Goal: Task Accomplishment & Management: Complete application form

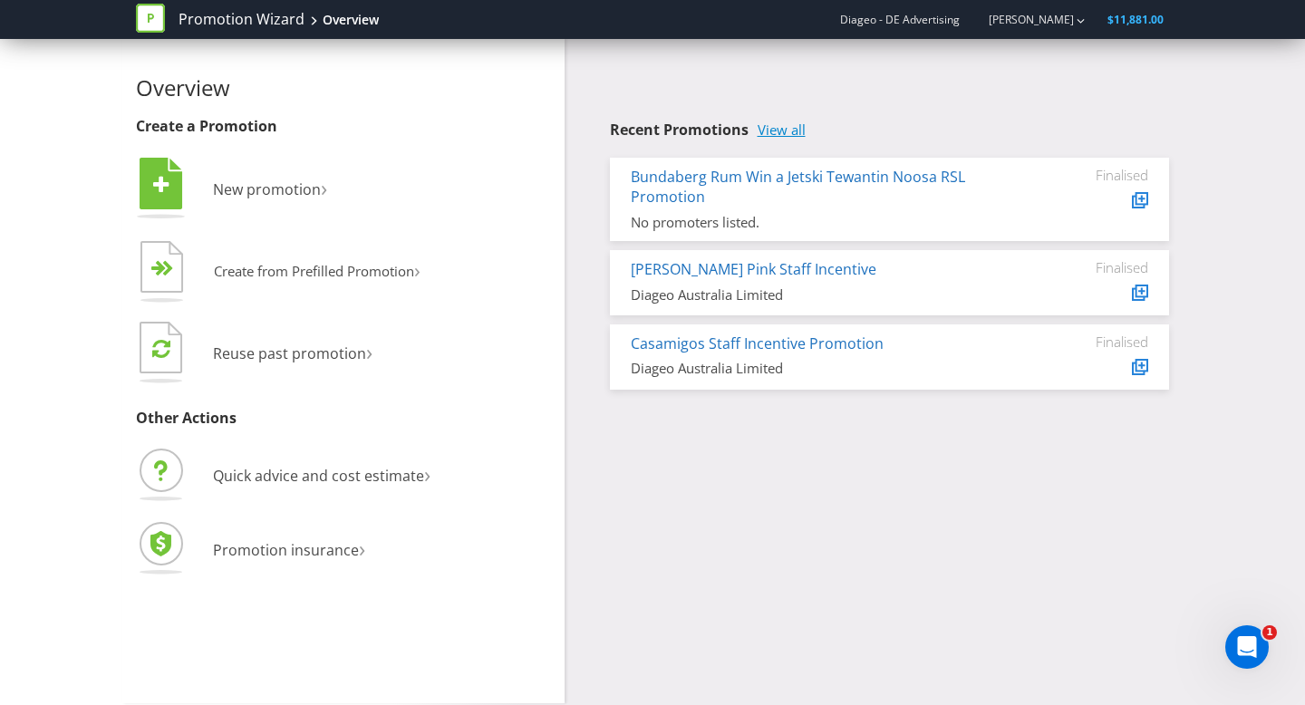
click at [787, 128] on link "View all" at bounding box center [782, 129] width 48 height 15
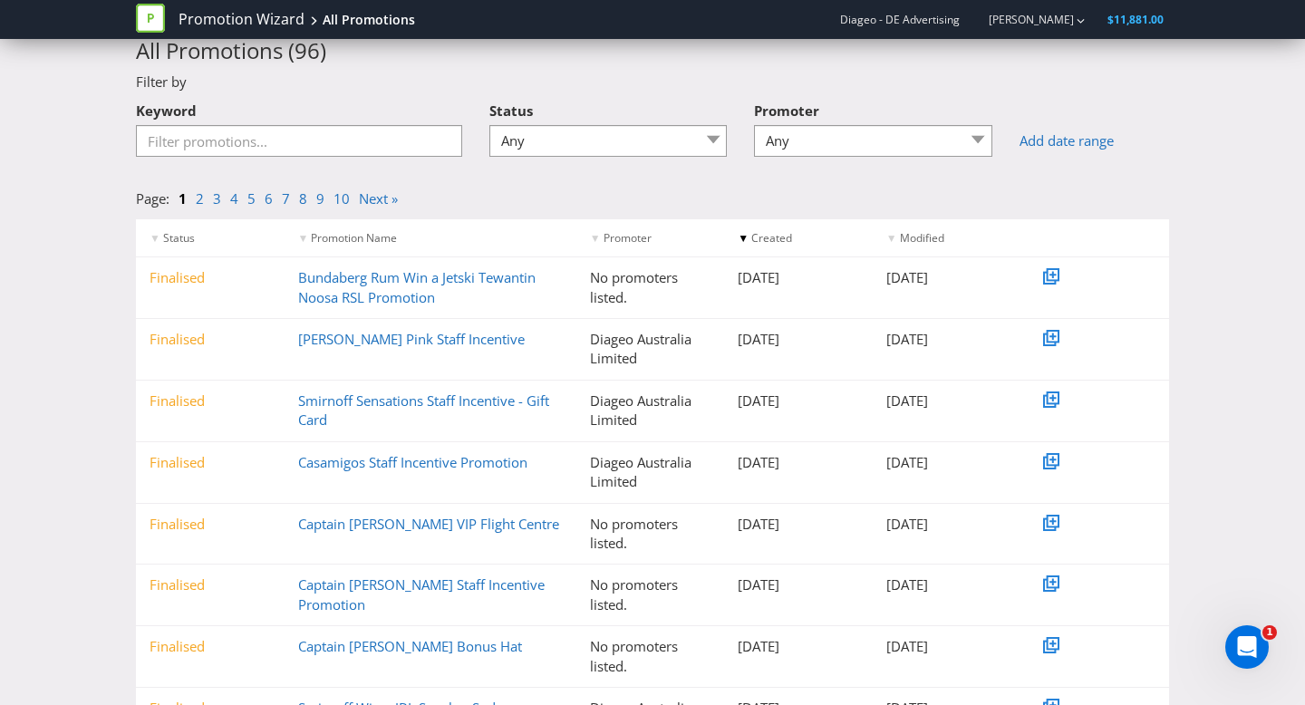
scroll to position [60, 0]
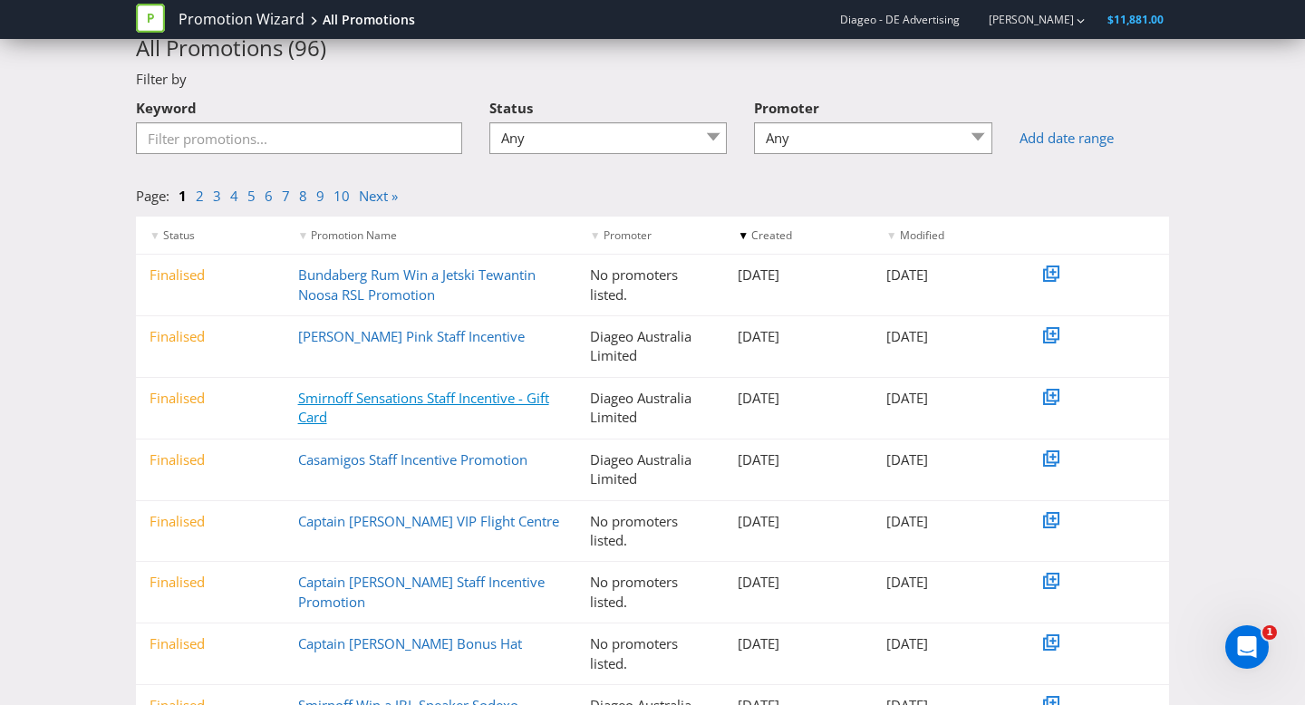
click at [471, 401] on link "Smirnoff Sensations Staff Incentive - Gift Card" at bounding box center [423, 407] width 251 height 37
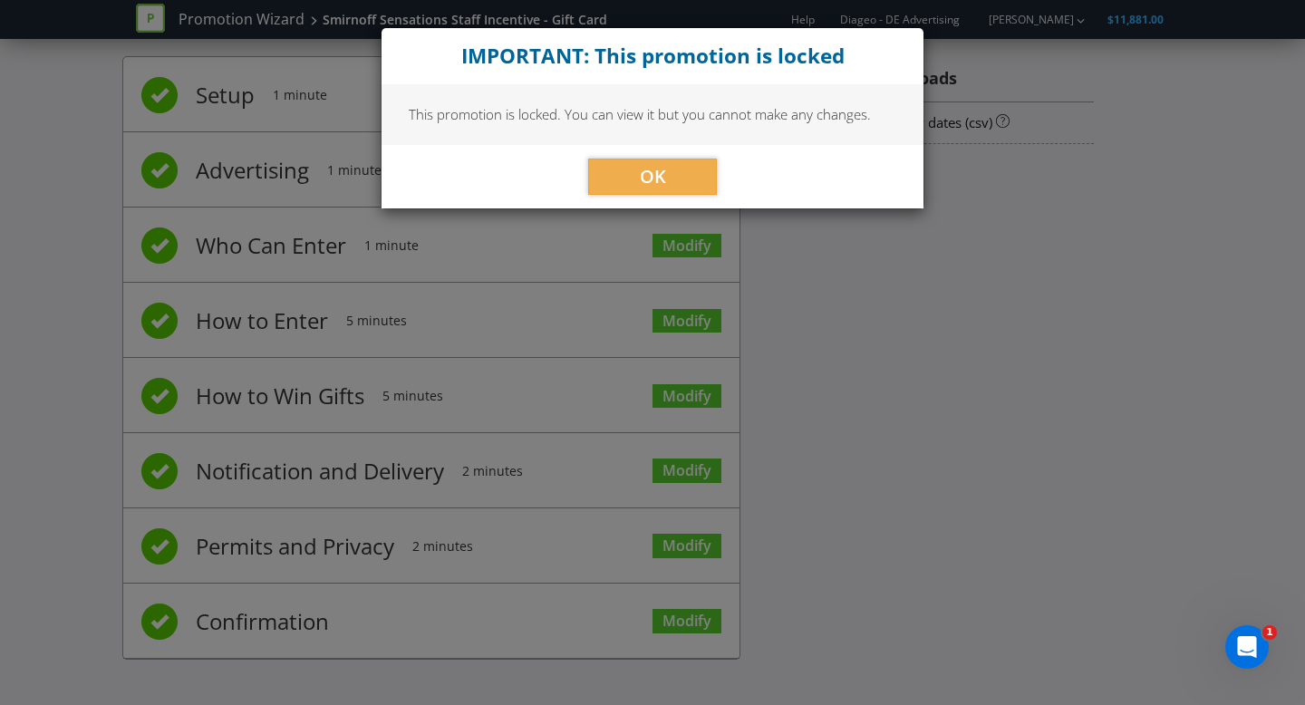
scroll to position [25, 0]
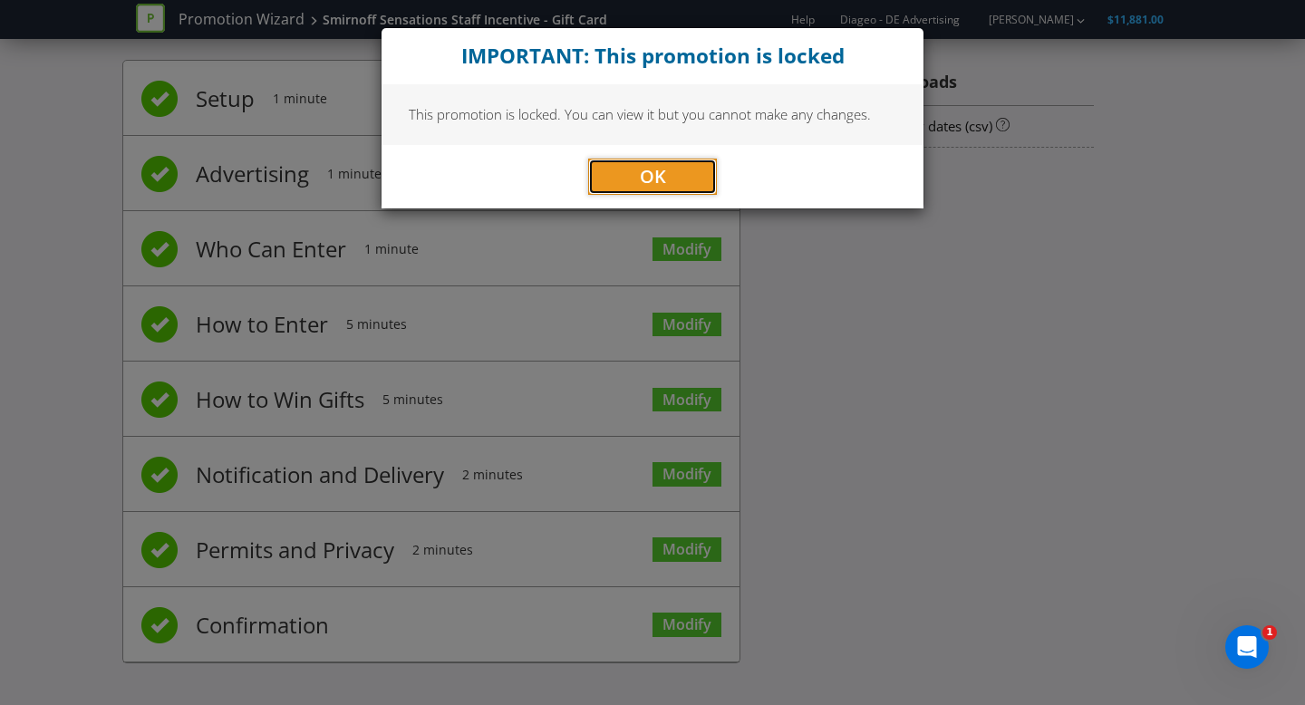
click at [630, 167] on button "OK" at bounding box center [652, 177] width 129 height 36
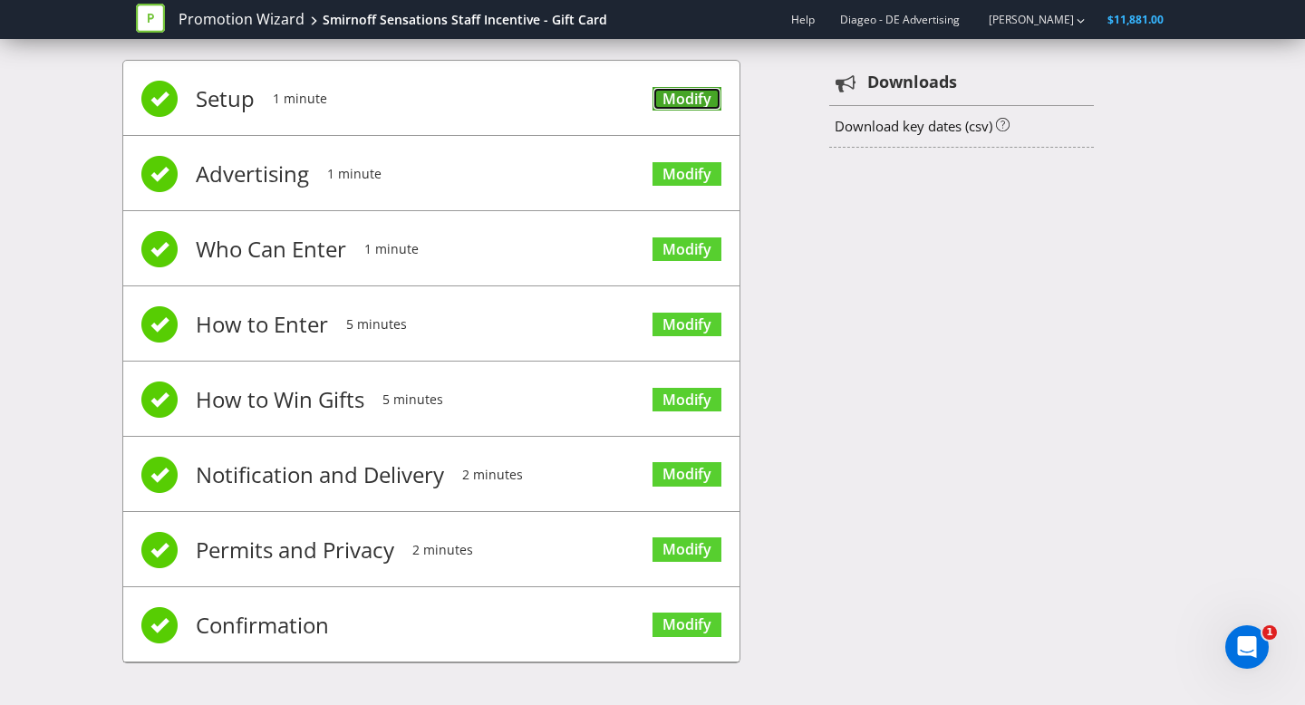
click at [690, 92] on link "Modify" at bounding box center [686, 99] width 69 height 24
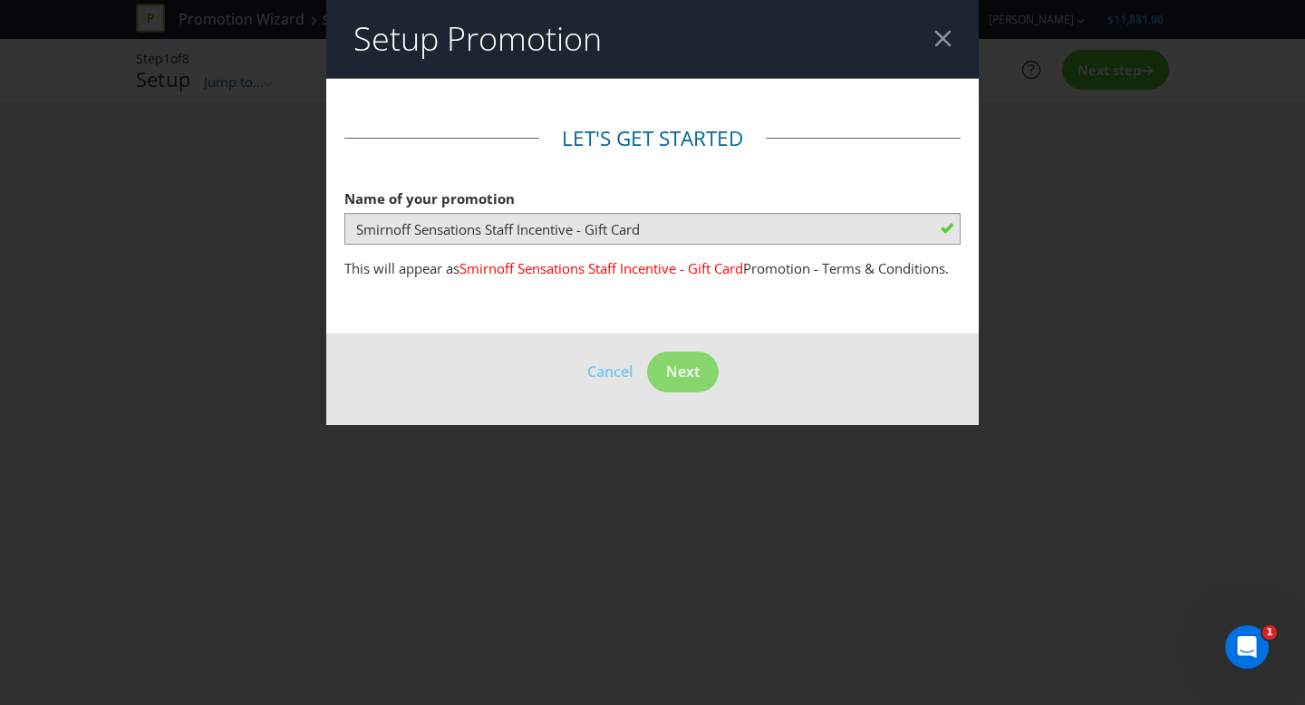
drag, startPoint x: 952, startPoint y: 38, endPoint x: 935, endPoint y: 43, distance: 18.1
click at [952, 38] on header "Setup Promotion" at bounding box center [652, 39] width 652 height 78
click at [944, 38] on div at bounding box center [942, 38] width 17 height 17
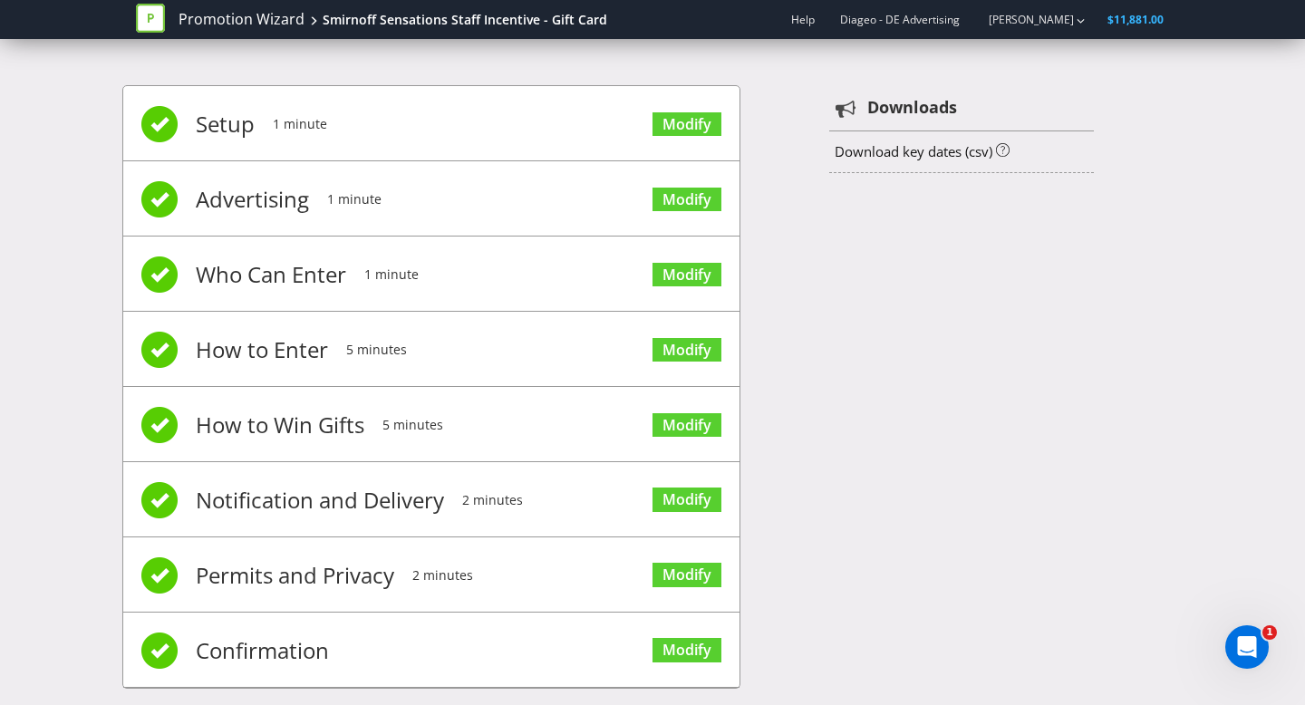
drag, startPoint x: 281, startPoint y: 195, endPoint x: 633, endPoint y: 175, distance: 353.0
click at [315, 193] on li "Advertising 1 minute Modify" at bounding box center [431, 198] width 616 height 75
click at [690, 188] on link "Modify" at bounding box center [686, 200] width 69 height 24
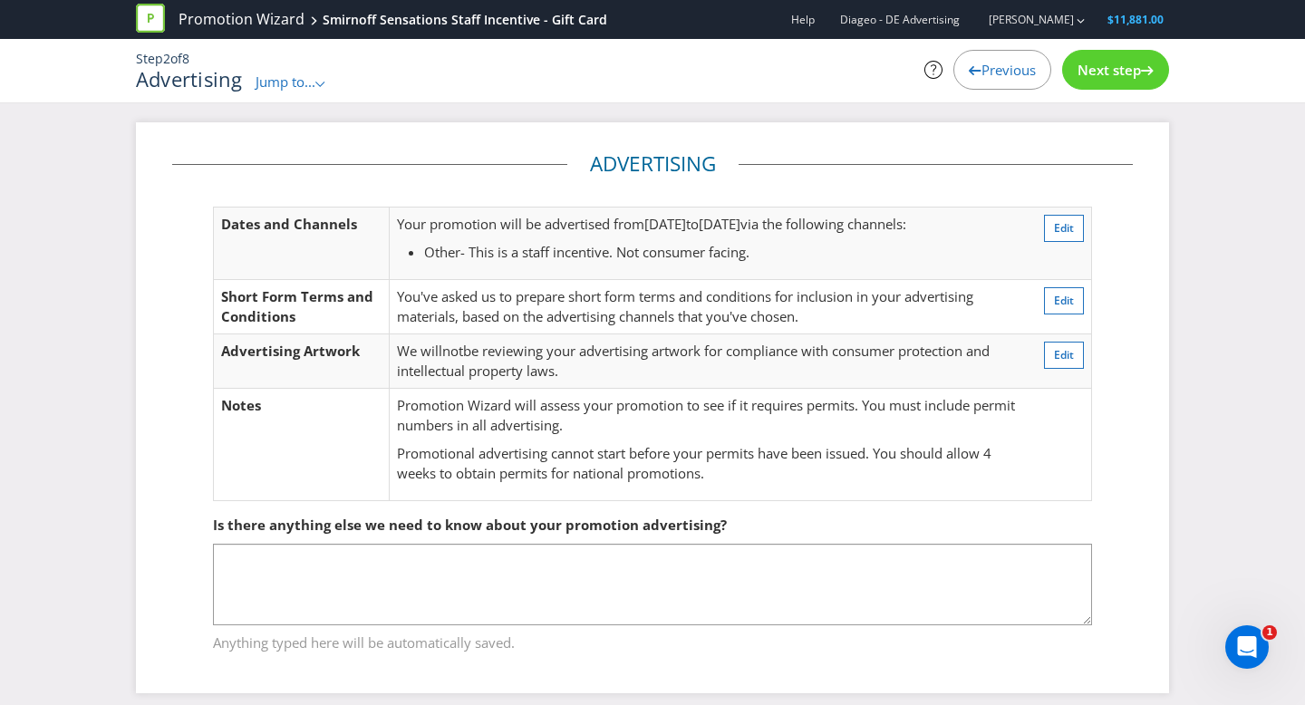
click at [1150, 50] on div "Next step" at bounding box center [1115, 70] width 107 height 40
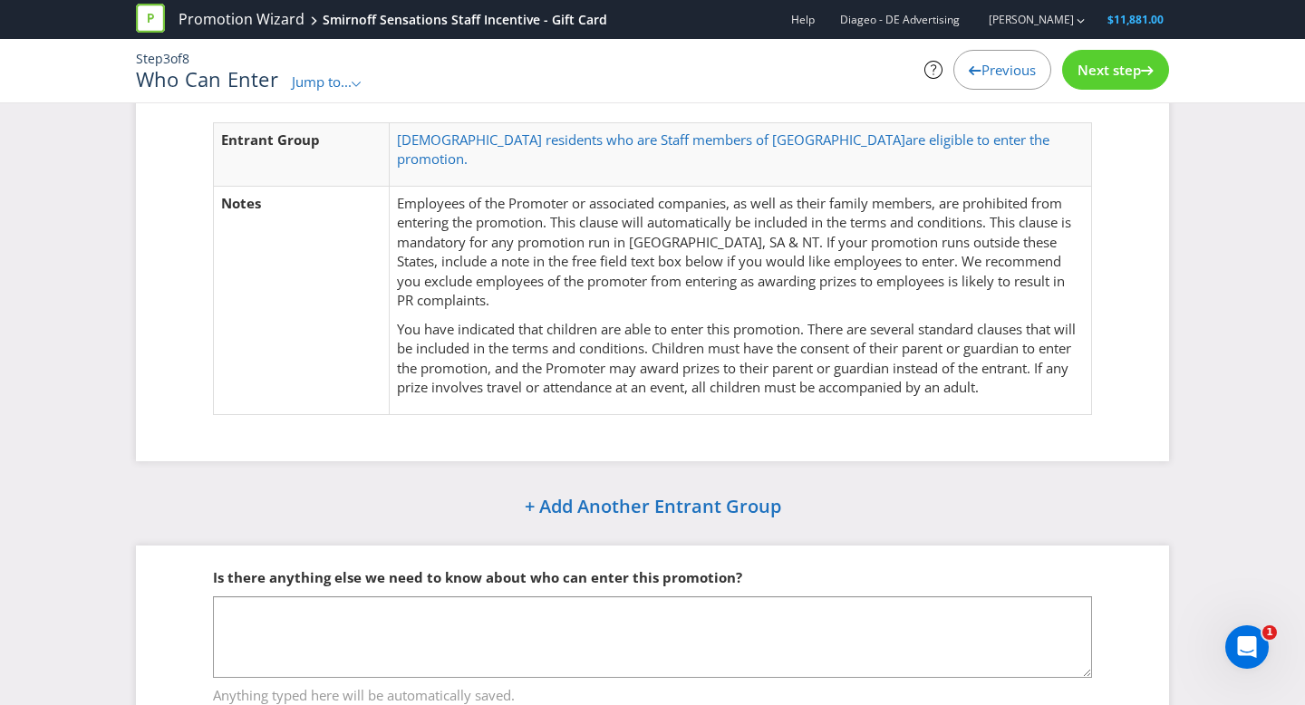
scroll to position [101, 0]
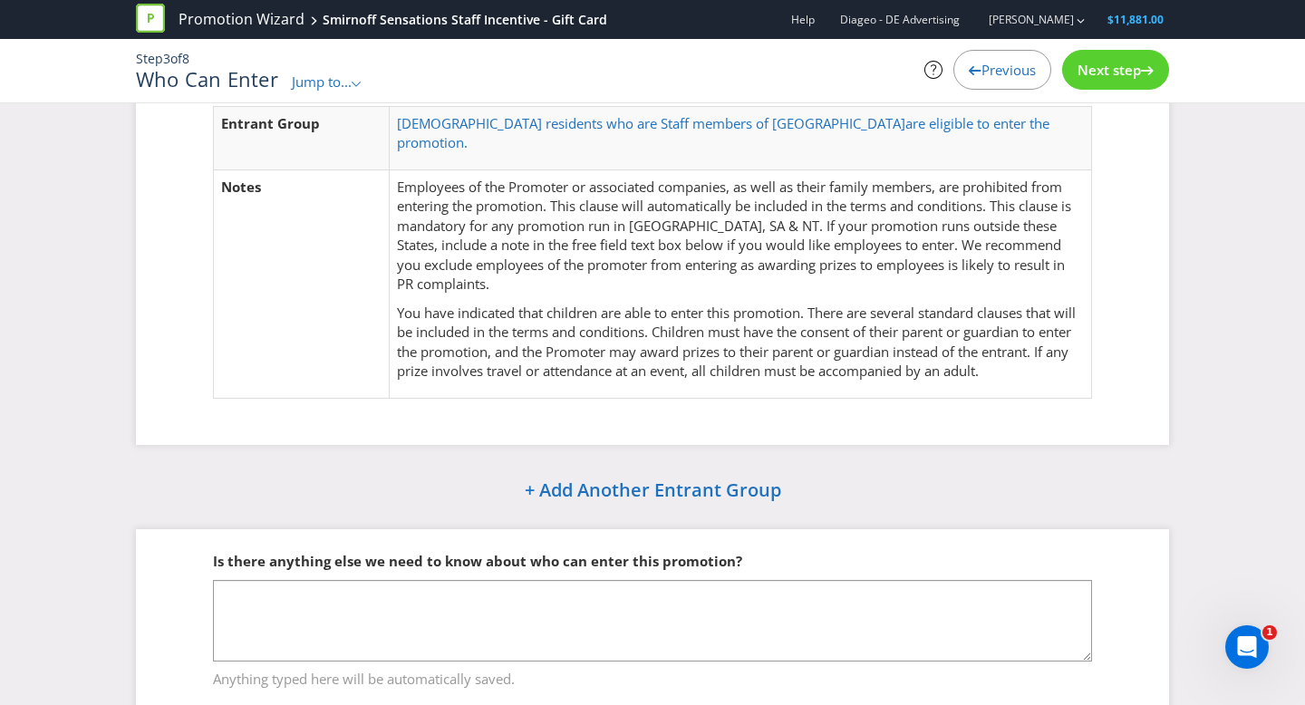
click at [1109, 75] on span "Next step" at bounding box center [1108, 70] width 63 height 18
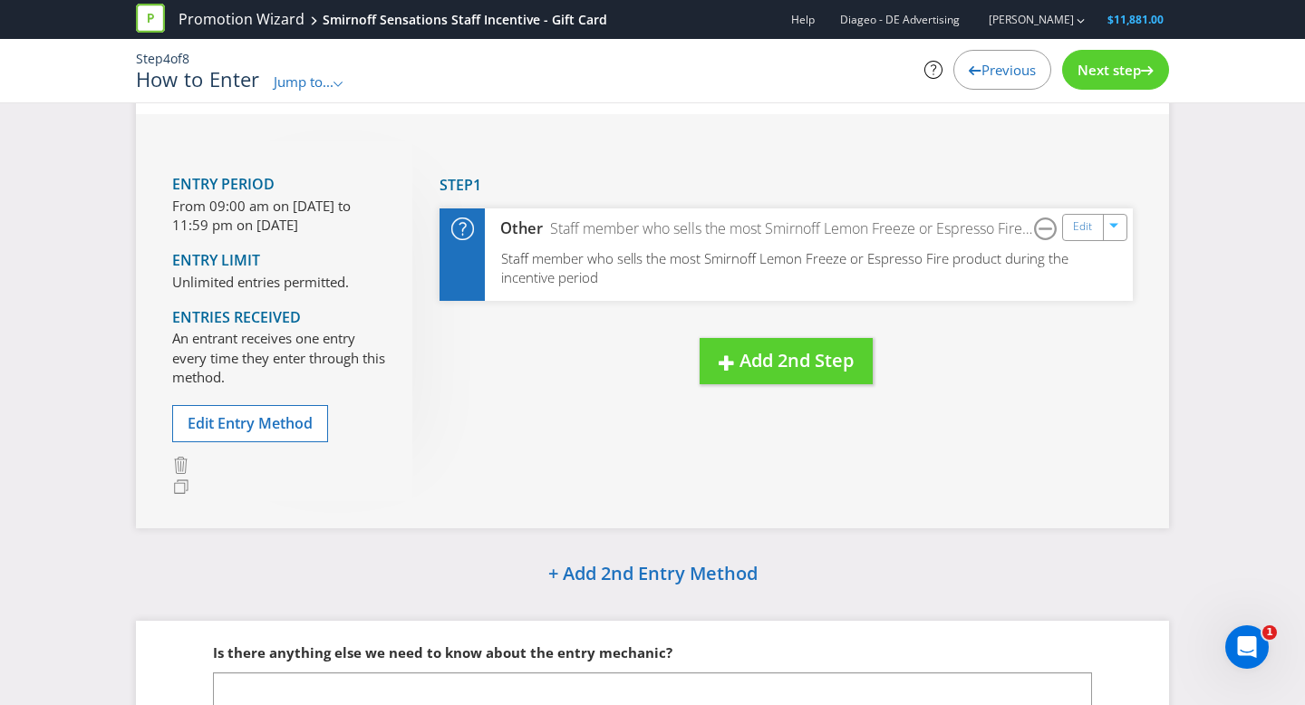
scroll to position [76, 0]
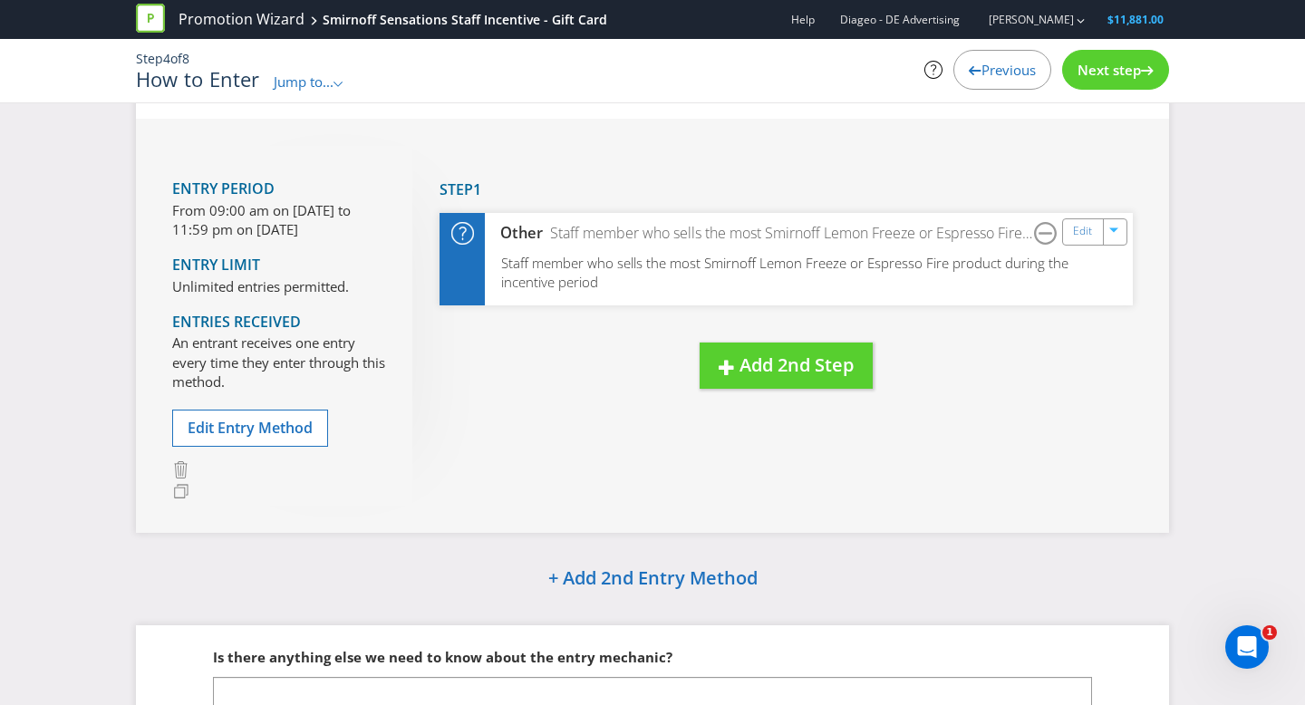
click at [1124, 85] on div "Next step" at bounding box center [1115, 70] width 107 height 40
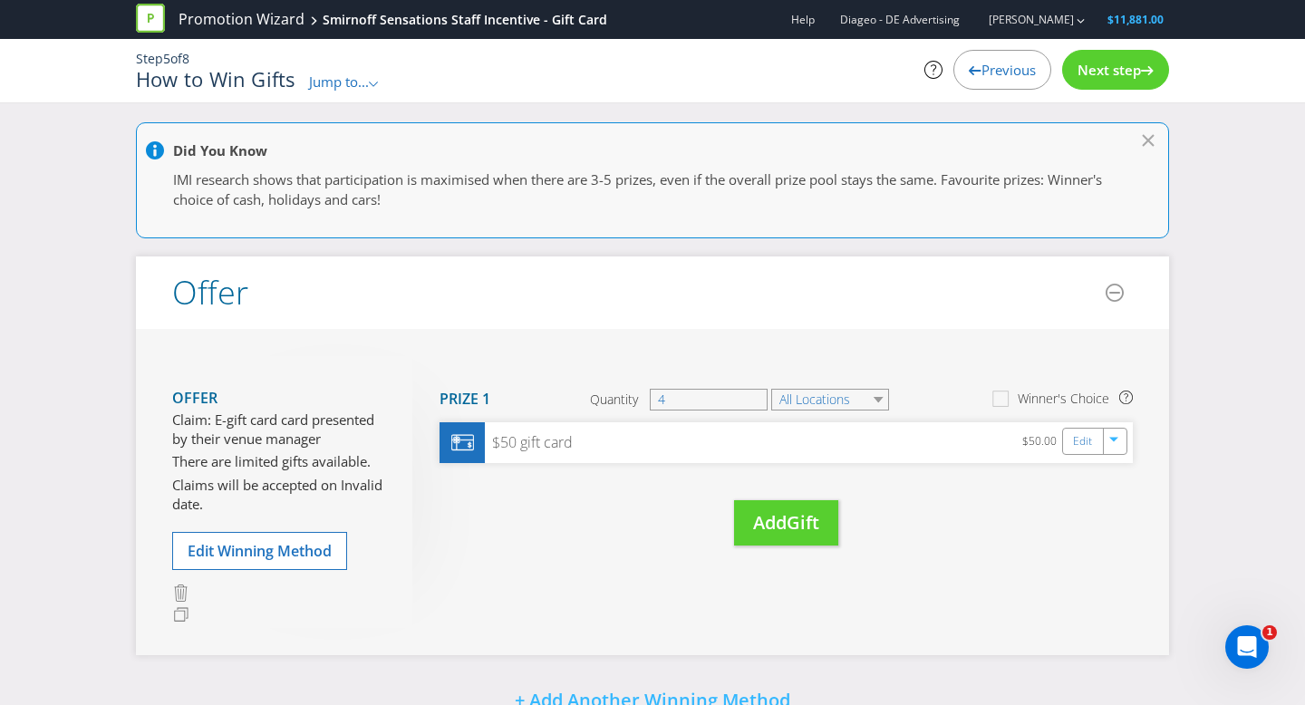
click at [1119, 74] on span "Next step" at bounding box center [1108, 70] width 63 height 18
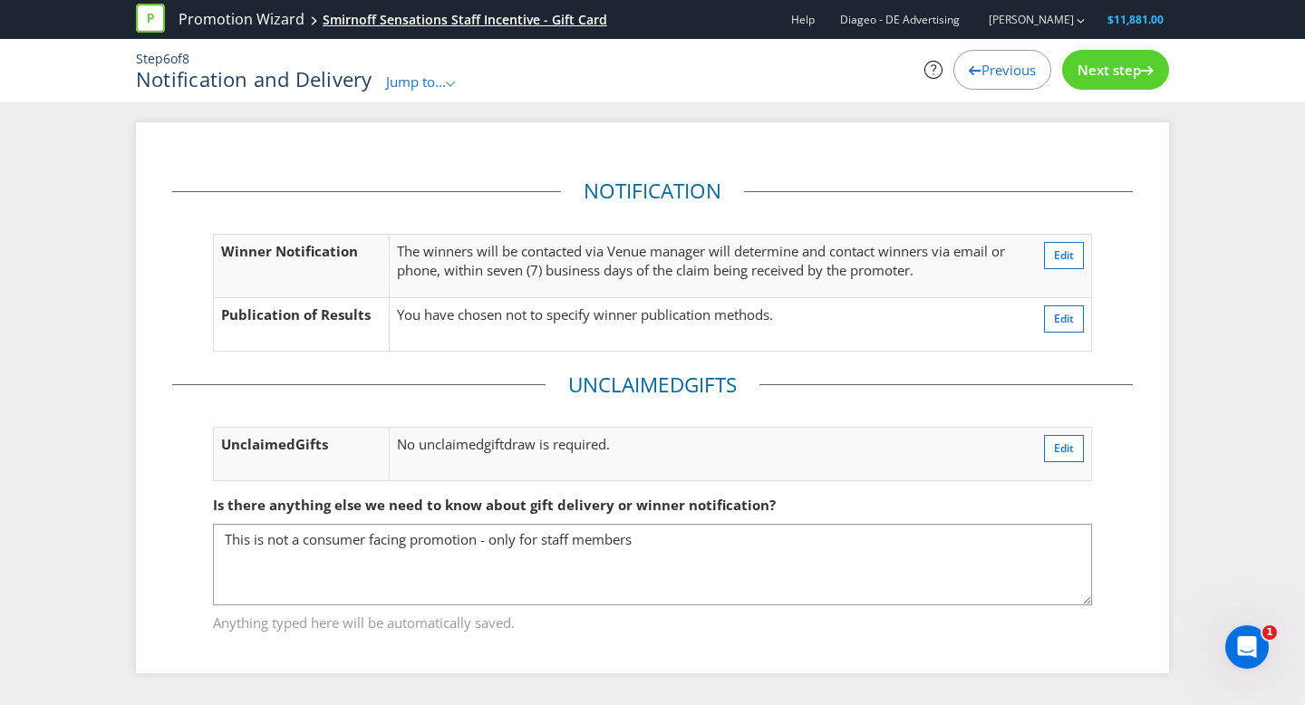
click at [373, 21] on div "Smirnoff Sensations Staff Incentive - Gift Card" at bounding box center [465, 20] width 285 height 18
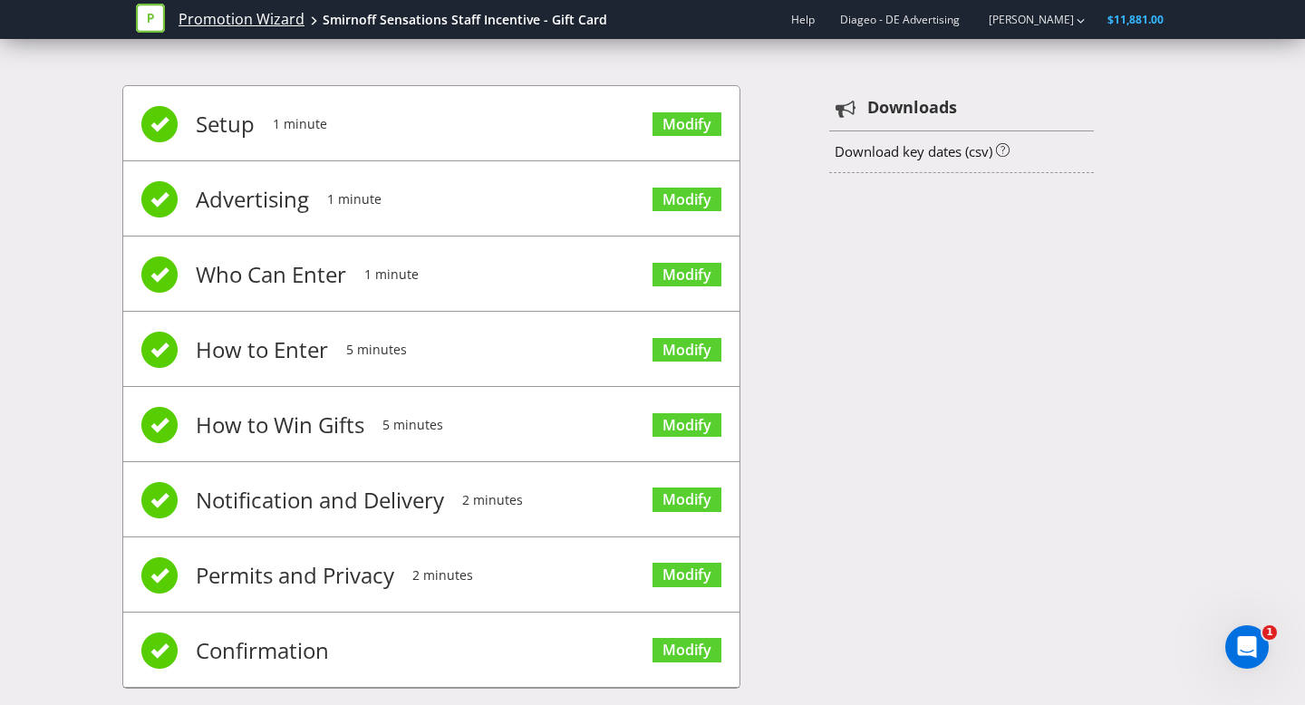
click at [256, 23] on link "Promotion Wizard" at bounding box center [242, 19] width 126 height 21
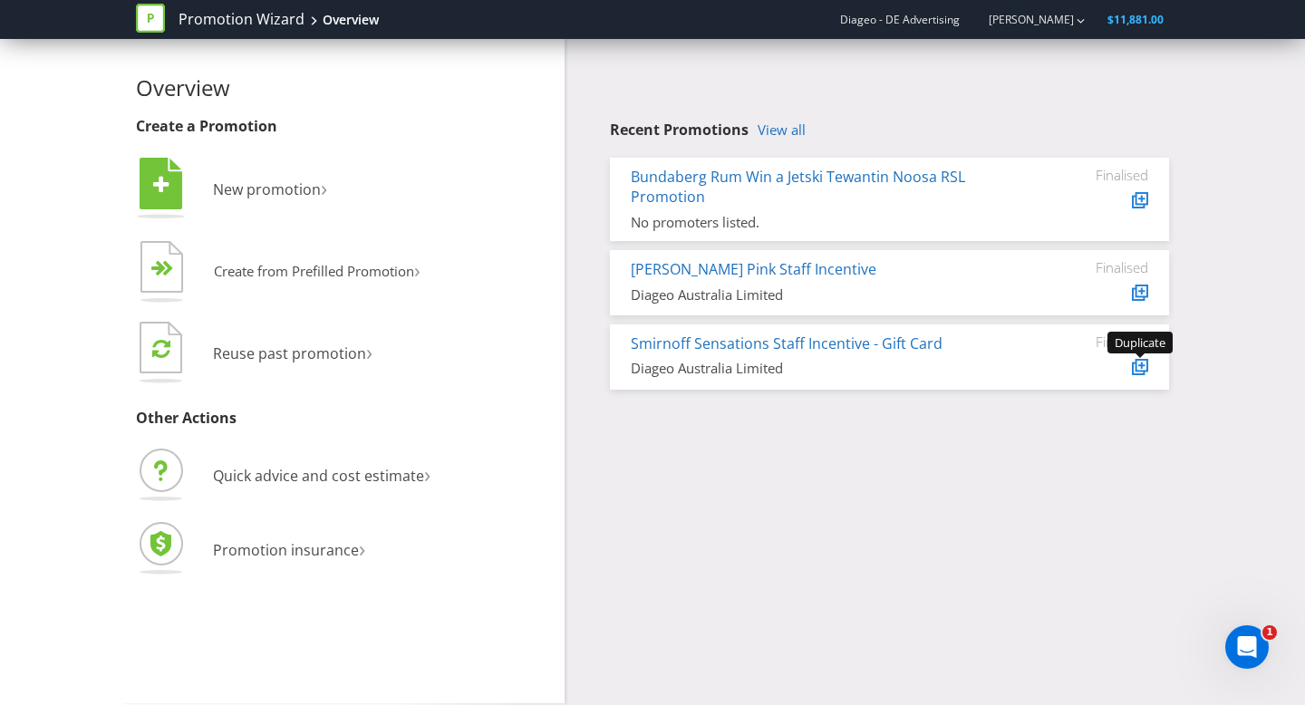
click at [1147, 362] on icon at bounding box center [1141, 365] width 13 height 13
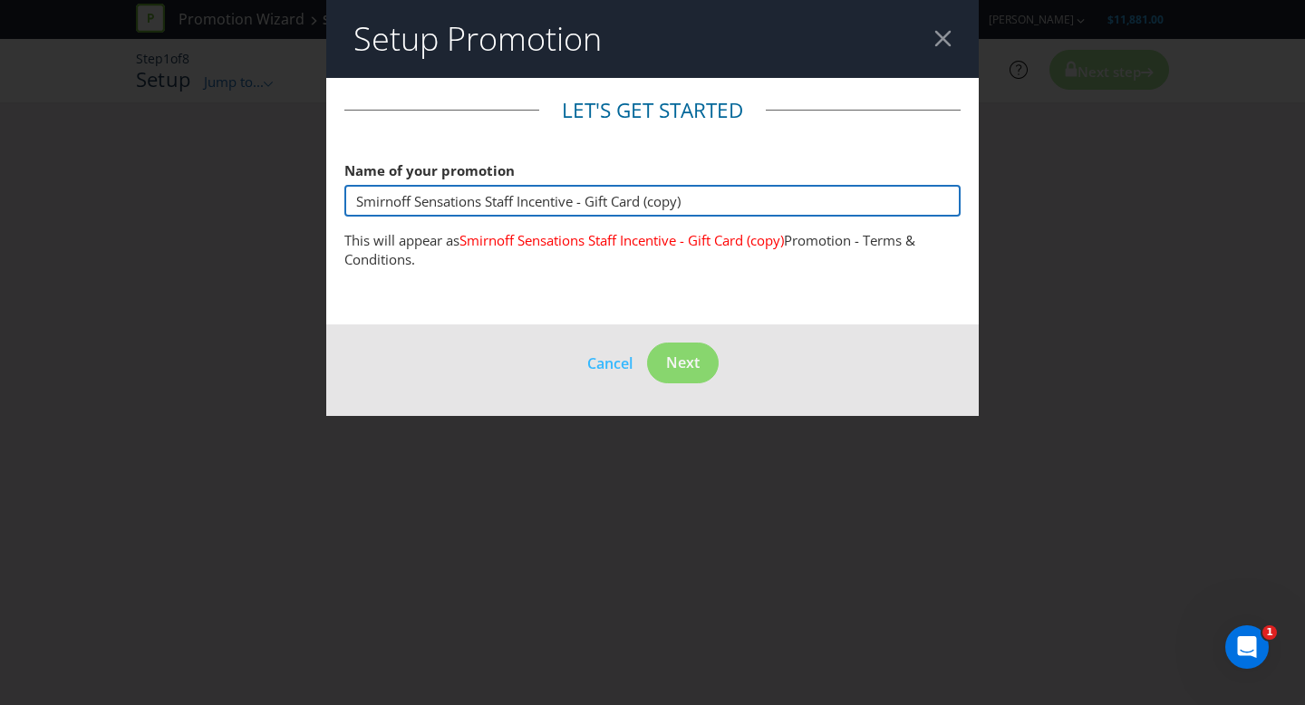
click at [710, 194] on input "Smirnoff Sensations Staff Incentive - Gift Card (copy)" at bounding box center [652, 201] width 616 height 32
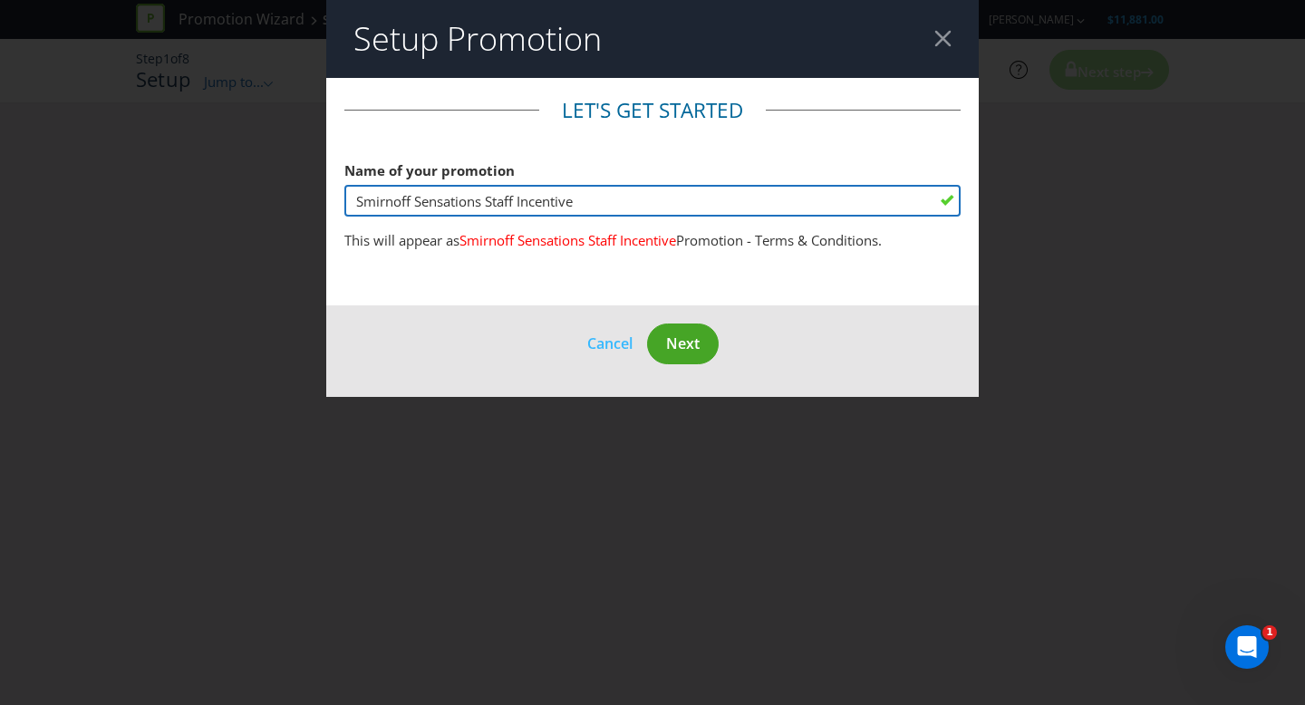
type input "Smirnoff Sensations Staff Incentive"
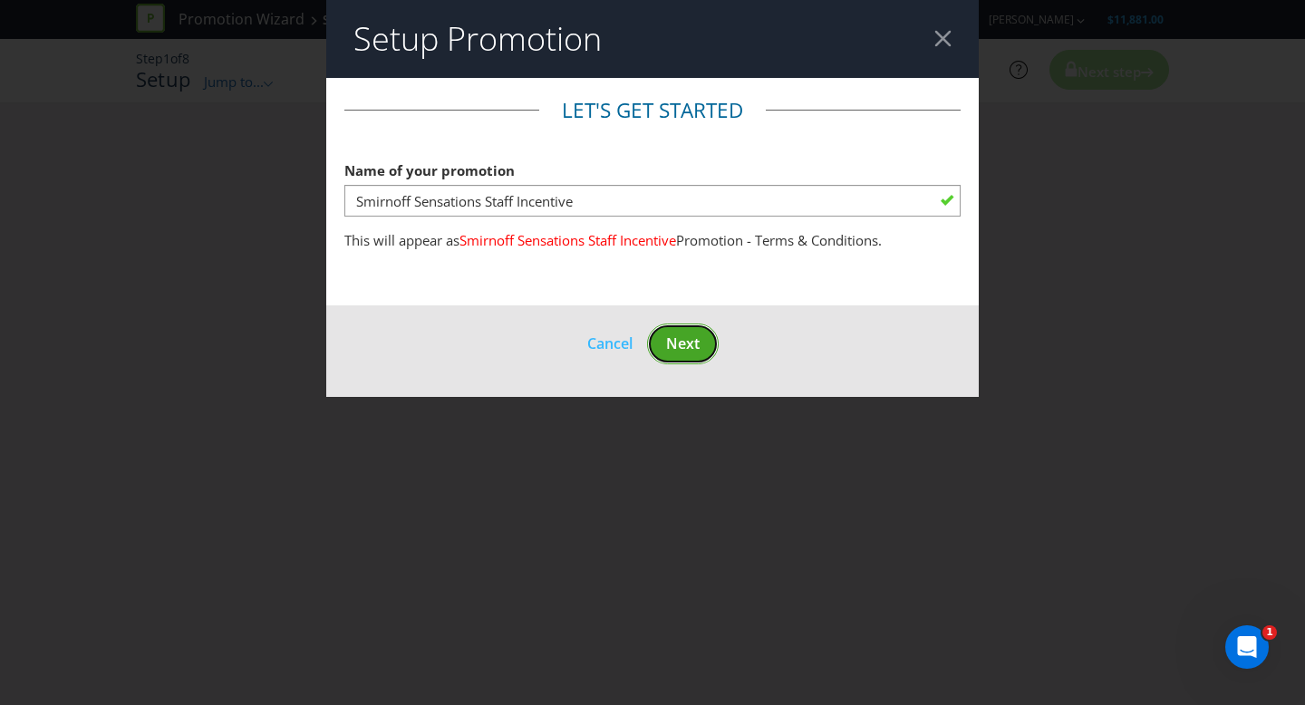
click at [683, 347] on span "Next" at bounding box center [683, 343] width 34 height 20
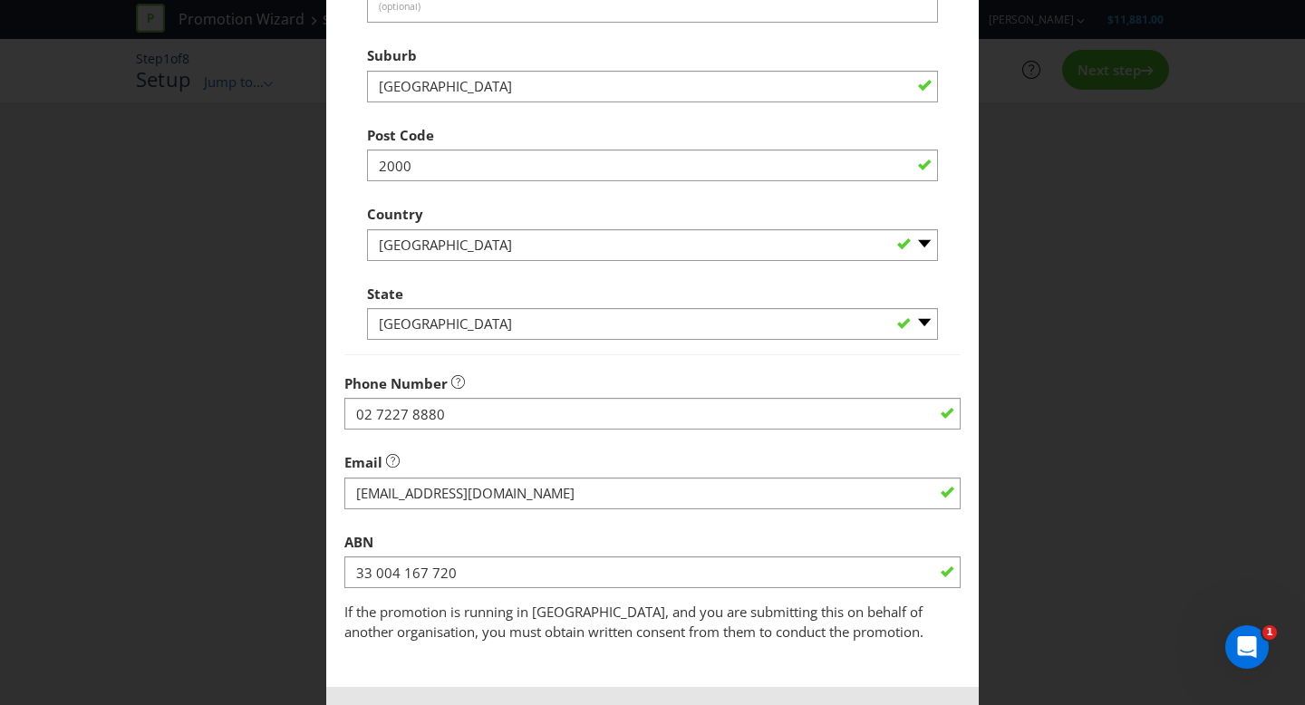
scroll to position [478, 0]
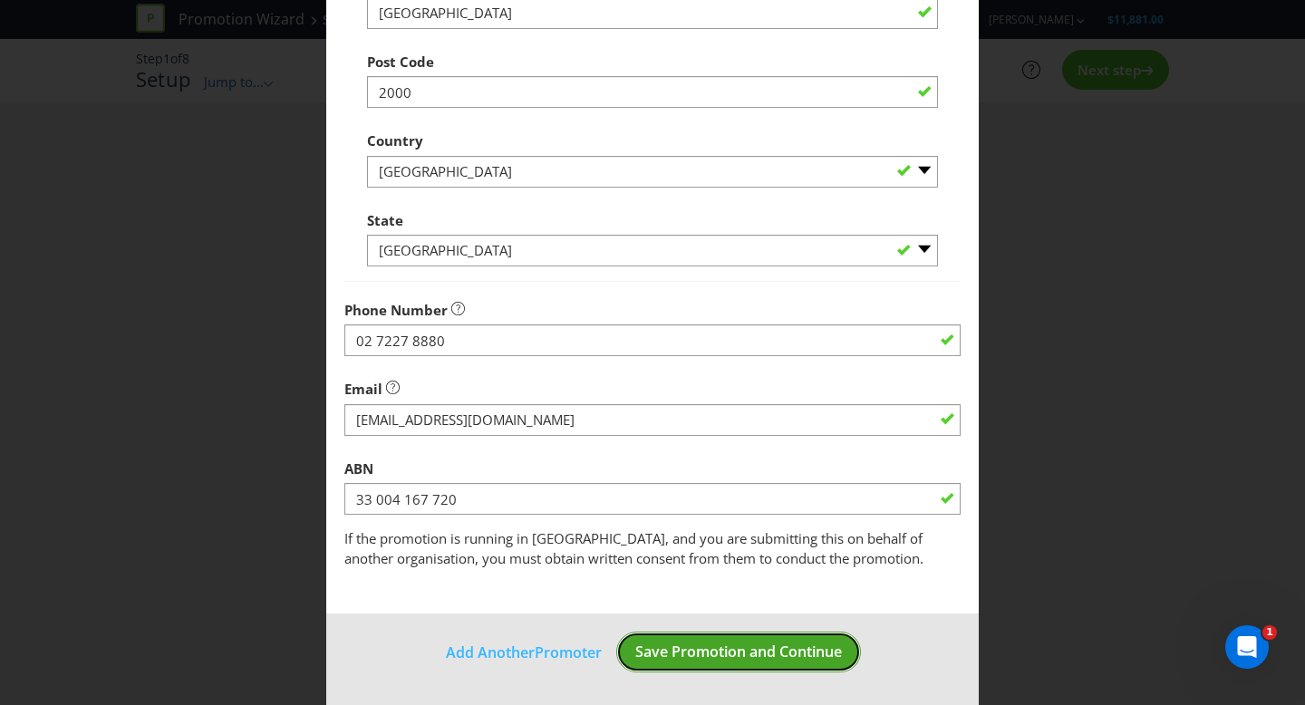
click at [751, 651] on span "Save Promotion and Continue" at bounding box center [738, 652] width 207 height 20
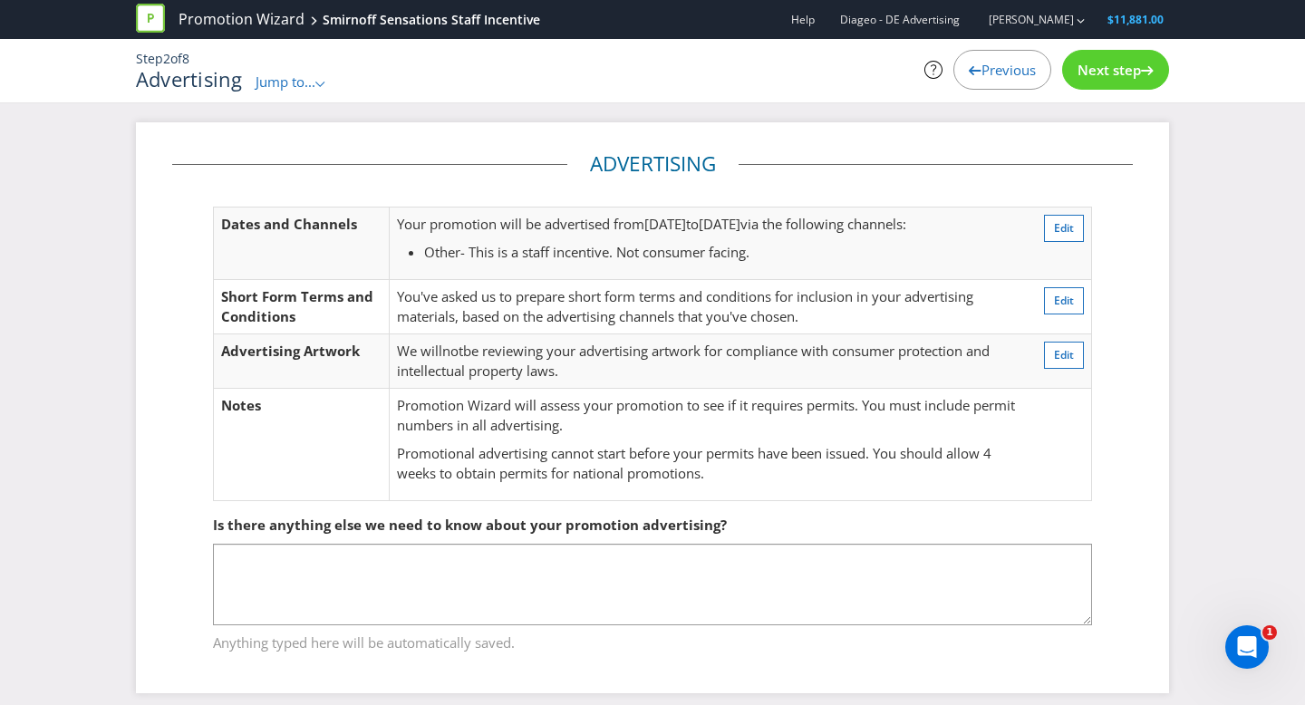
click at [1144, 81] on div "Next step" at bounding box center [1115, 70] width 107 height 40
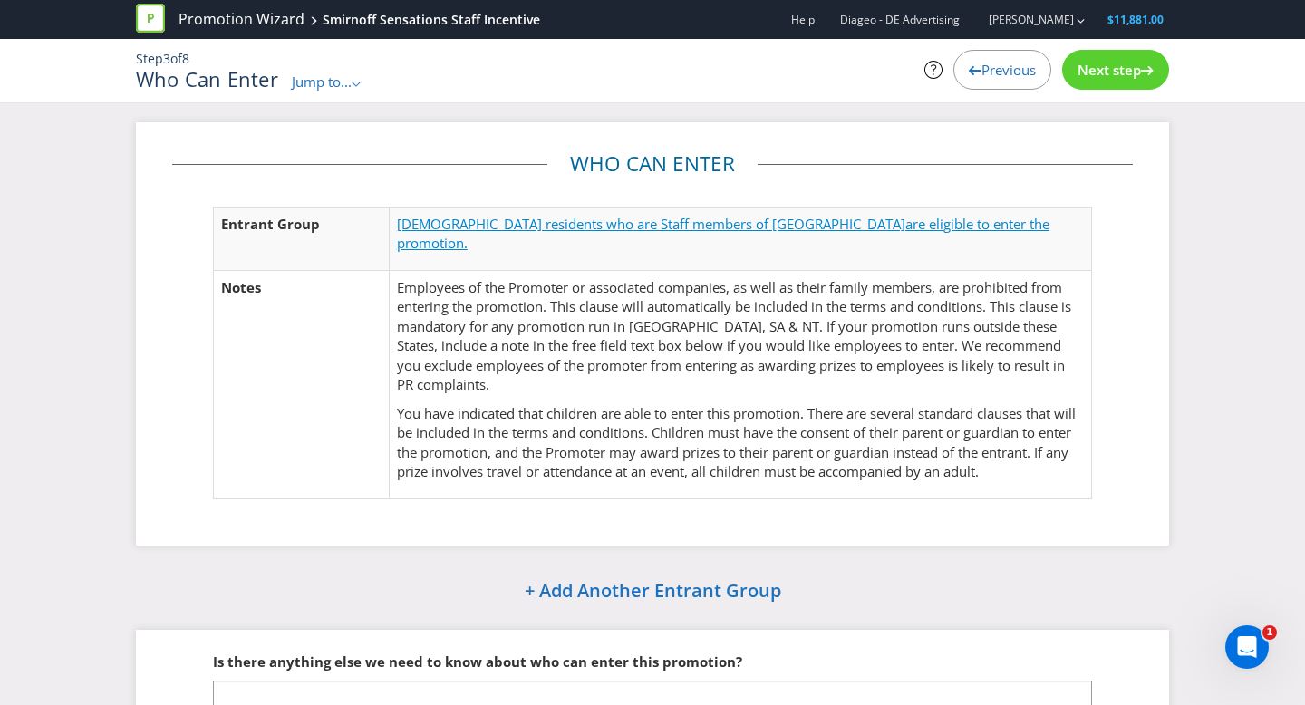
click at [624, 222] on span "[DEMOGRAPHIC_DATA] residents who are Staff members of [GEOGRAPHIC_DATA]" at bounding box center [651, 224] width 508 height 18
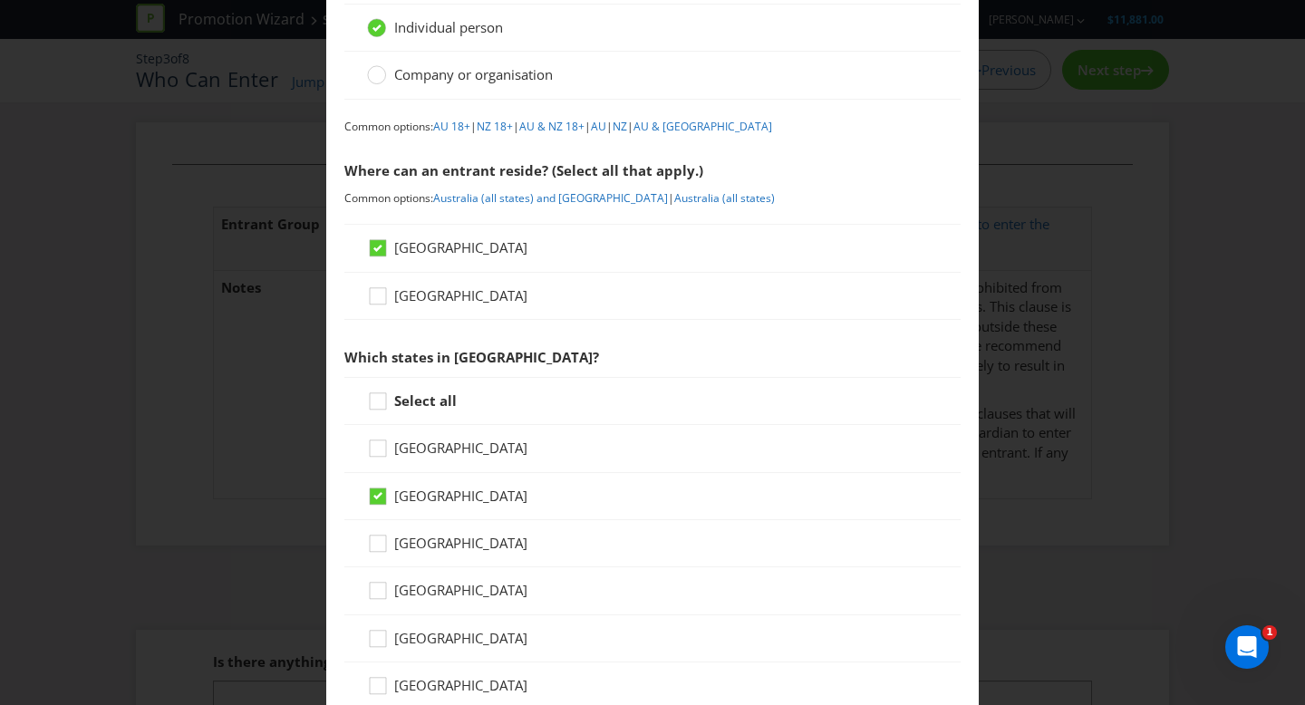
scroll to position [153, 0]
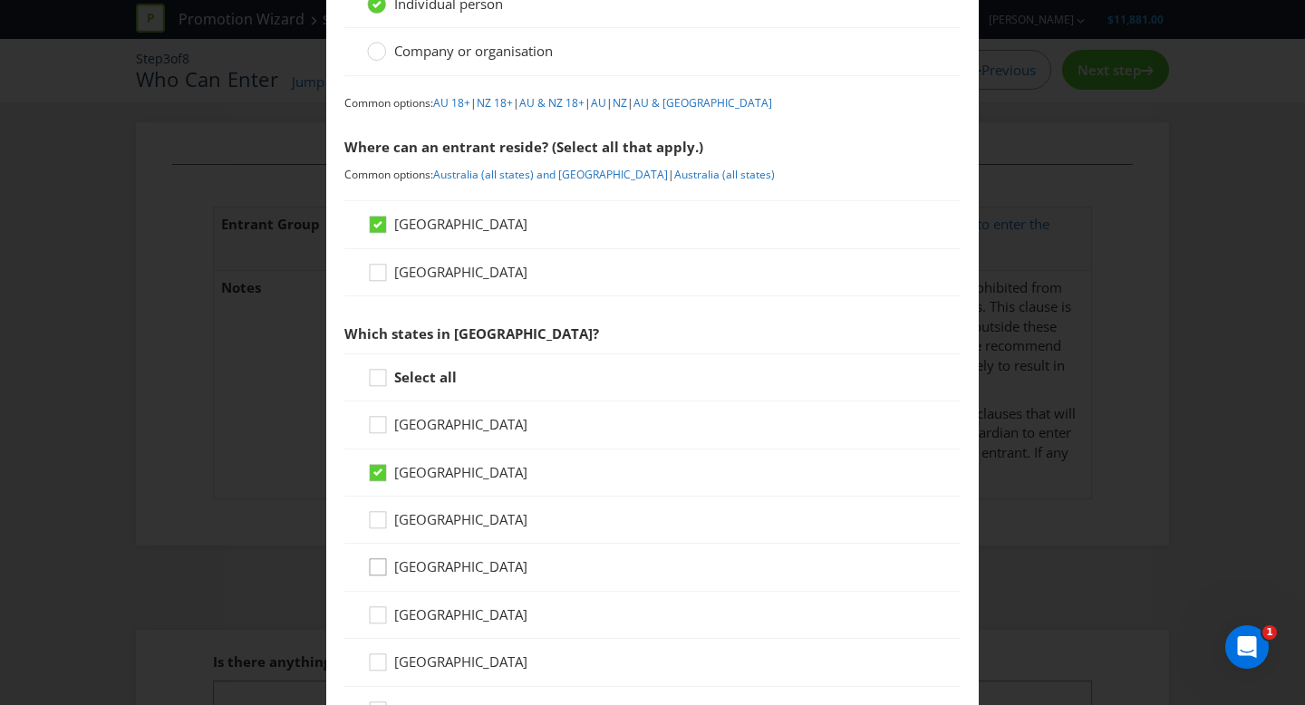
click at [373, 567] on icon at bounding box center [380, 570] width 27 height 27
click at [0, 0] on input "[GEOGRAPHIC_DATA]" at bounding box center [0, 0] width 0 height 0
click at [382, 473] on icon at bounding box center [378, 472] width 16 height 16
click at [0, 0] on input "[GEOGRAPHIC_DATA]" at bounding box center [0, 0] width 0 height 0
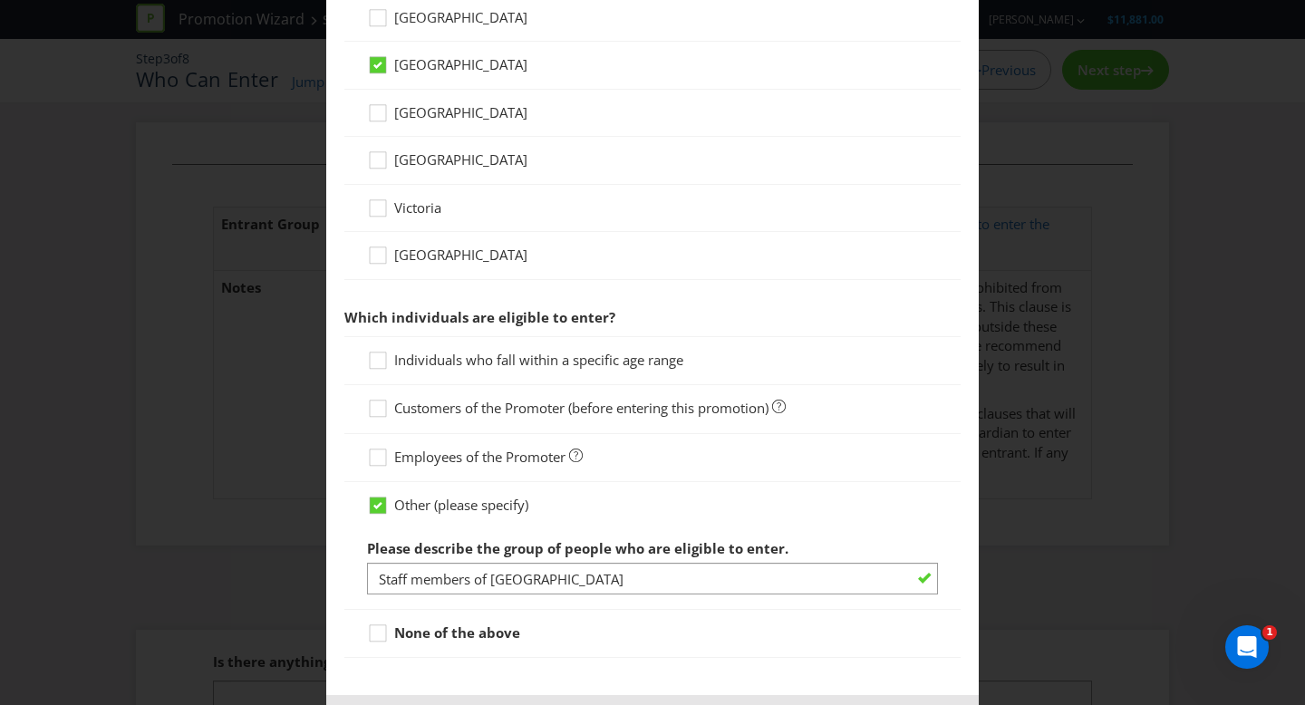
scroll to position [658, 0]
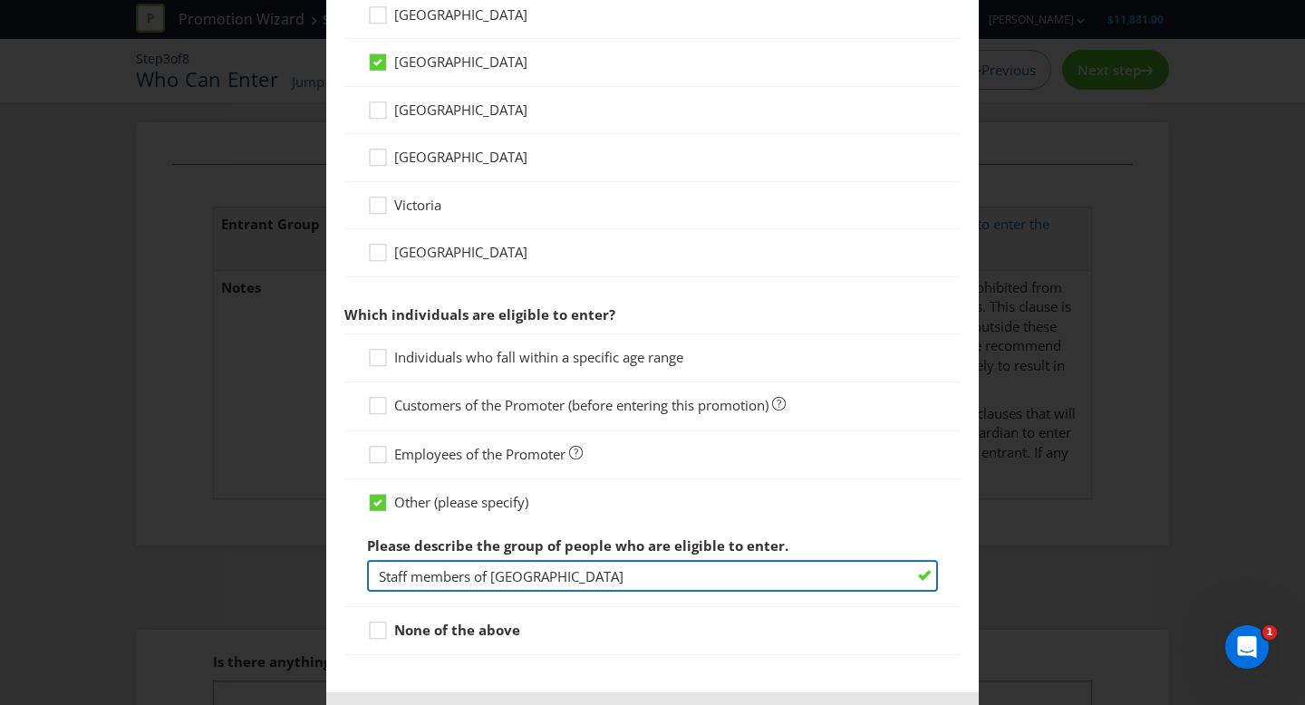
click at [628, 583] on input "Staff members of [GEOGRAPHIC_DATA]" at bounding box center [652, 576] width 571 height 32
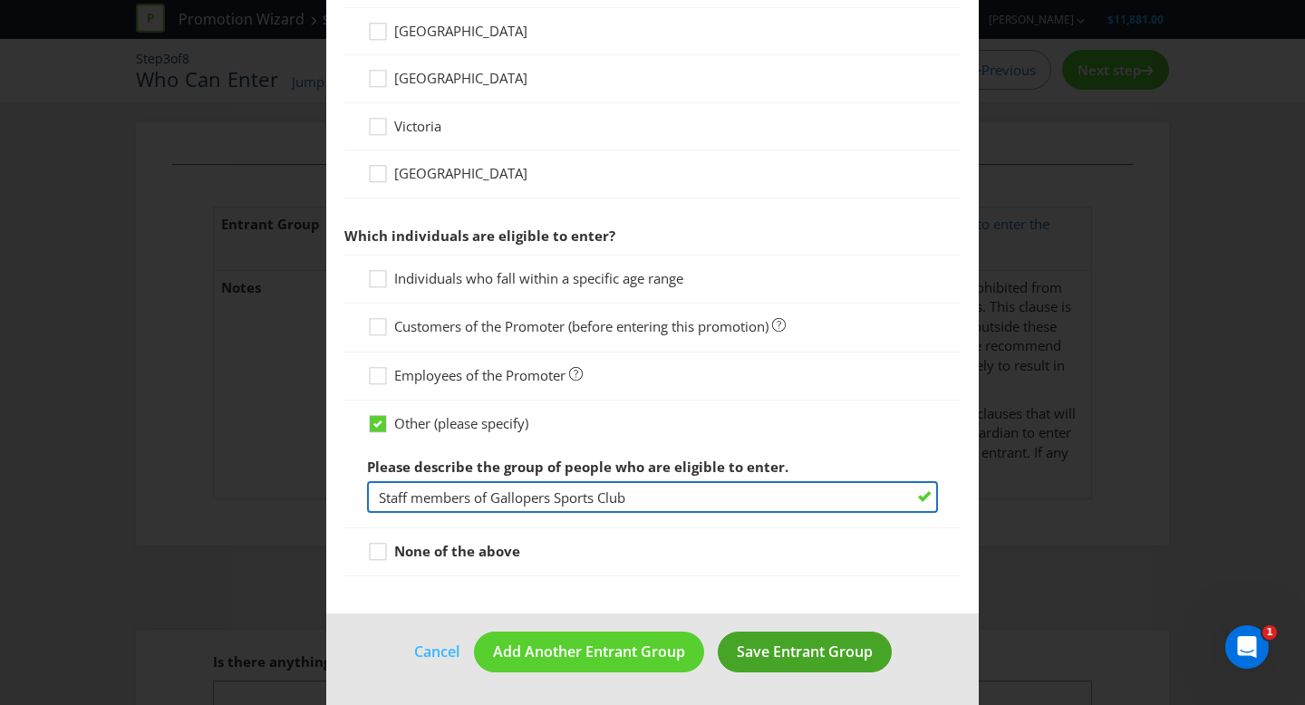
type input "Staff members of Gallopers Sports Club"
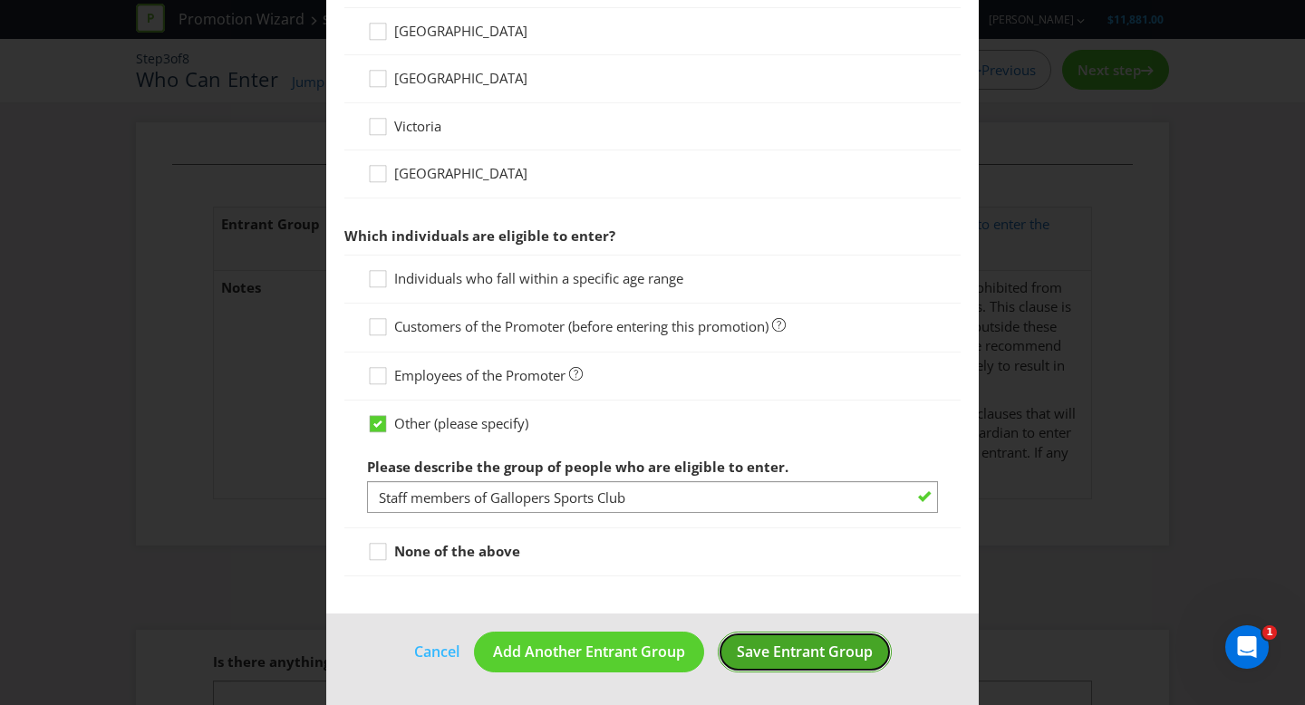
click at [788, 648] on span "Save Entrant Group" at bounding box center [805, 652] width 136 height 20
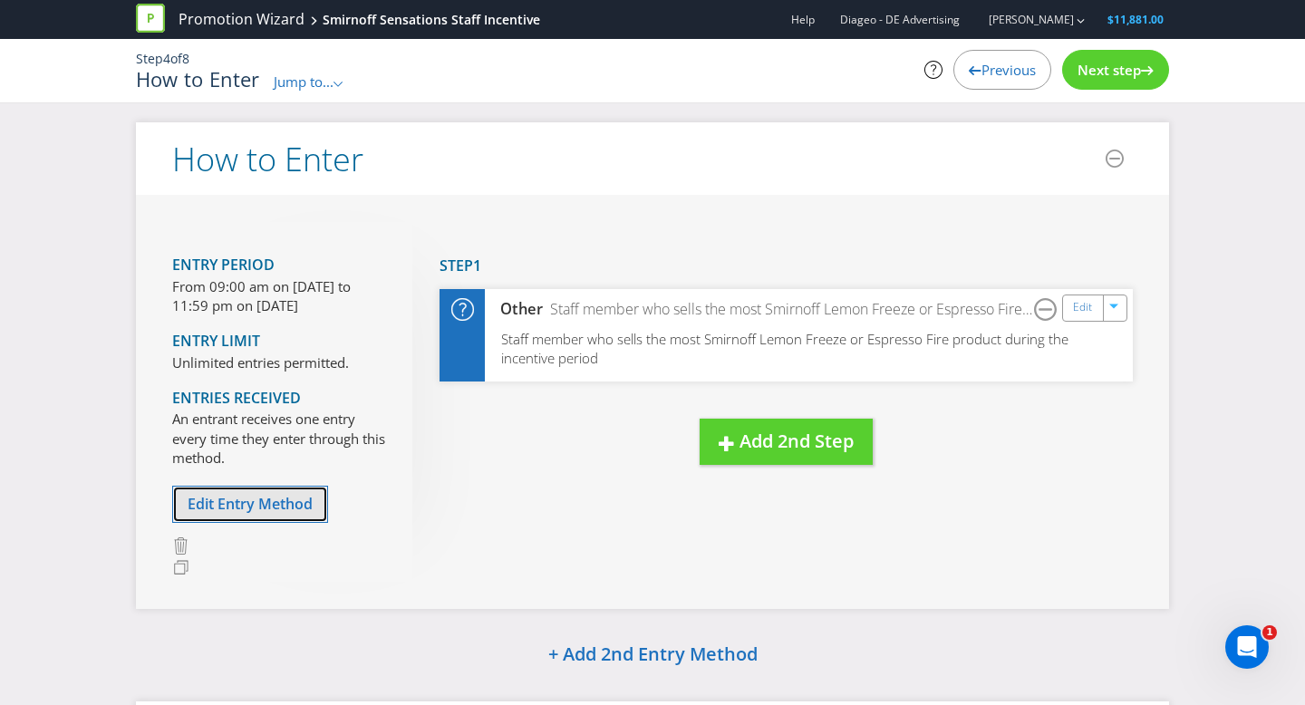
click at [287, 504] on span "Edit Entry Method" at bounding box center [250, 504] width 125 height 20
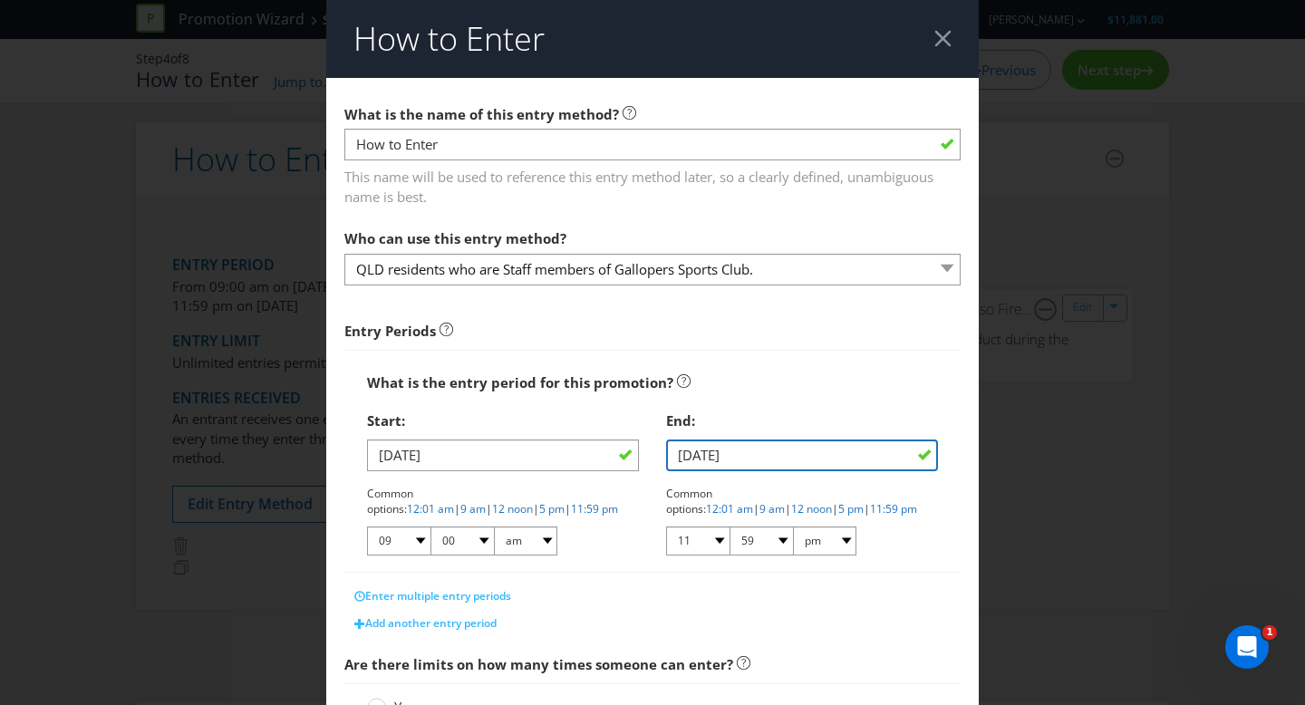
click at [691, 455] on input "[DATE]" at bounding box center [802, 455] width 272 height 32
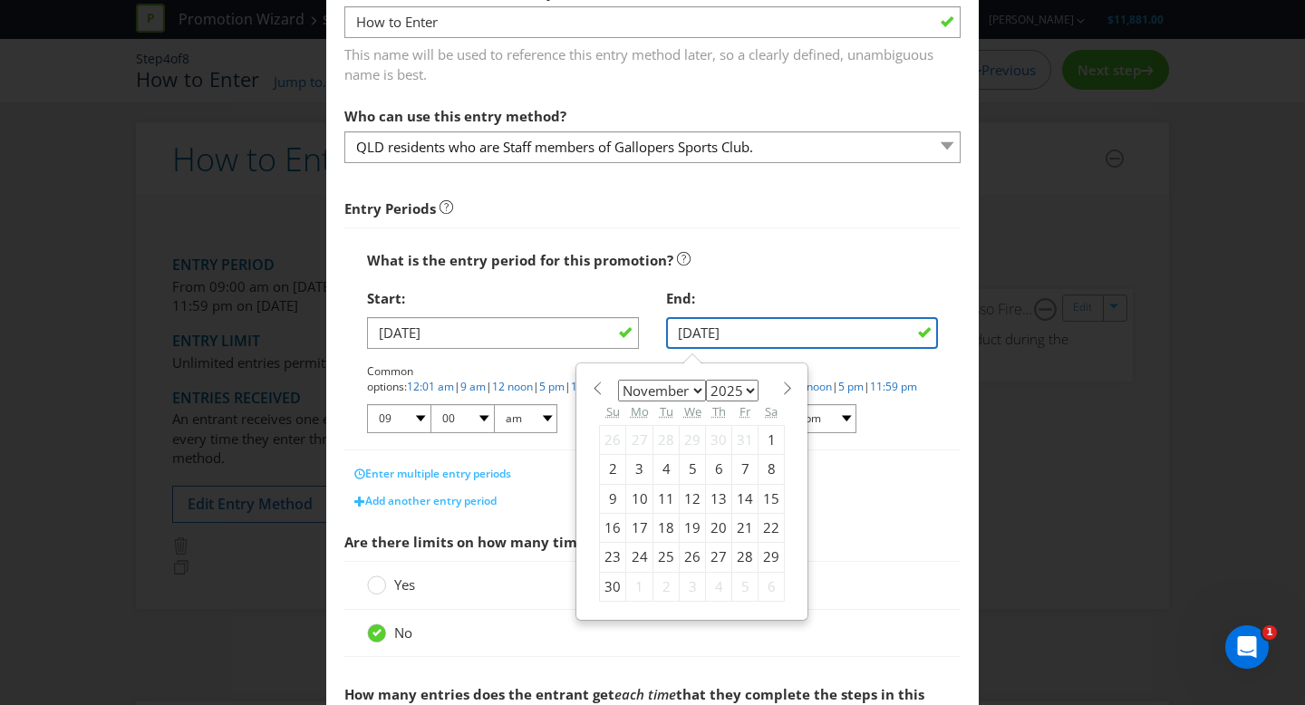
scroll to position [146, 0]
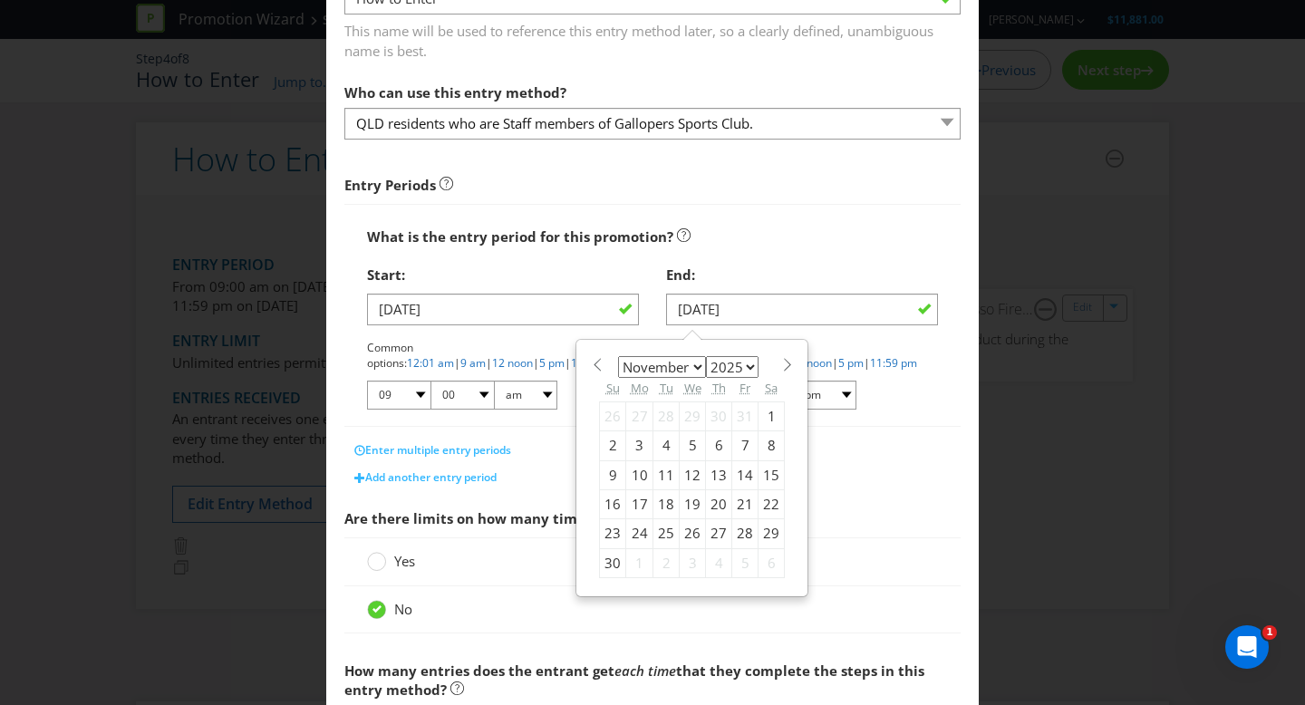
click at [860, 256] on div "End:" at bounding box center [802, 274] width 272 height 37
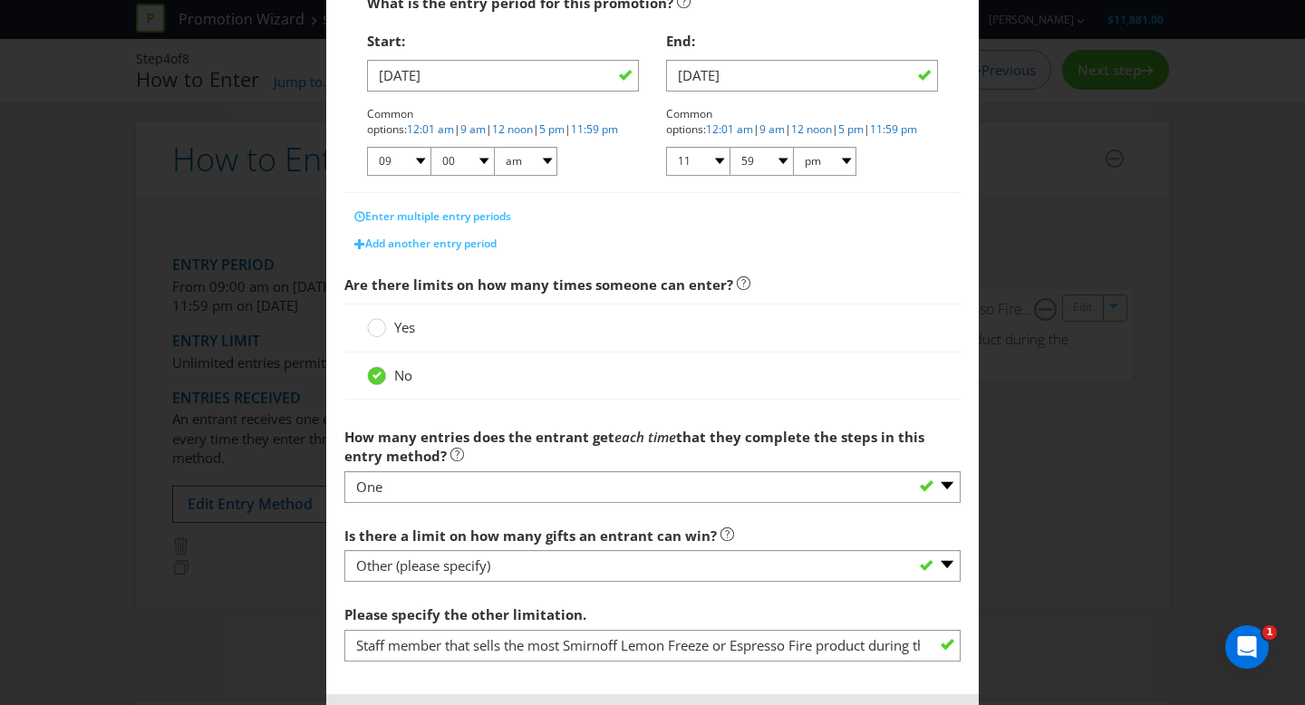
scroll to position [459, 0]
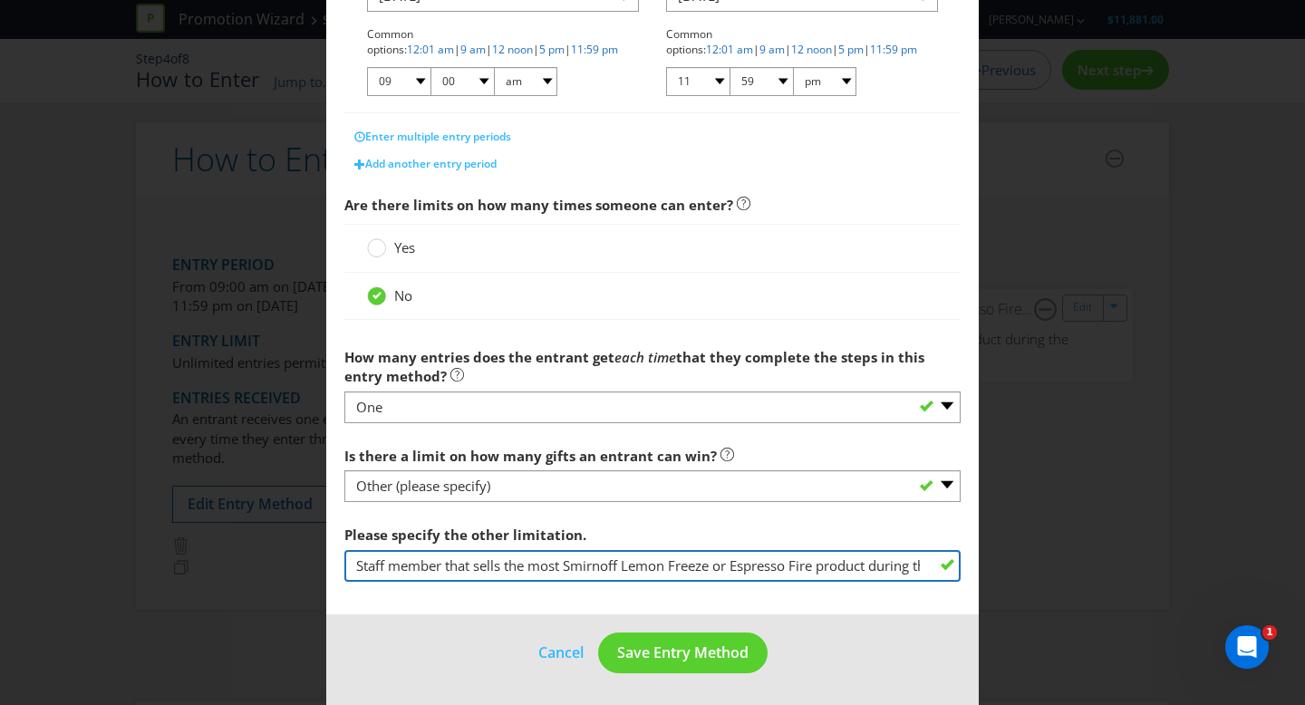
click at [889, 554] on input "Staff member that sells the most Smirnoff Lemon Freeze or Espresso Fire product…" at bounding box center [652, 566] width 616 height 32
click at [891, 567] on input "Staff member that sells the most Smirnoff Lemon Freeze or Espresso Fire product…" at bounding box center [652, 566] width 616 height 32
drag, startPoint x: 897, startPoint y: 565, endPoint x: 894, endPoint y: 608, distance: 42.7
click at [888, 632] on form "What is the name of this entry method? How to Enter This name will be used to r…" at bounding box center [652, 162] width 652 height 1087
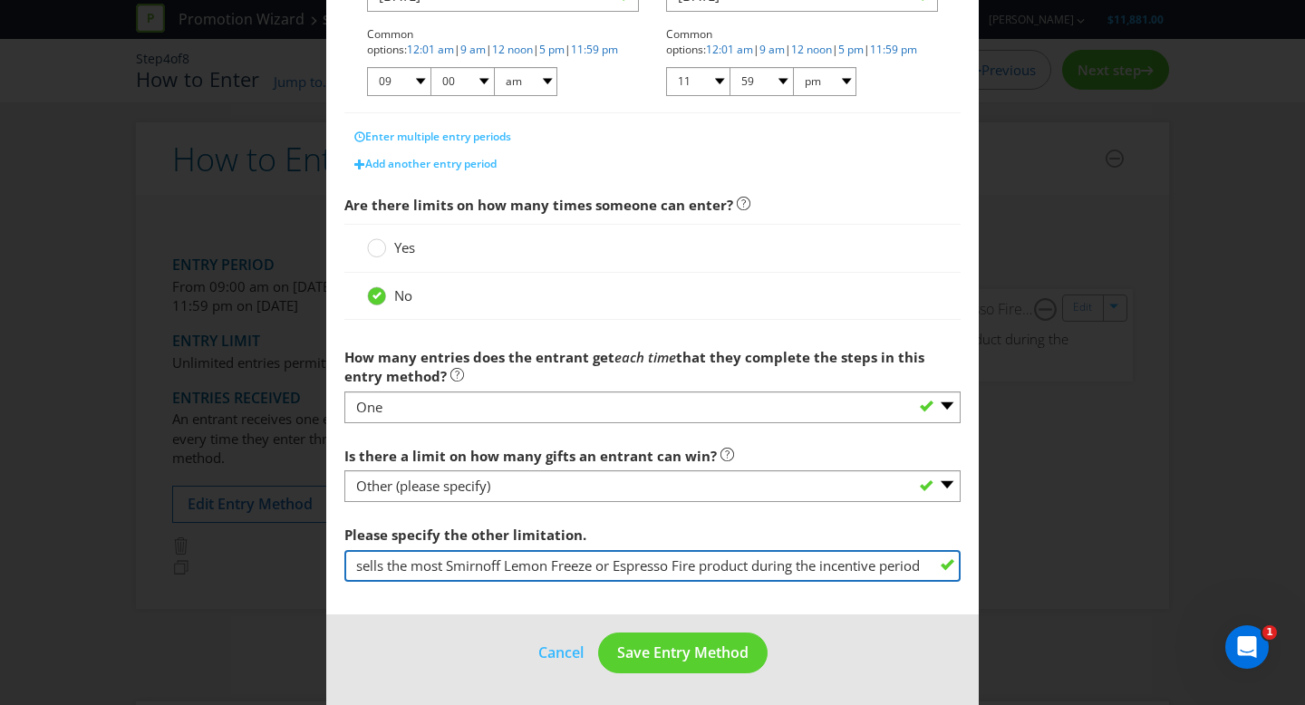
drag, startPoint x: 371, startPoint y: 564, endPoint x: 955, endPoint y: 589, distance: 585.0
click at [1042, 603] on div "How to Enter What is the name of this entry method? How to Enter This name will…" at bounding box center [652, 352] width 1305 height 705
click at [772, 565] on input "Staff member that sells the most Smirnoff Lemon Freeze or Espresso Fire product…" at bounding box center [652, 566] width 616 height 32
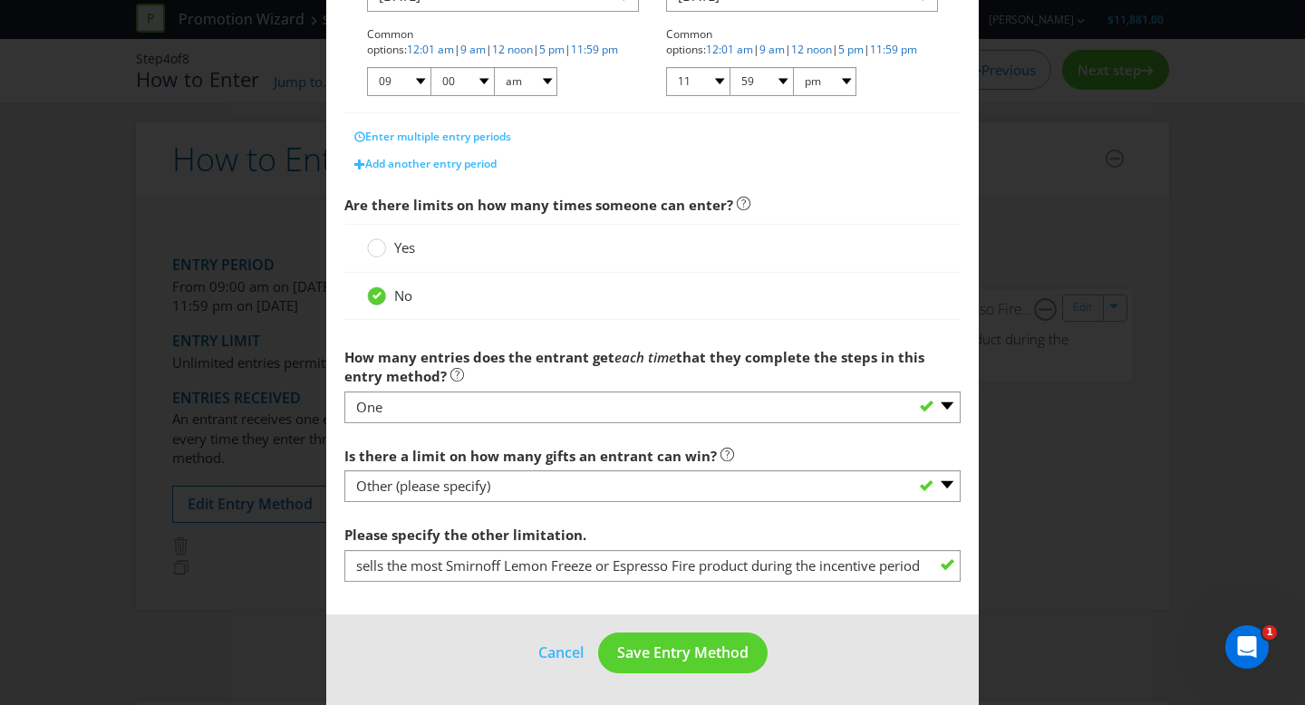
scroll to position [0, 0]
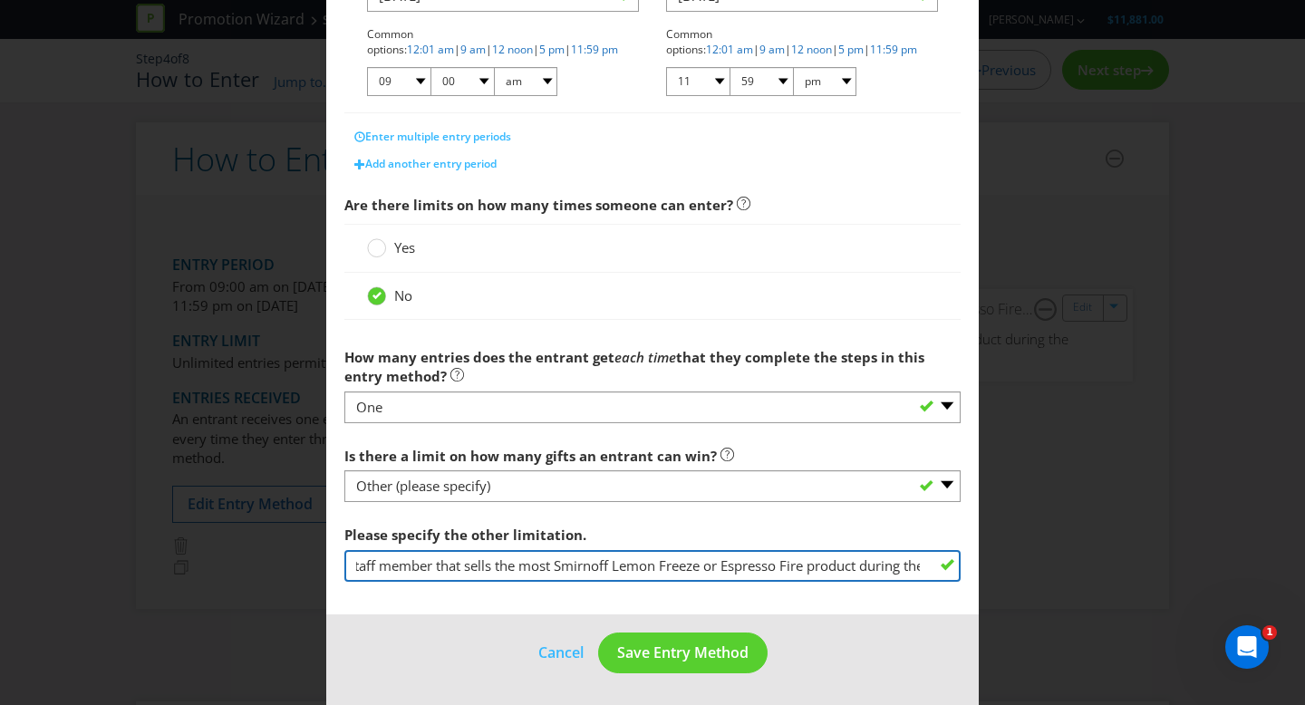
drag, startPoint x: 923, startPoint y: 565, endPoint x: 378, endPoint y: 545, distance: 545.8
click at [377, 546] on div "Please specify the other limitation. Staff member that sells the most Smirnoff …" at bounding box center [652, 548] width 616 height 65
paste input "with the total highest sales of Smirnoff Lemon Freeze or Espresso Fire [DATE] a…"
drag, startPoint x: 510, startPoint y: 556, endPoint x: 310, endPoint y: 555, distance: 200.3
click at [269, 552] on div "How to Enter What is the name of this entry method? How to Enter This name will…" at bounding box center [652, 352] width 1305 height 705
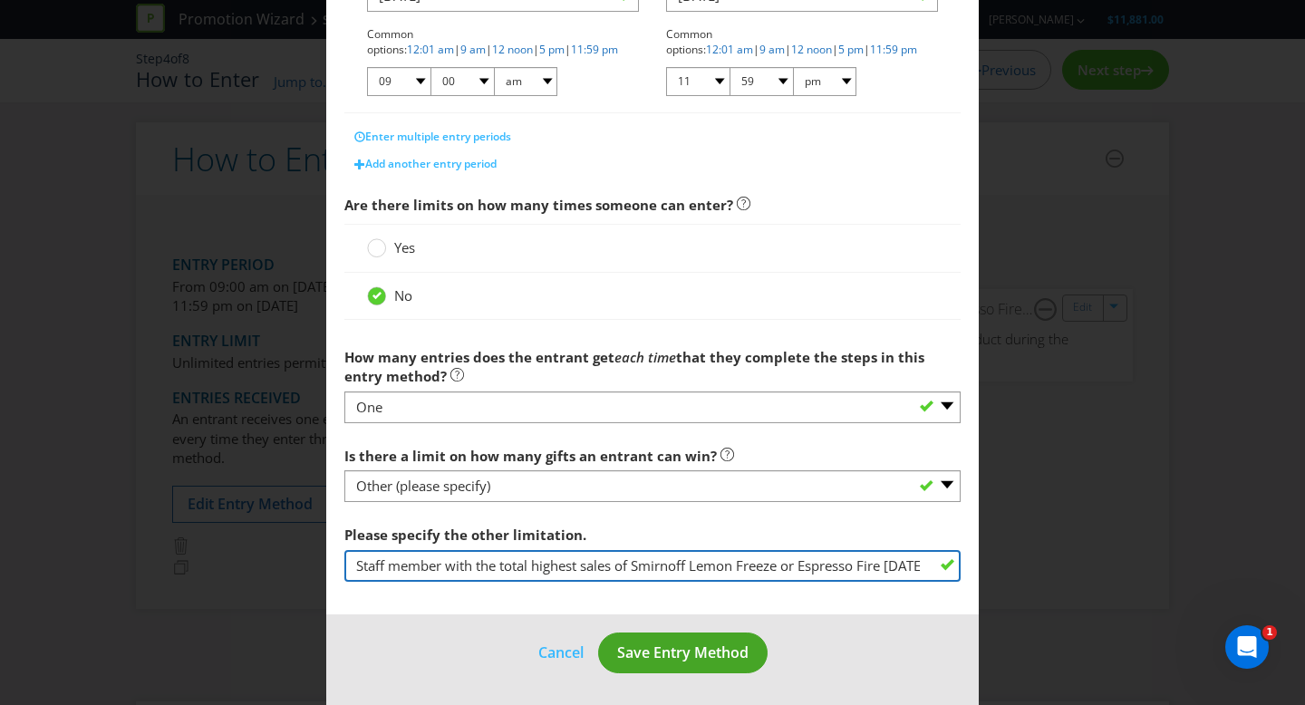
type input "Staff member with the total highest sales of Smirnoff Lemon Freeze or Espresso …"
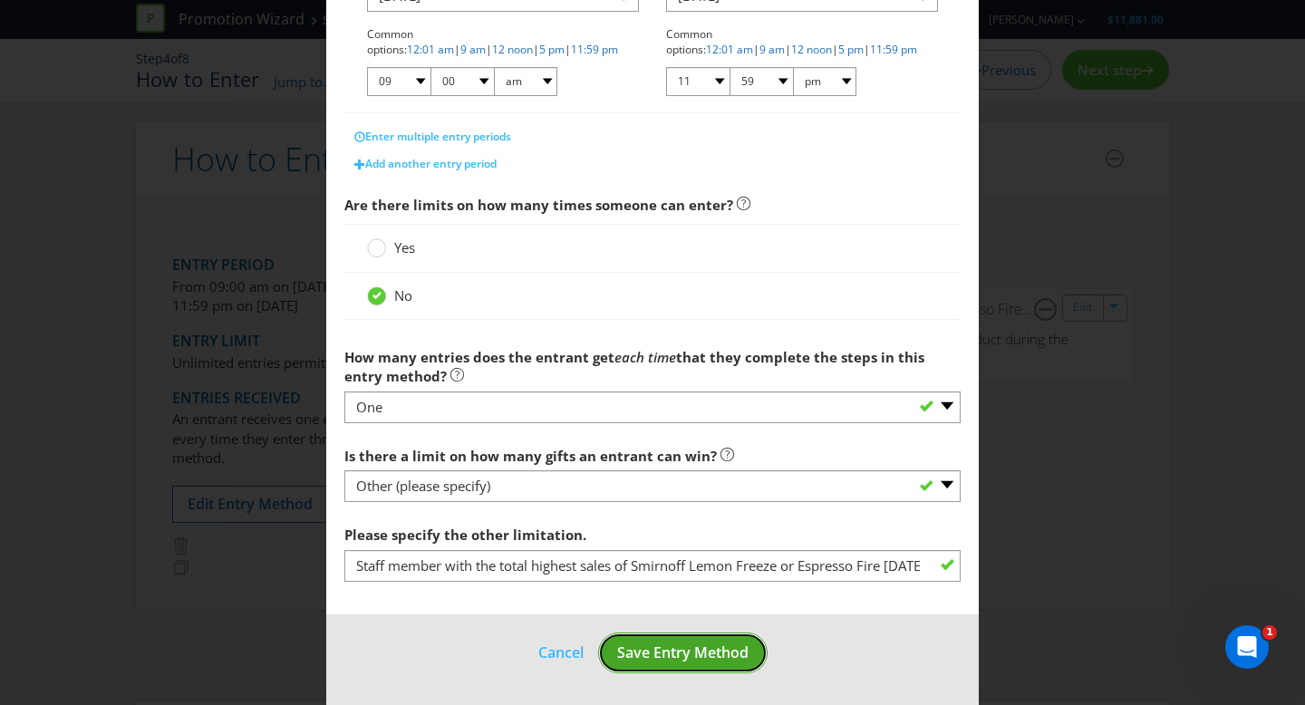
click at [699, 658] on span "Save Entry Method" at bounding box center [682, 652] width 131 height 20
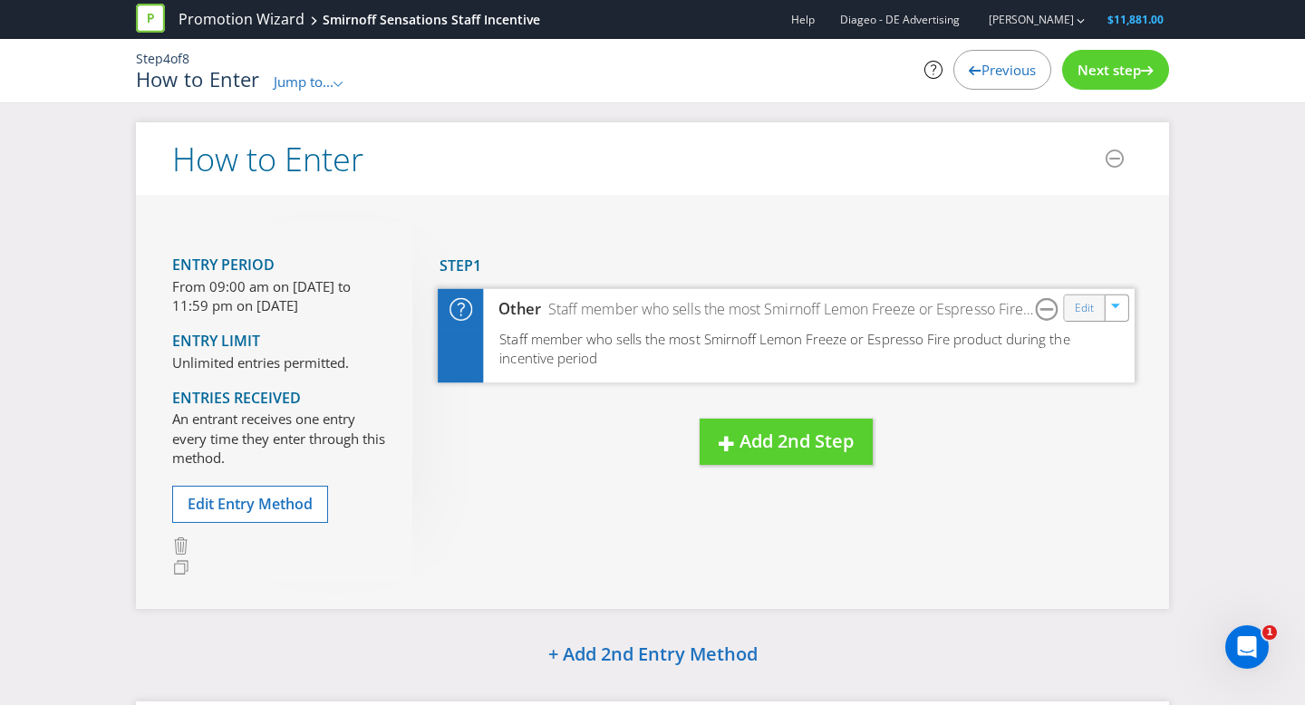
click at [1073, 311] on div "Edit" at bounding box center [1085, 306] width 41 height 25
click at [1075, 297] on link "Edit" at bounding box center [1084, 307] width 19 height 21
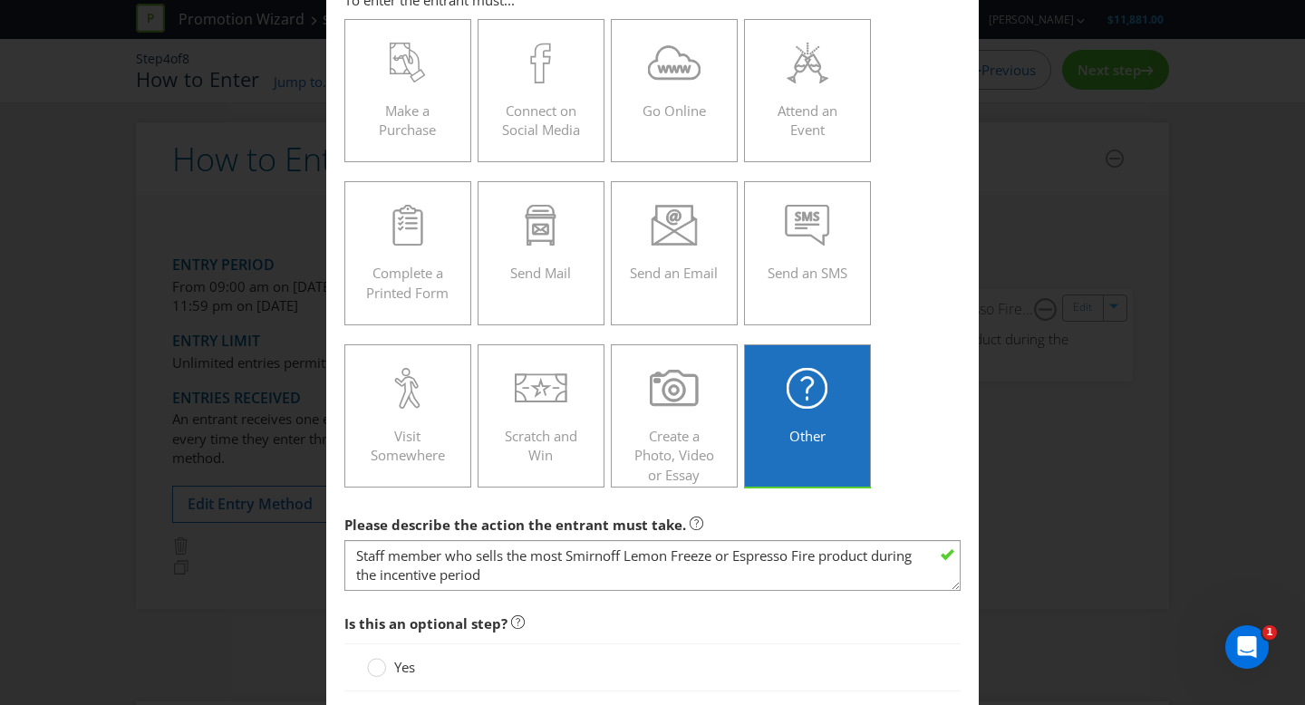
scroll to position [156, 0]
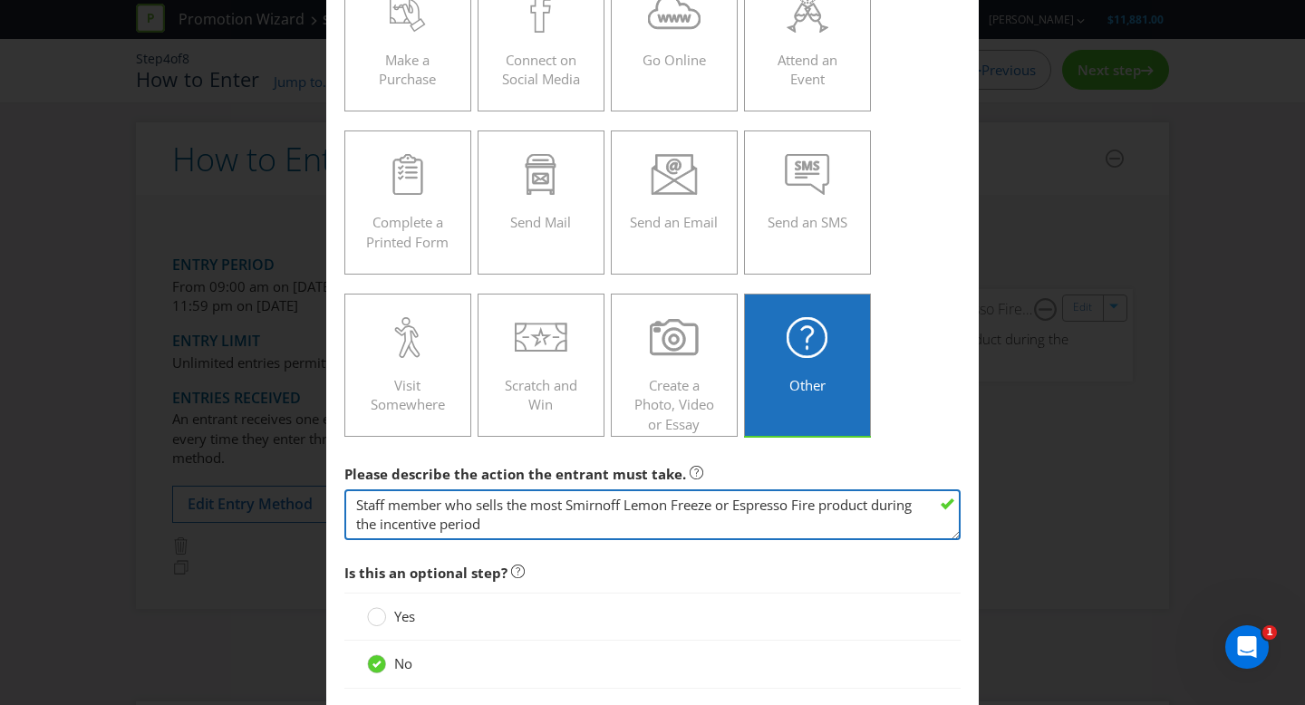
drag, startPoint x: 536, startPoint y: 526, endPoint x: 265, endPoint y: 473, distance: 276.2
click at [265, 473] on div "How to Enter To enter the entrant must... Make a Purchase Connect on Social Med…" at bounding box center [652, 352] width 1305 height 705
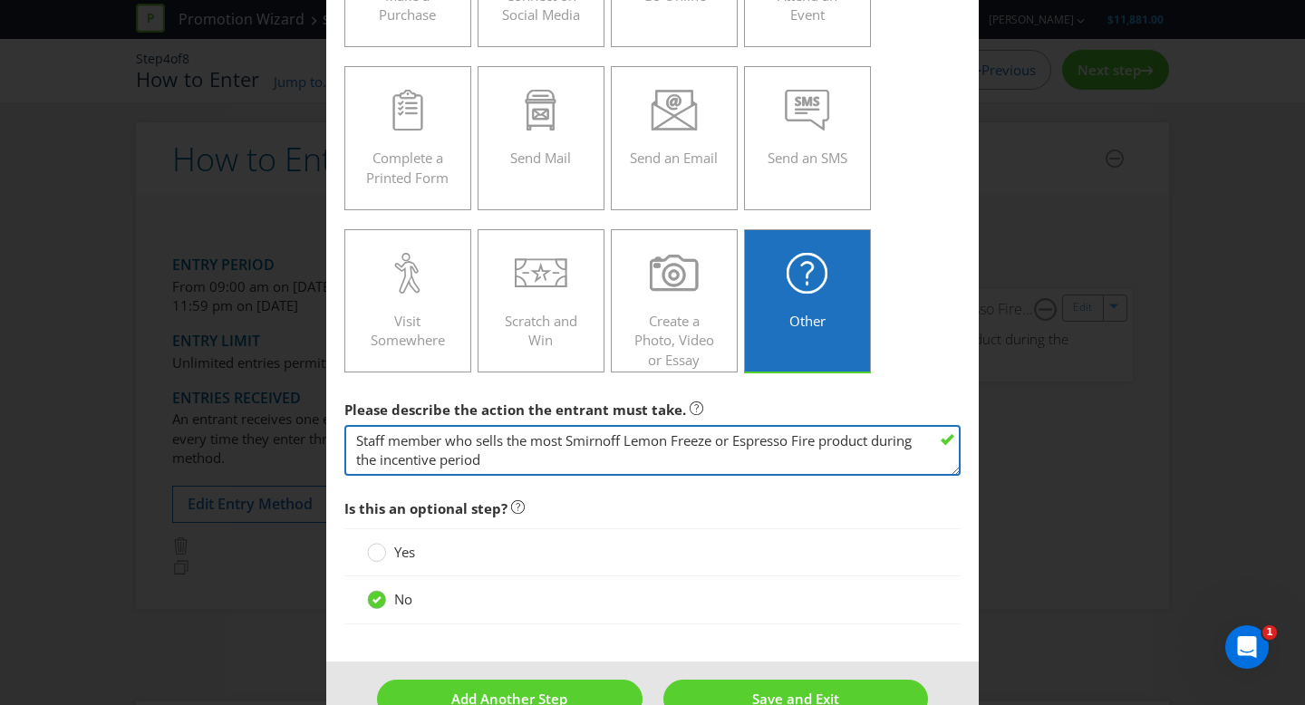
scroll to position [217, 0]
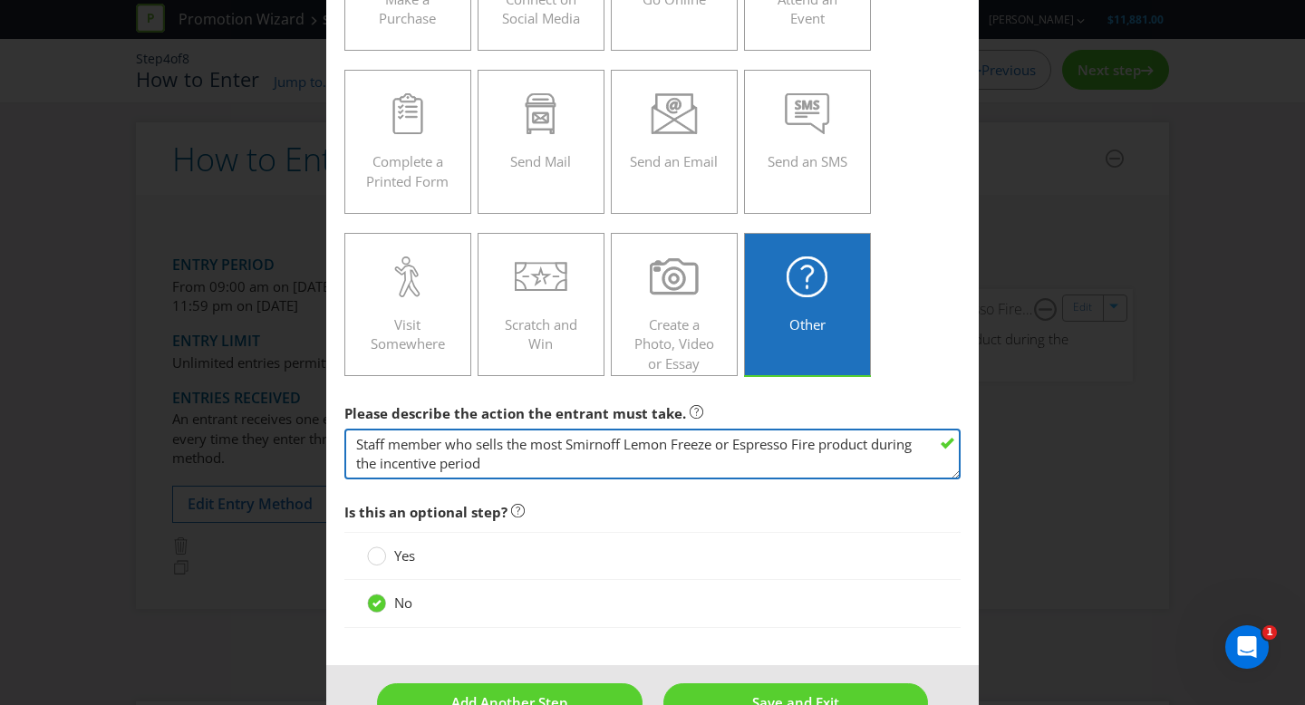
drag, startPoint x: 521, startPoint y: 464, endPoint x: 288, endPoint y: 407, distance: 239.8
click at [288, 407] on div "How to Enter To enter the entrant must... Make a Purchase Connect on Social Med…" at bounding box center [652, 352] width 1305 height 705
paste textarea "ith the total highest sales of Smirnoff Lemon Freeze or Espresso Fire [DATE] an…"
type textarea "Staff member with the total highest sales of Smirnoff Lemon Freeze or Espresso …"
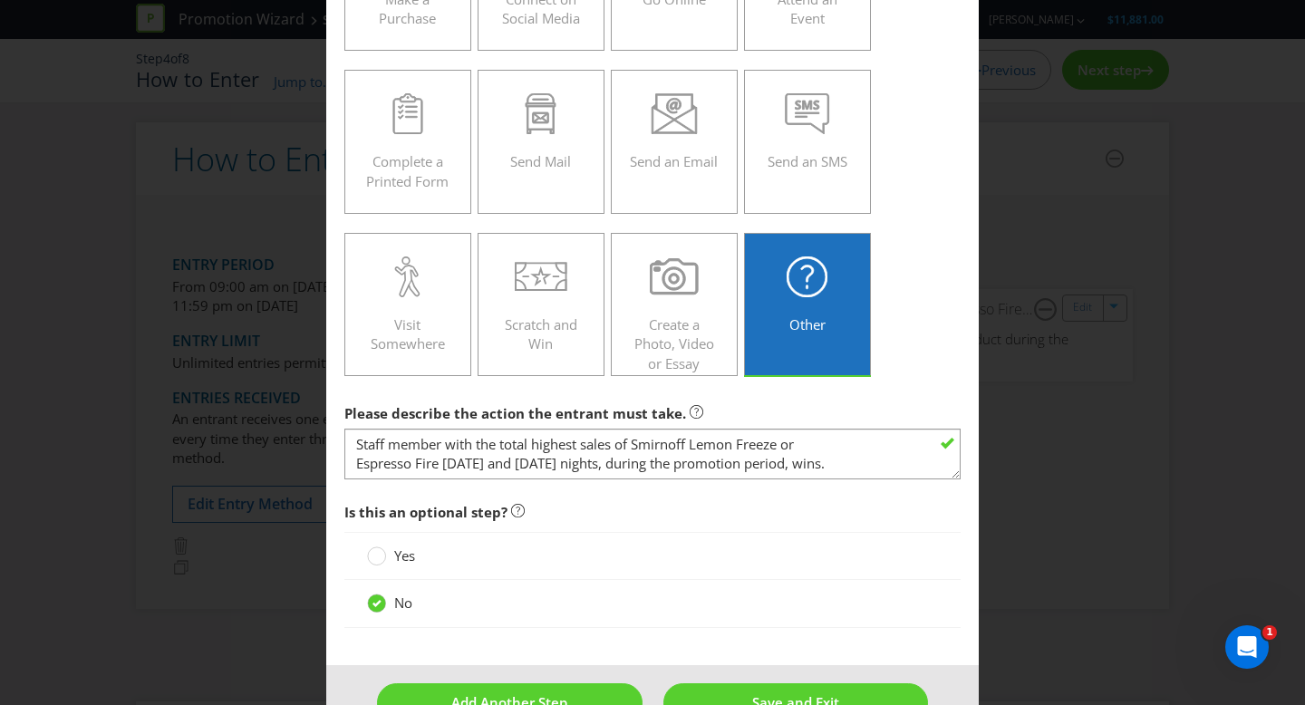
click at [950, 366] on div "Make a Purchase Connect on Social Media Go Online Attend an Event Complete a Pr…" at bounding box center [652, 142] width 616 height 487
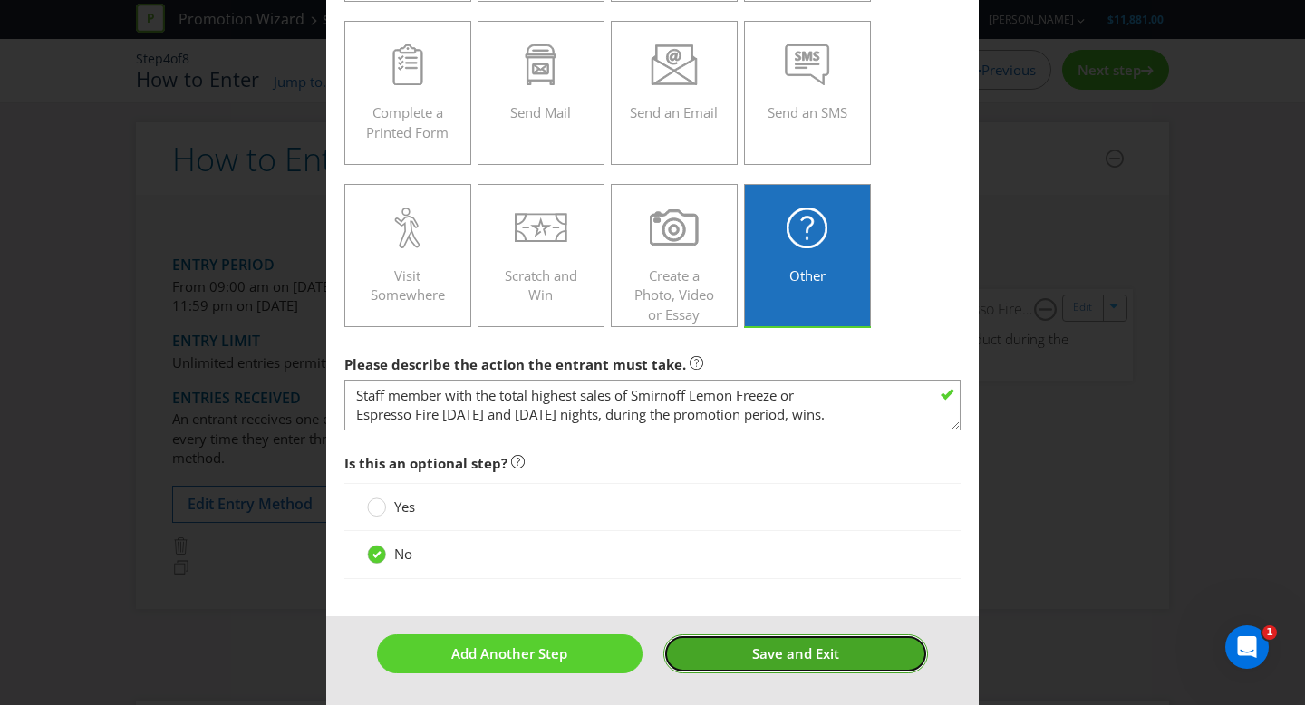
click at [760, 653] on span "Save and Exit" at bounding box center [795, 653] width 87 height 18
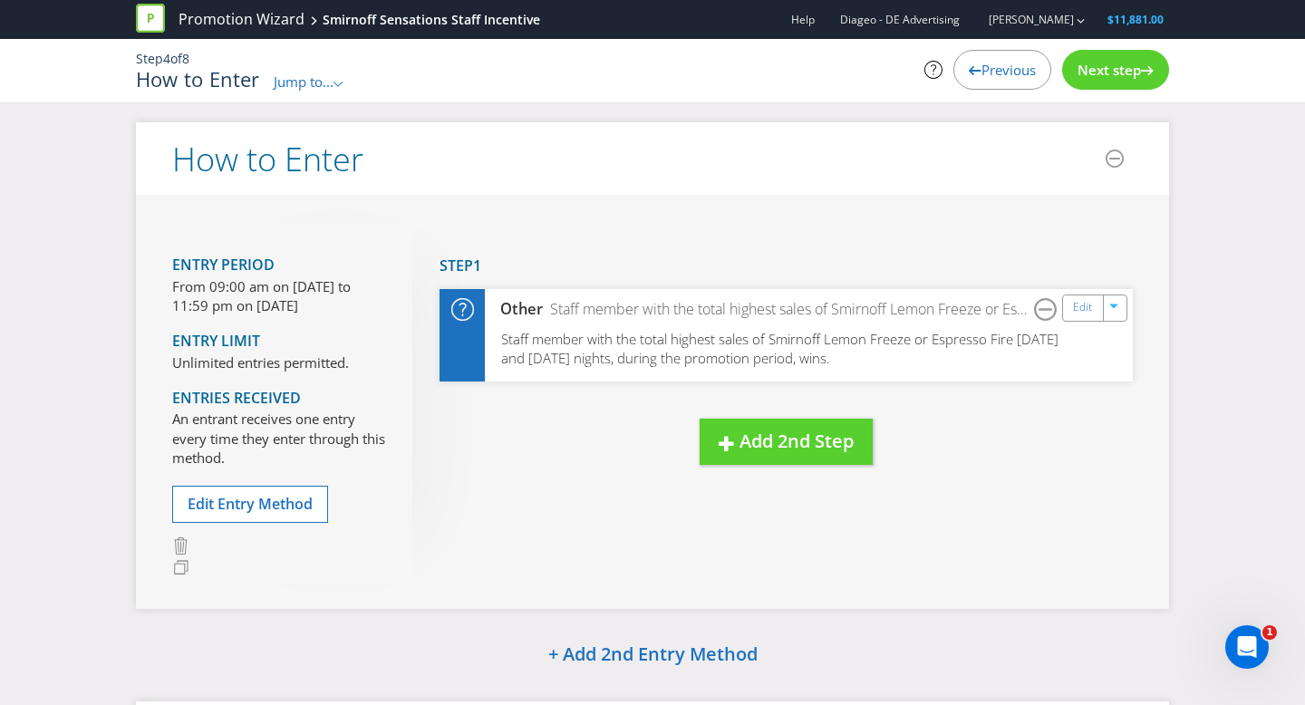
click at [1120, 61] on span "Next step" at bounding box center [1108, 70] width 63 height 18
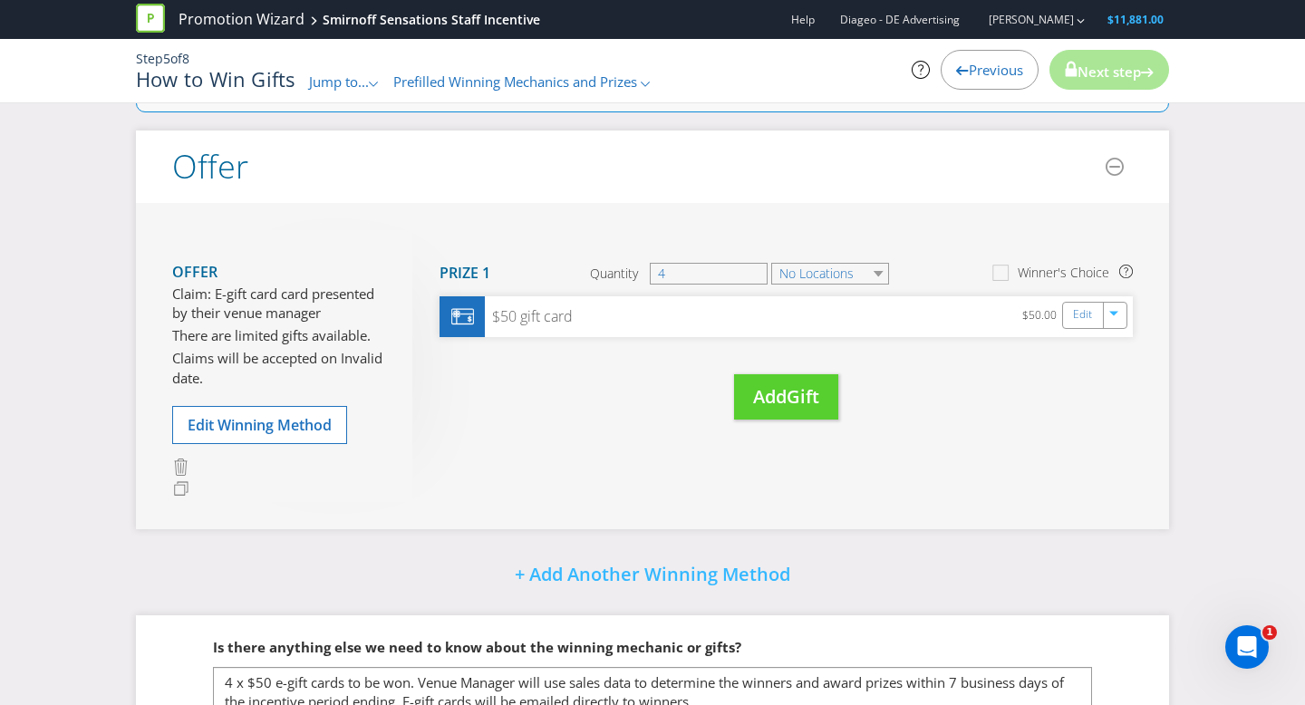
scroll to position [228, 0]
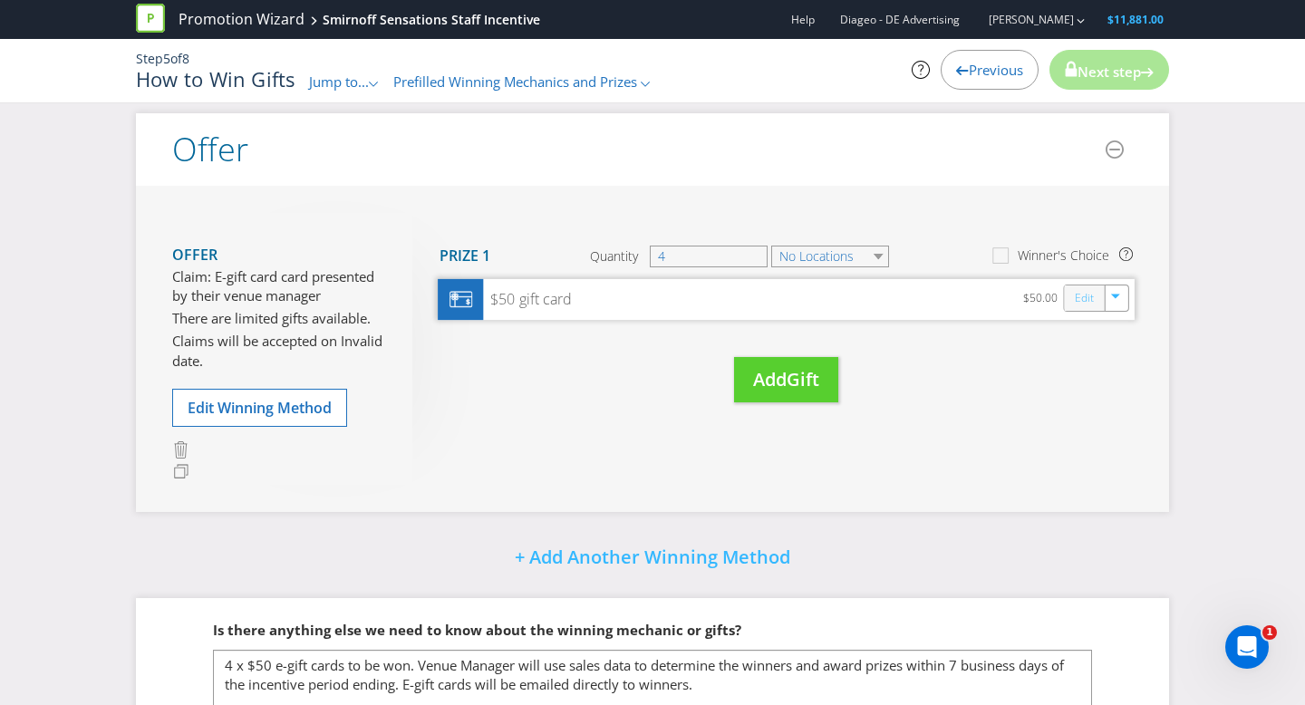
click at [1080, 294] on link "Edit" at bounding box center [1084, 297] width 19 height 21
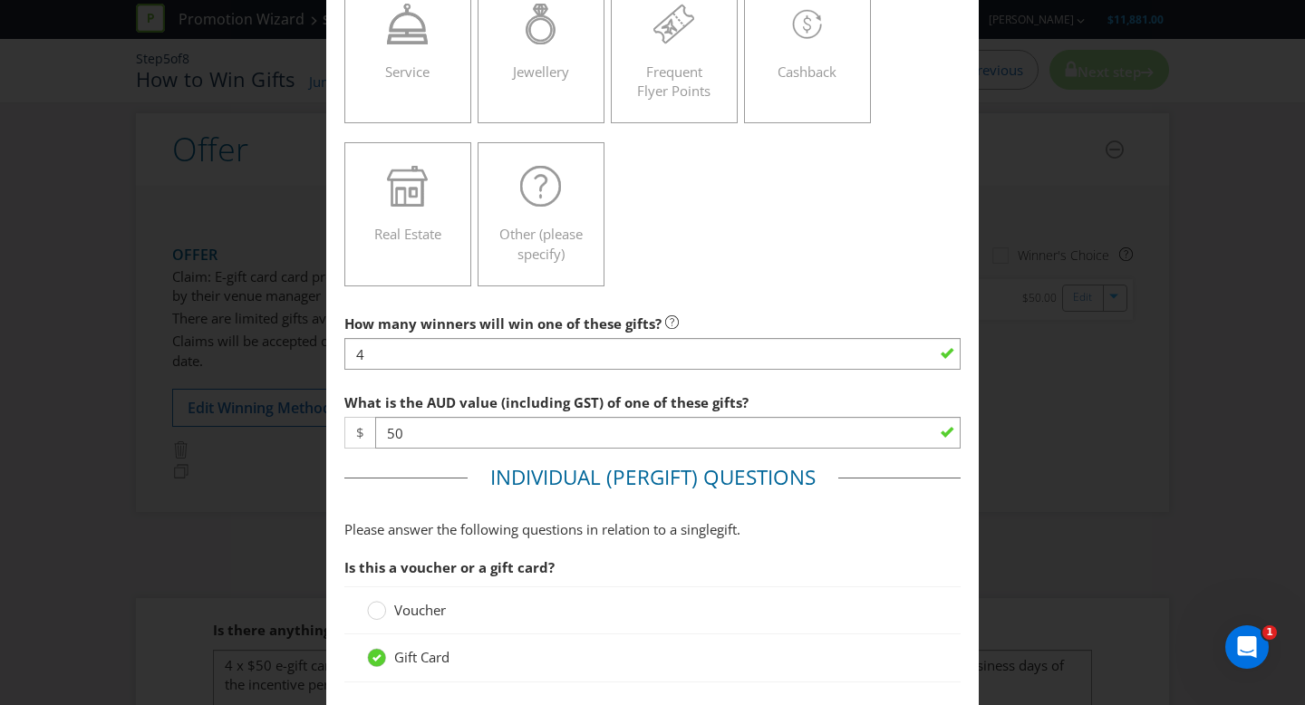
scroll to position [489, 0]
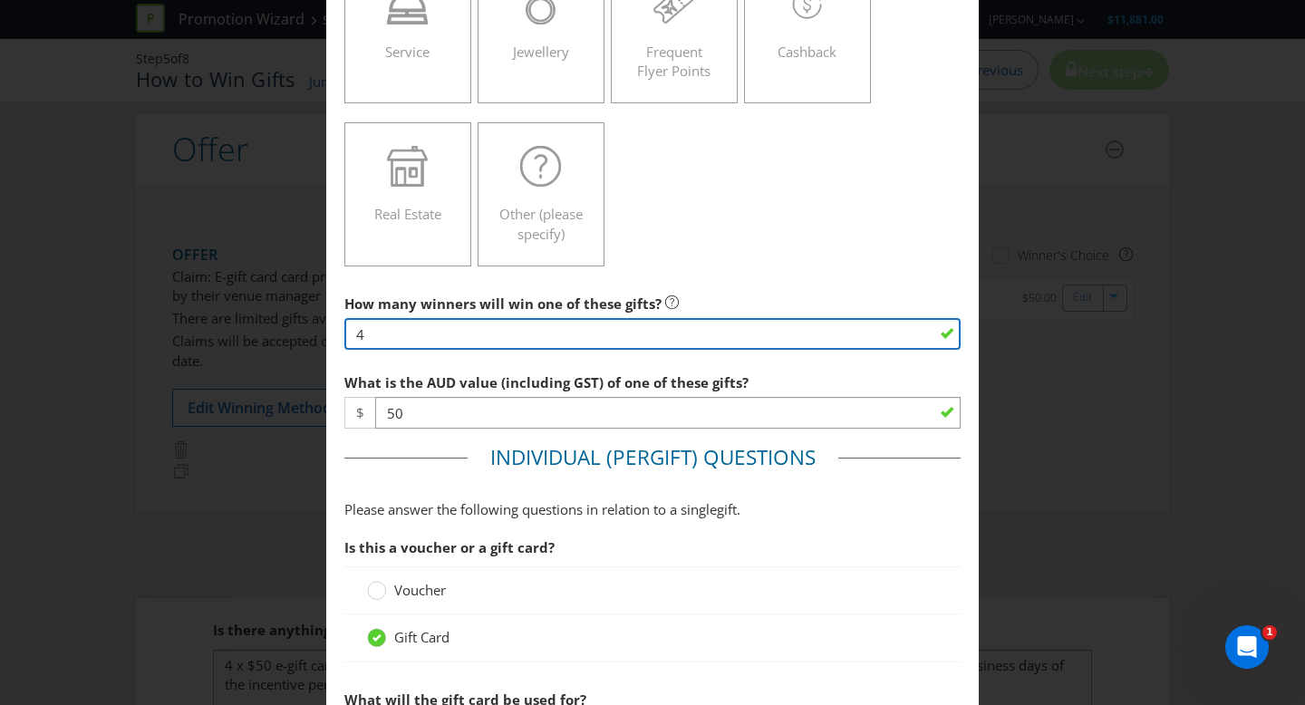
click at [478, 324] on input "4" at bounding box center [652, 334] width 616 height 32
type input "8"
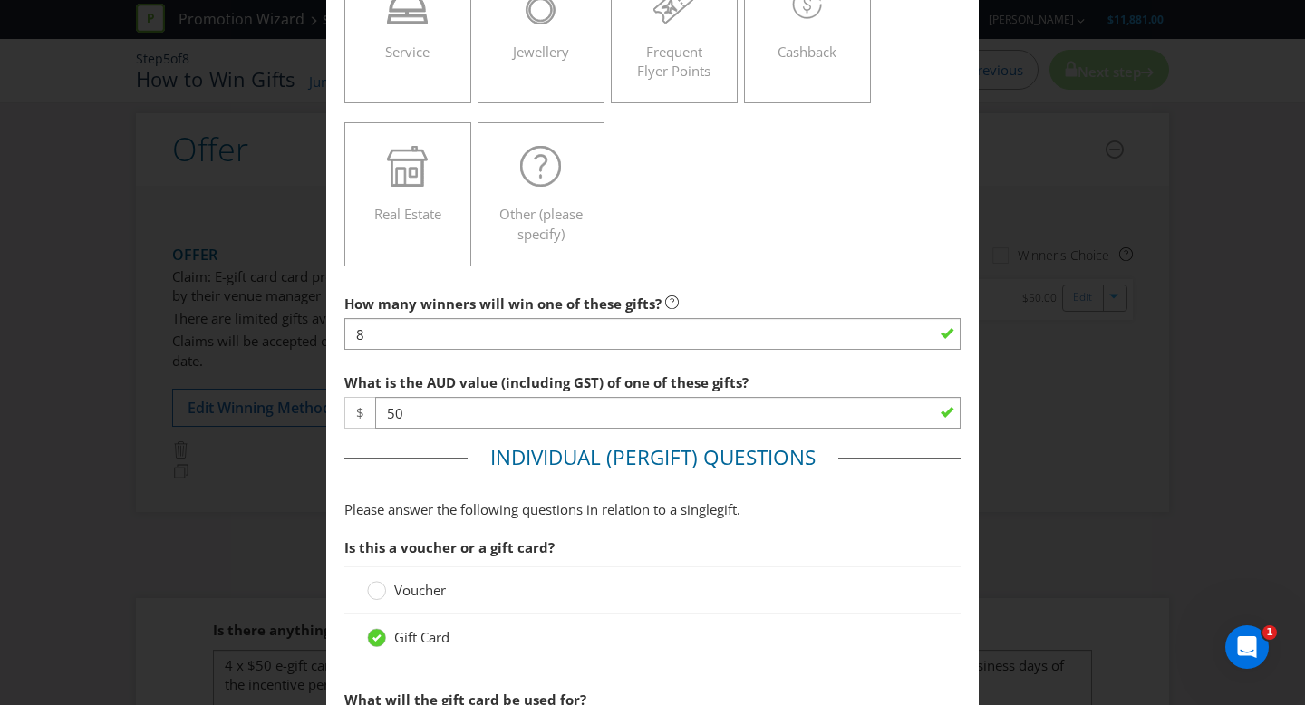
click at [770, 503] on p "Please answer the following questions in relation to a single gift ." at bounding box center [652, 509] width 616 height 19
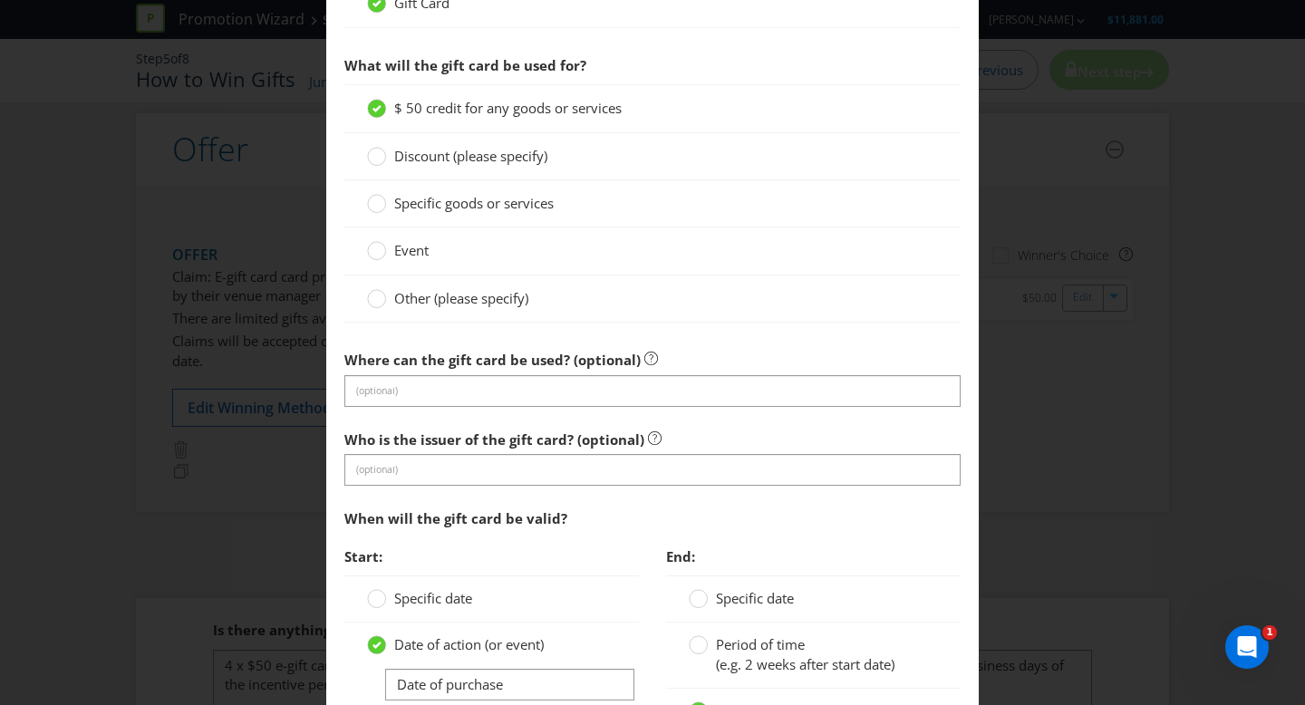
scroll to position [1121, 0]
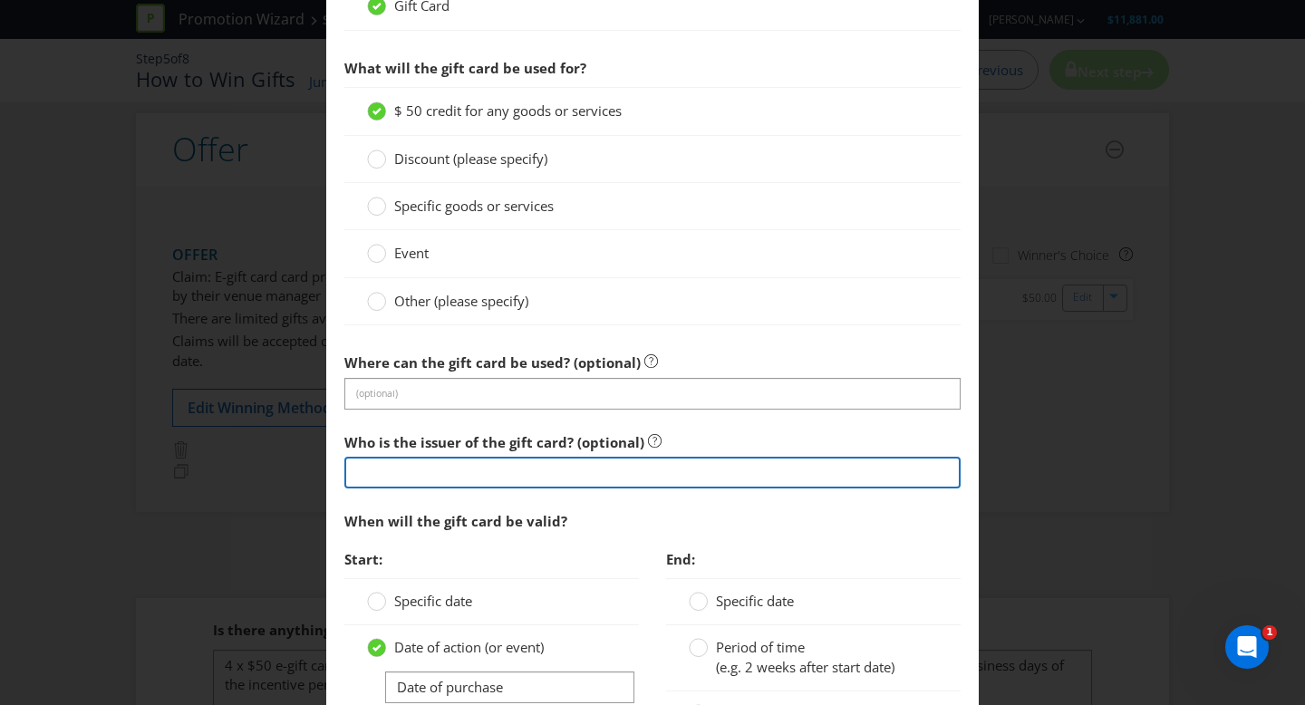
click at [472, 475] on input "text" at bounding box center [652, 473] width 616 height 32
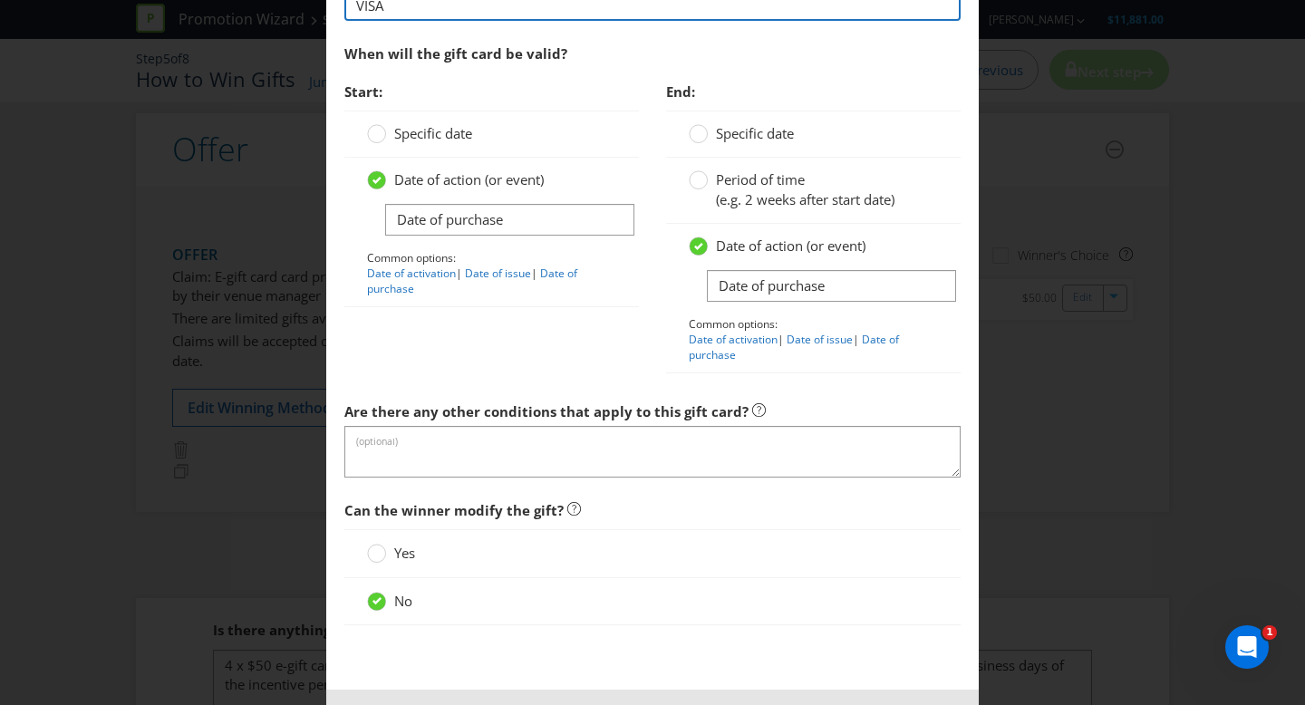
scroll to position [1592, 0]
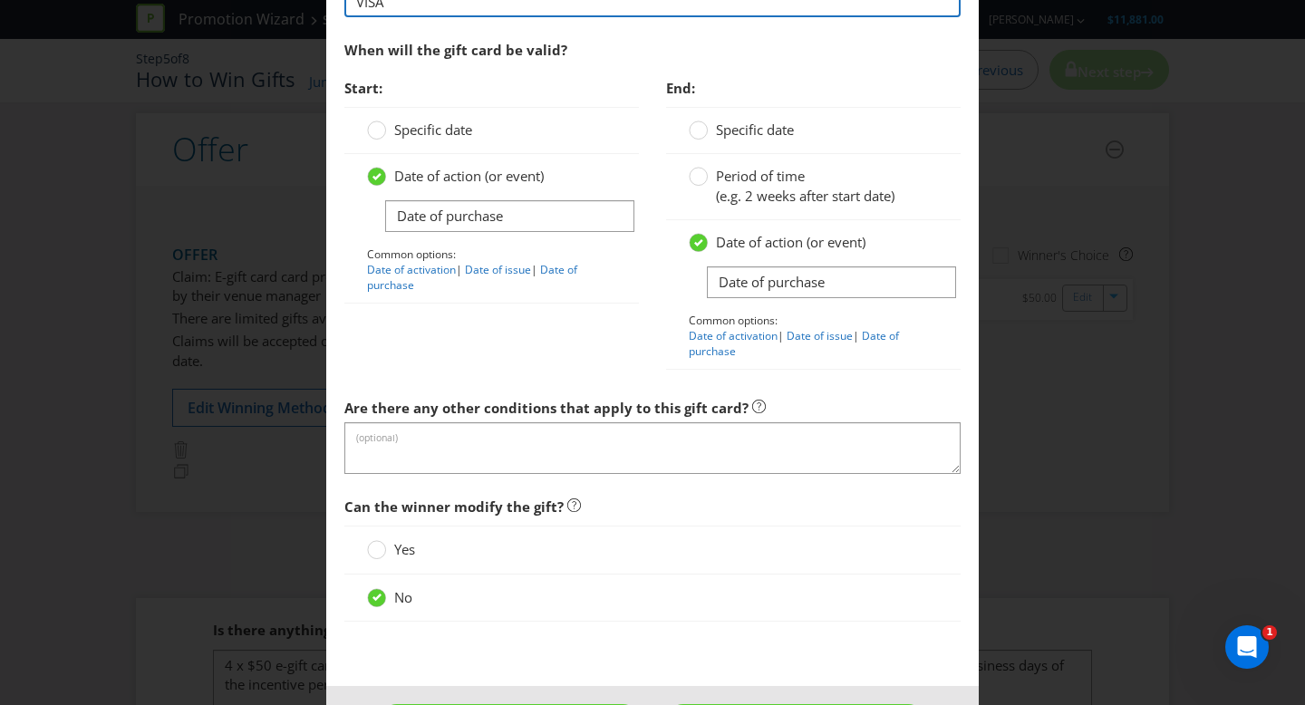
type input "VISA"
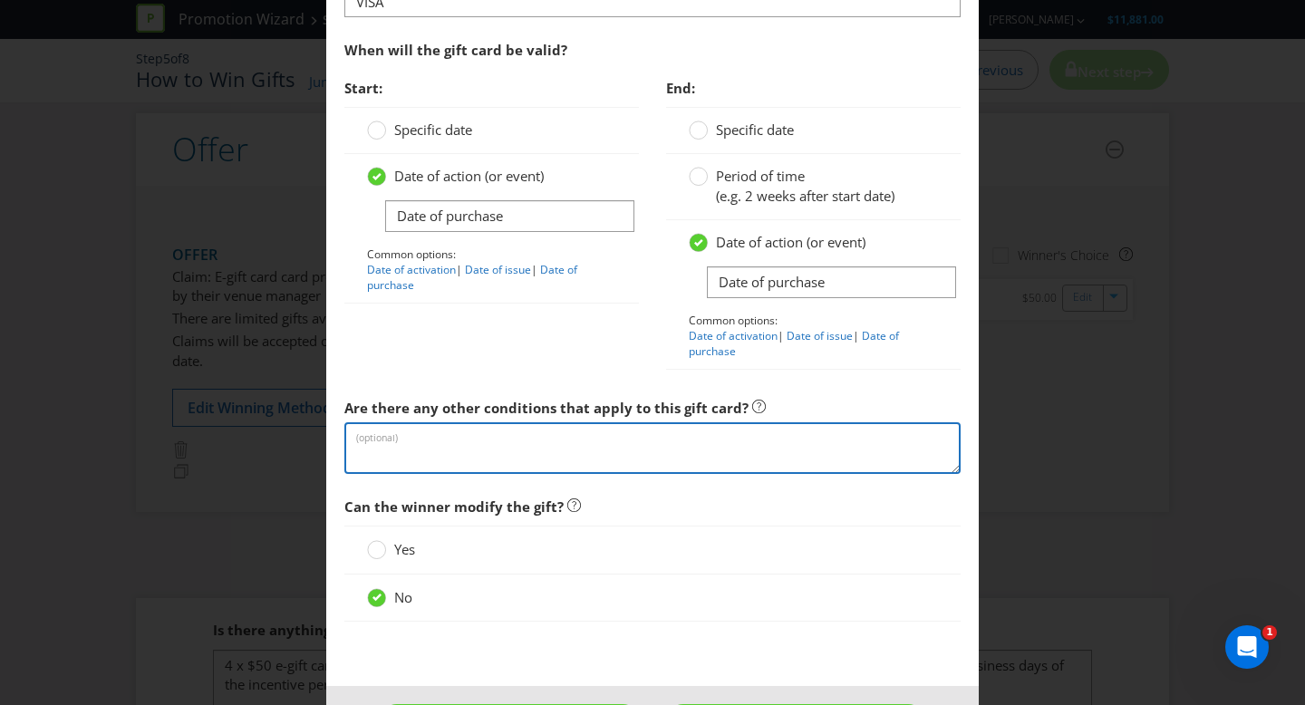
click at [536, 456] on textarea at bounding box center [652, 448] width 616 height 52
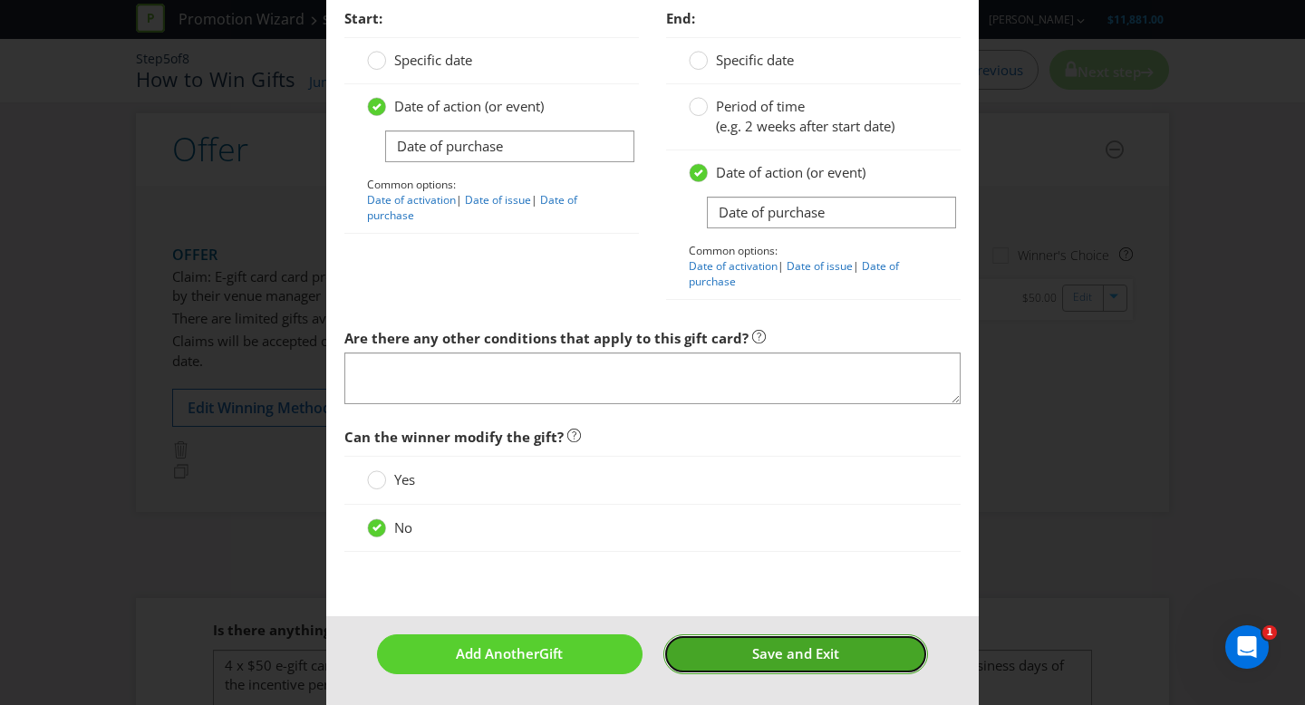
click at [749, 650] on button "Save and Exit" at bounding box center [795, 653] width 265 height 39
type input "8"
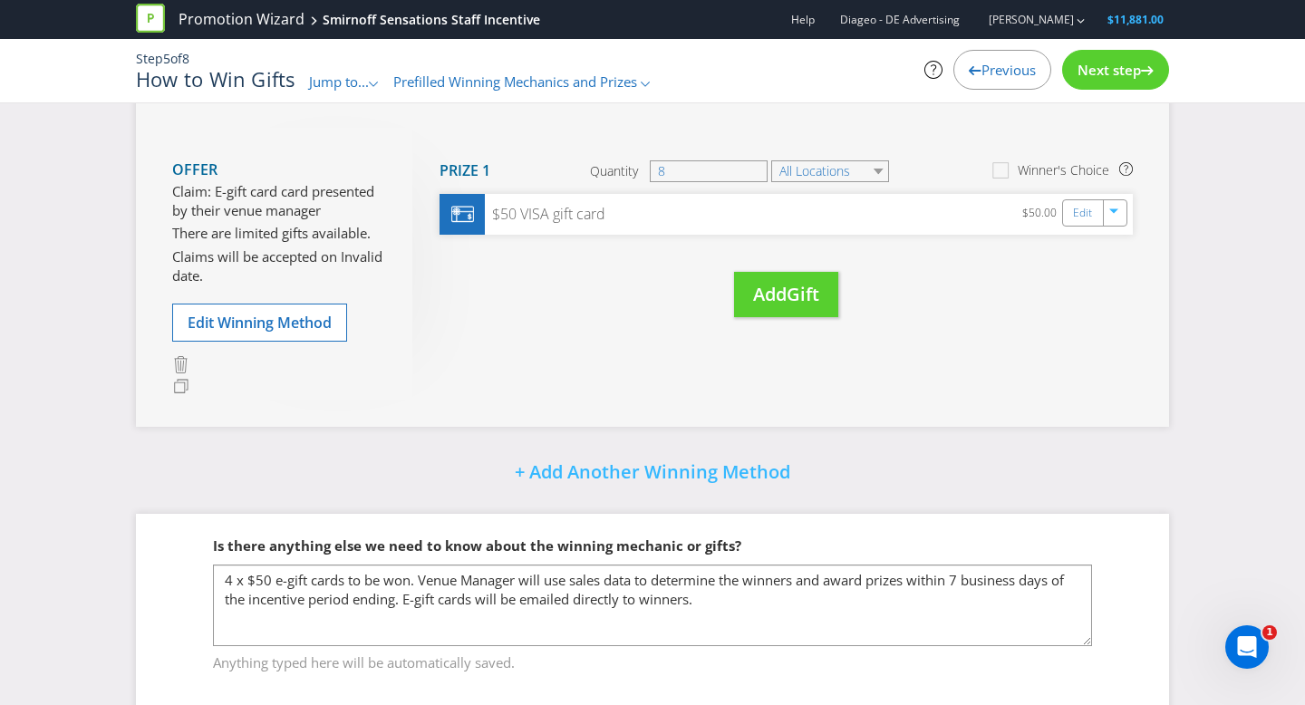
scroll to position [143, 0]
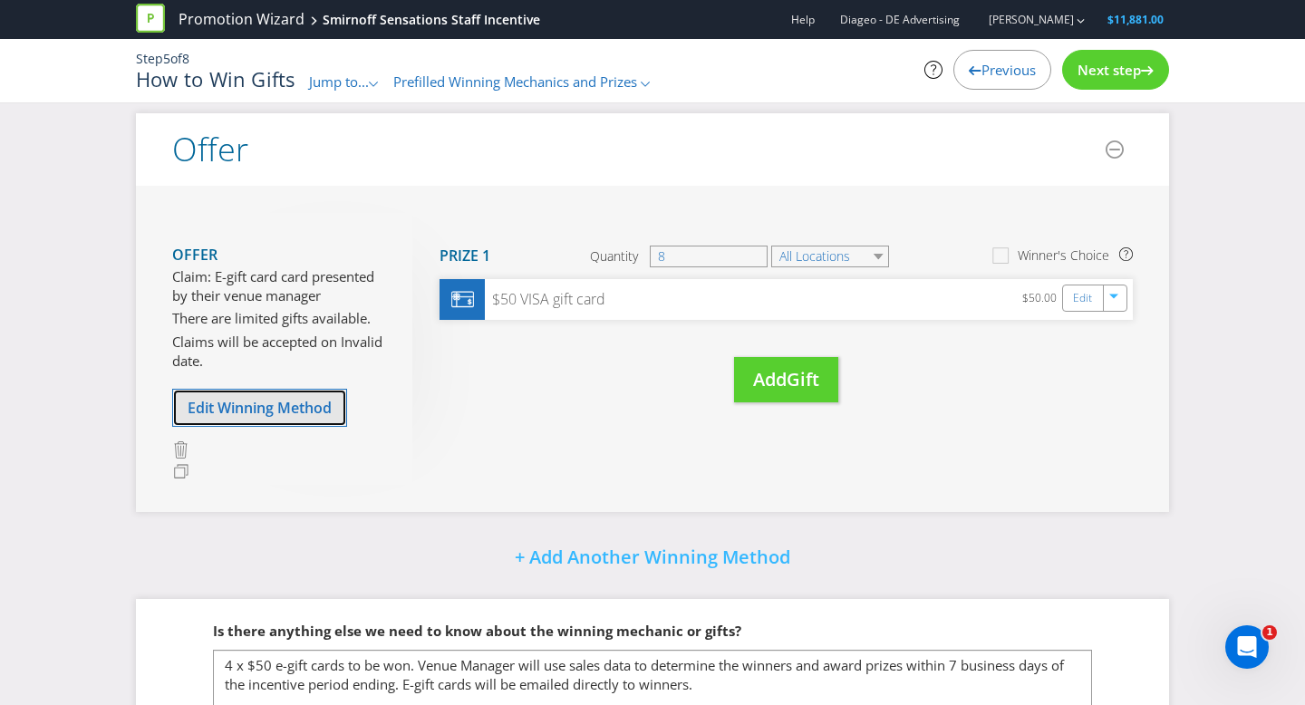
click at [249, 391] on button "Edit Winning Method" at bounding box center [259, 408] width 175 height 38
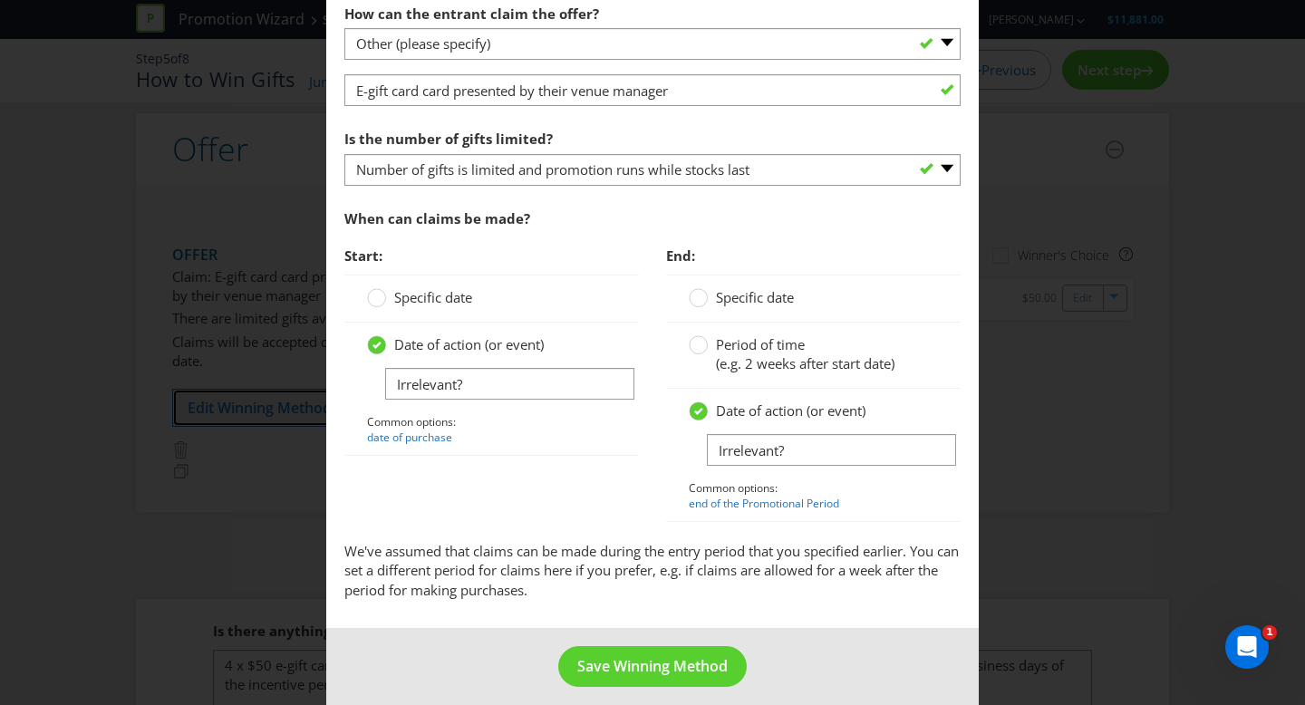
scroll to position [785, 0]
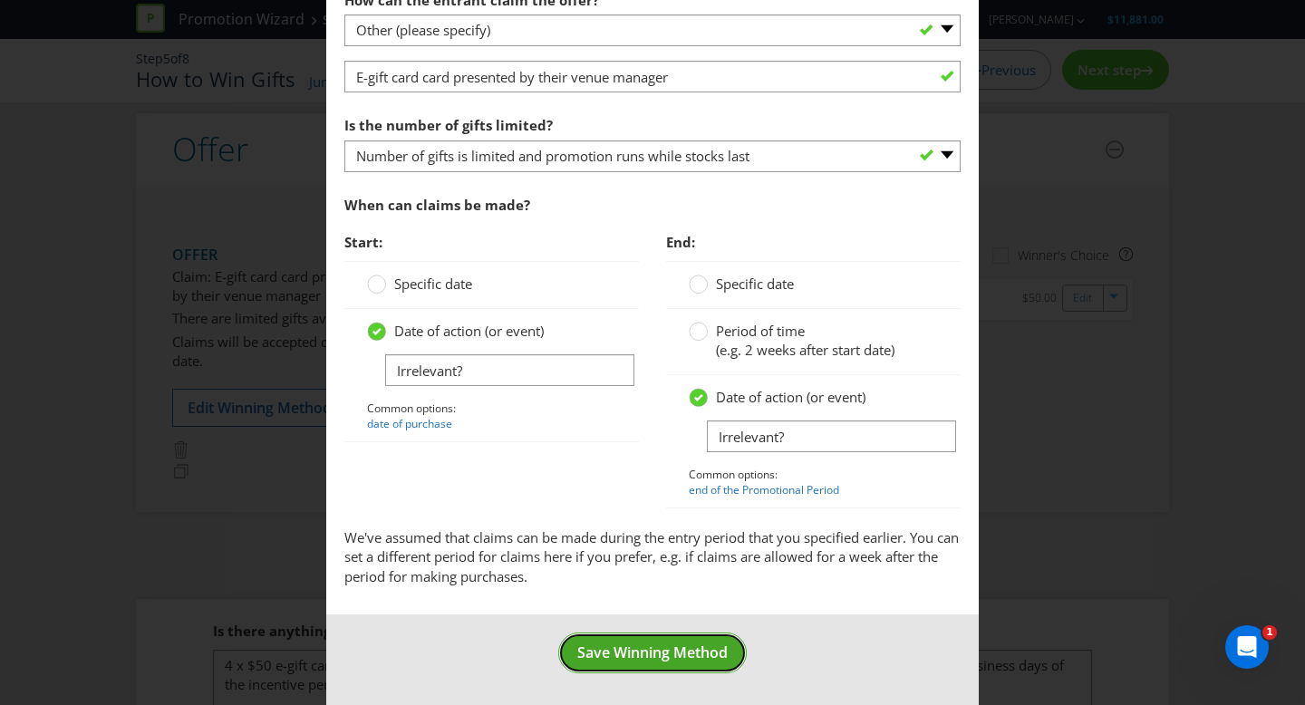
click at [659, 647] on span "Save Winning Method" at bounding box center [652, 652] width 150 height 20
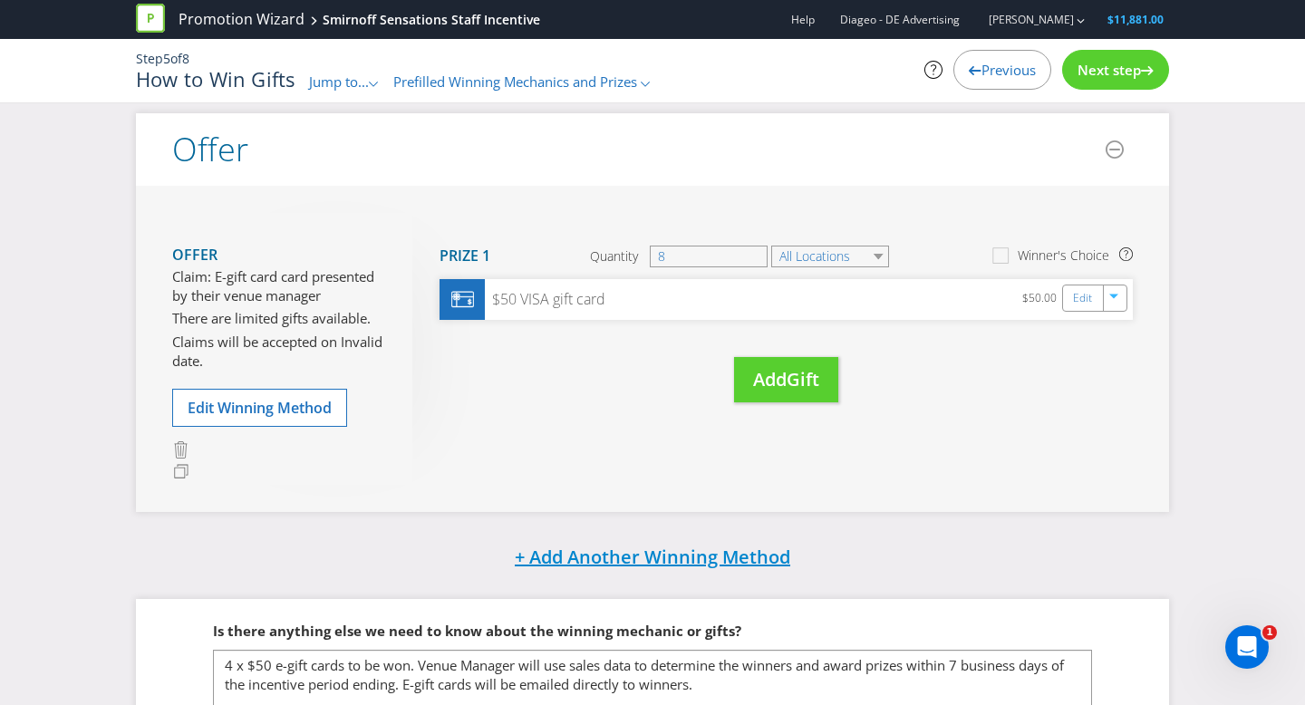
scroll to position [264, 0]
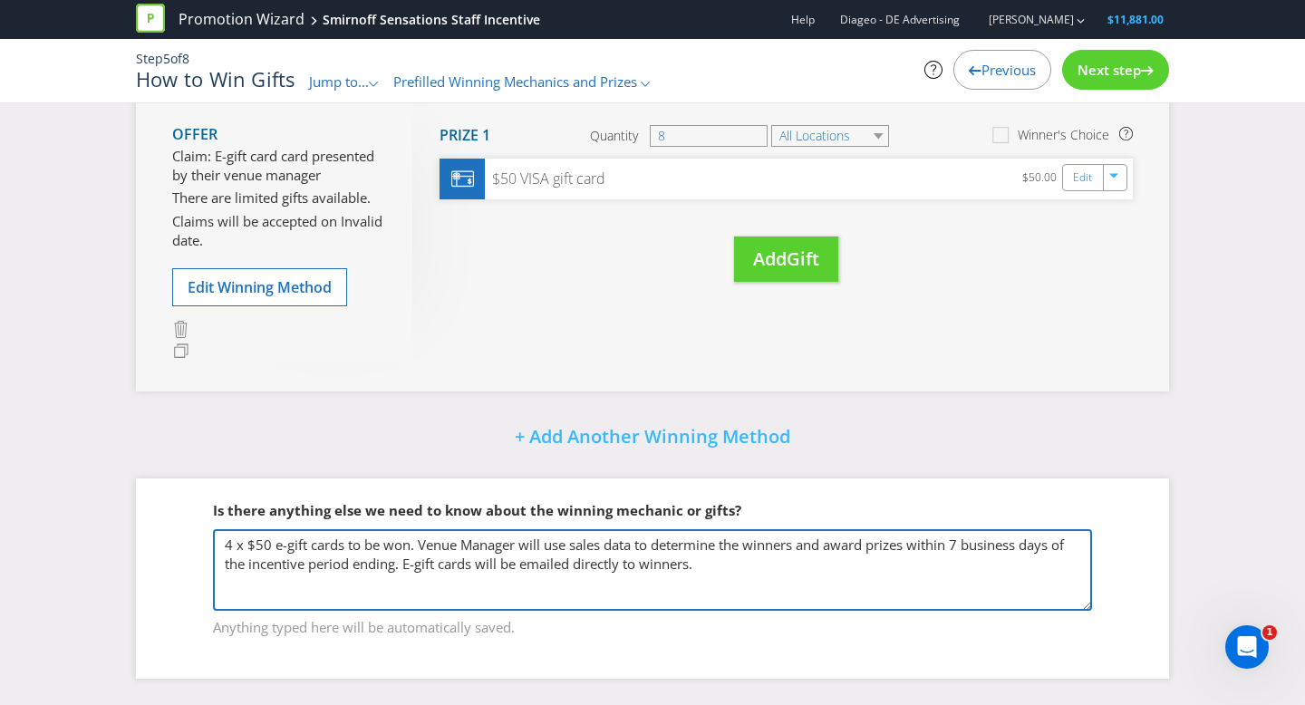
drag, startPoint x: 235, startPoint y: 541, endPoint x: 133, endPoint y: 535, distance: 101.7
click at [133, 535] on div "Did You Know IMI research shows that participation is maximised when there are …" at bounding box center [652, 282] width 1060 height 846
click at [763, 575] on textarea "4 x $50 e-gift cards to be won. Venue Manager will use sales data to determine …" at bounding box center [652, 570] width 879 height 82
paste textarea "In the event of a tie, the winner will be the first entrant to reach the highes…"
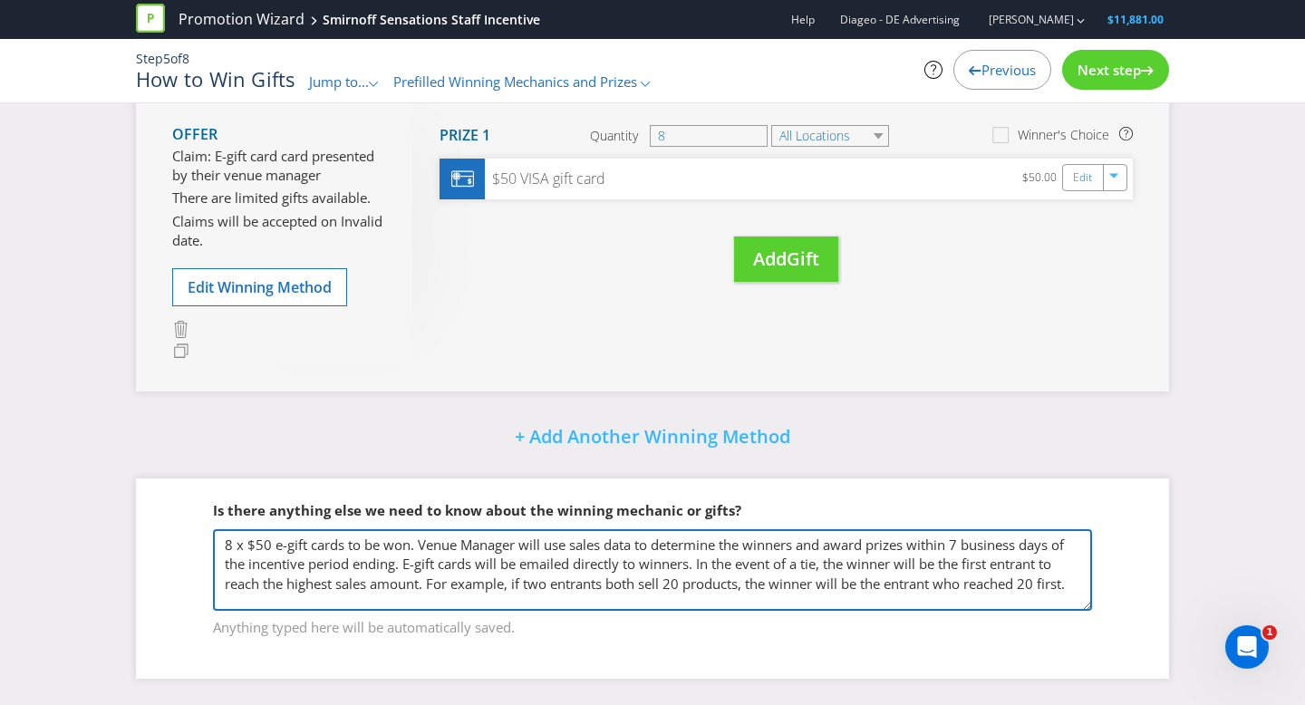
scroll to position [3, 0]
type textarea "8 x $50 e-gift cards to be won. Venue Manager will use sales data to determine …"
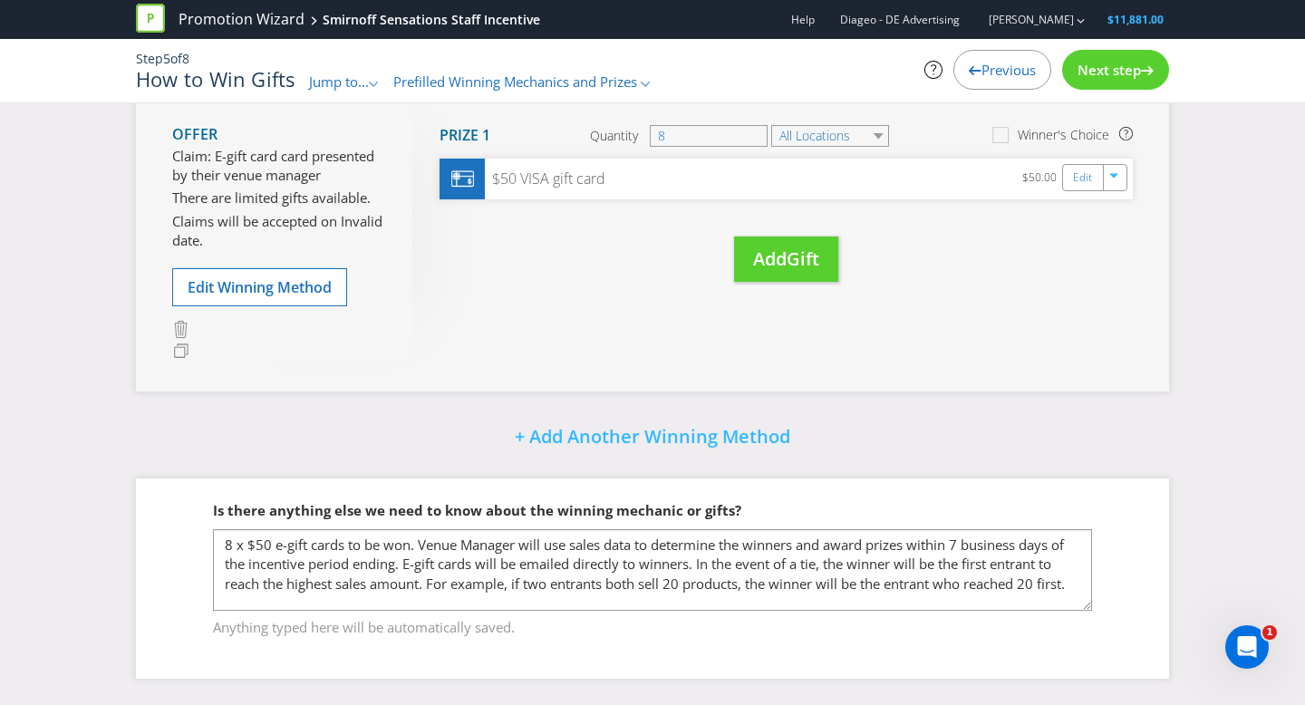
click at [1130, 60] on div "Next step" at bounding box center [1115, 70] width 107 height 40
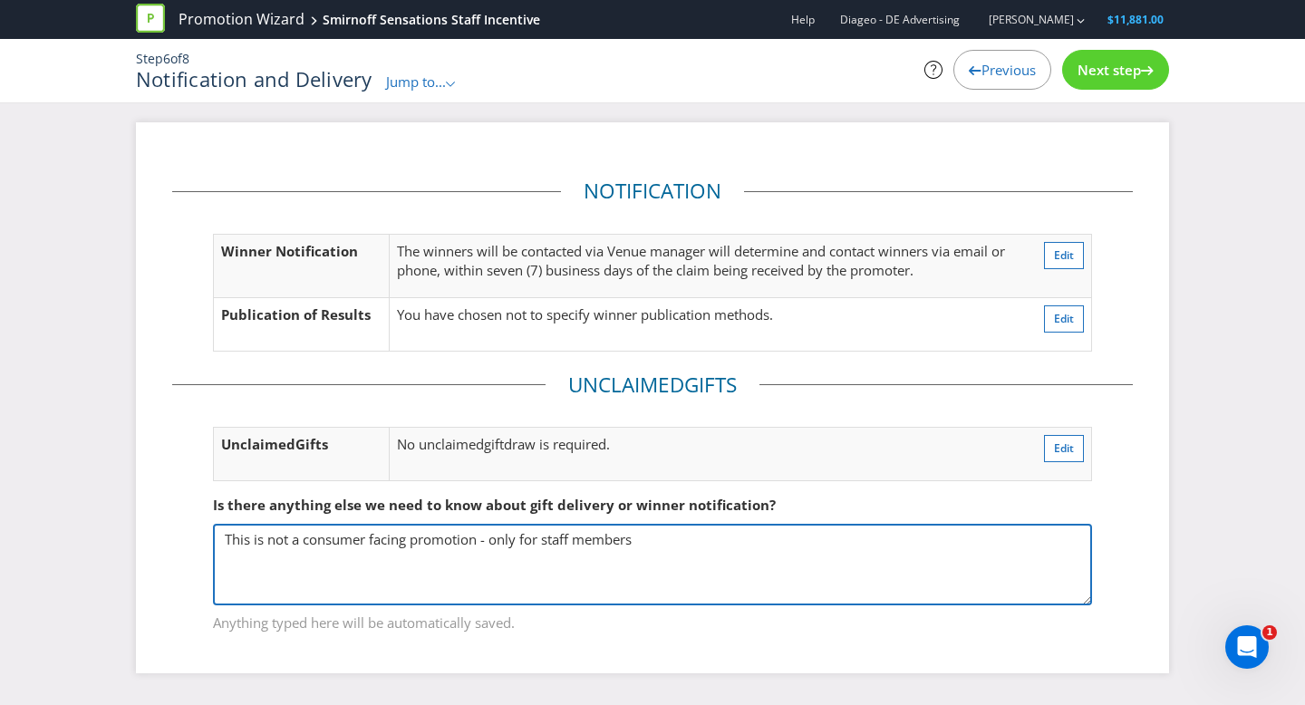
click at [704, 553] on textarea "This is not a consumer facing promotion - only for staff members" at bounding box center [652, 565] width 879 height 82
paste textarea "In the event of a tie, the winner will be the first entrant to reach the highes…"
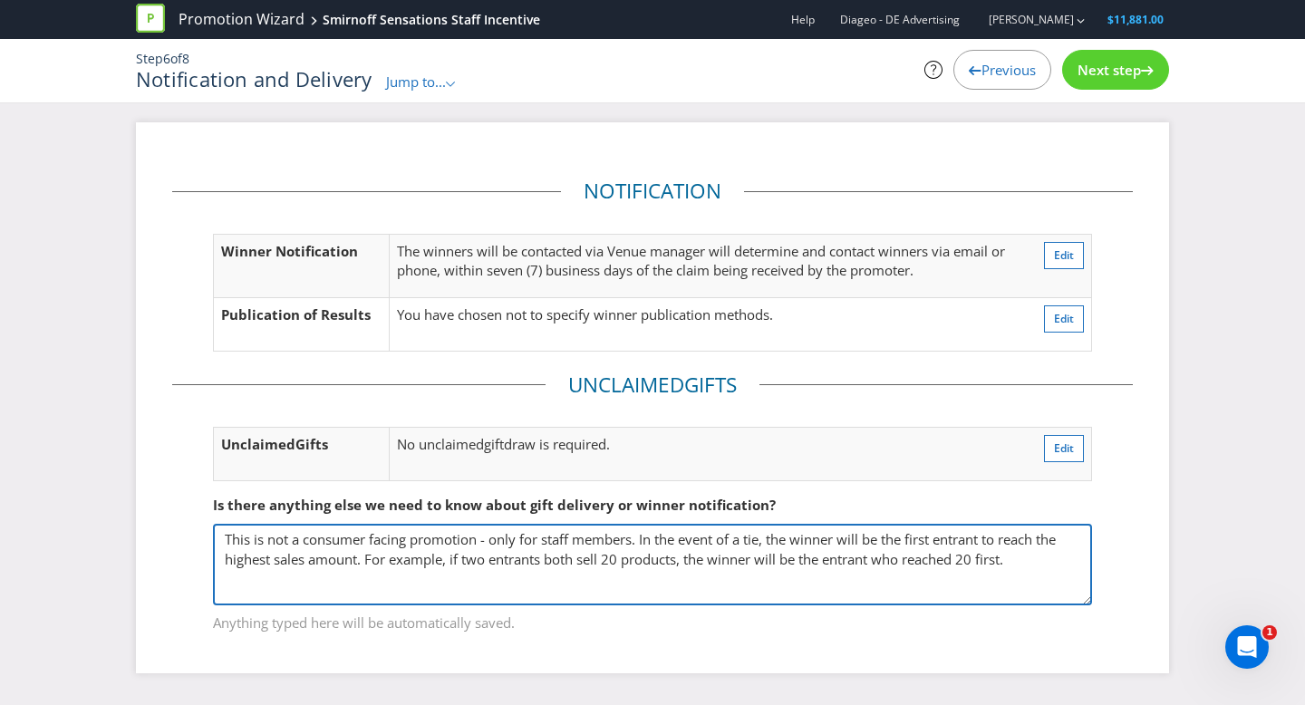
type textarea "This is not a consumer facing promotion - only for staff members. In the event …"
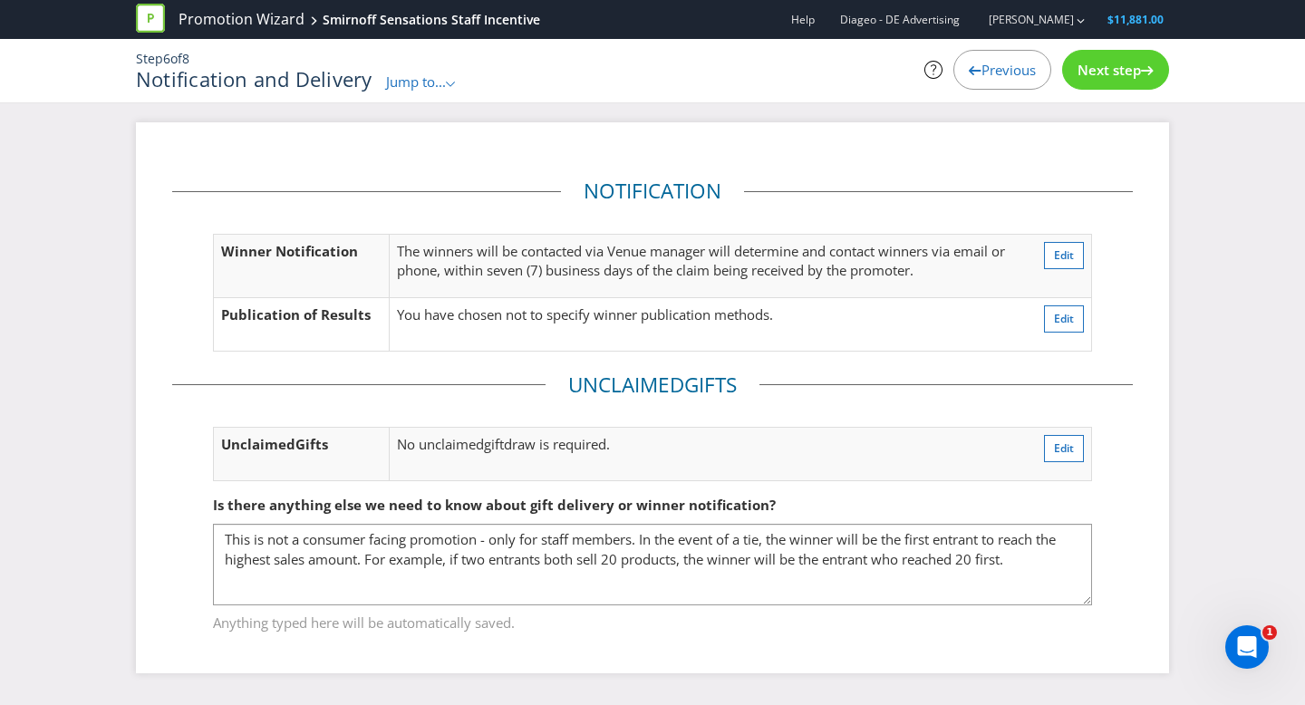
click at [1127, 67] on span "Next step" at bounding box center [1108, 70] width 63 height 18
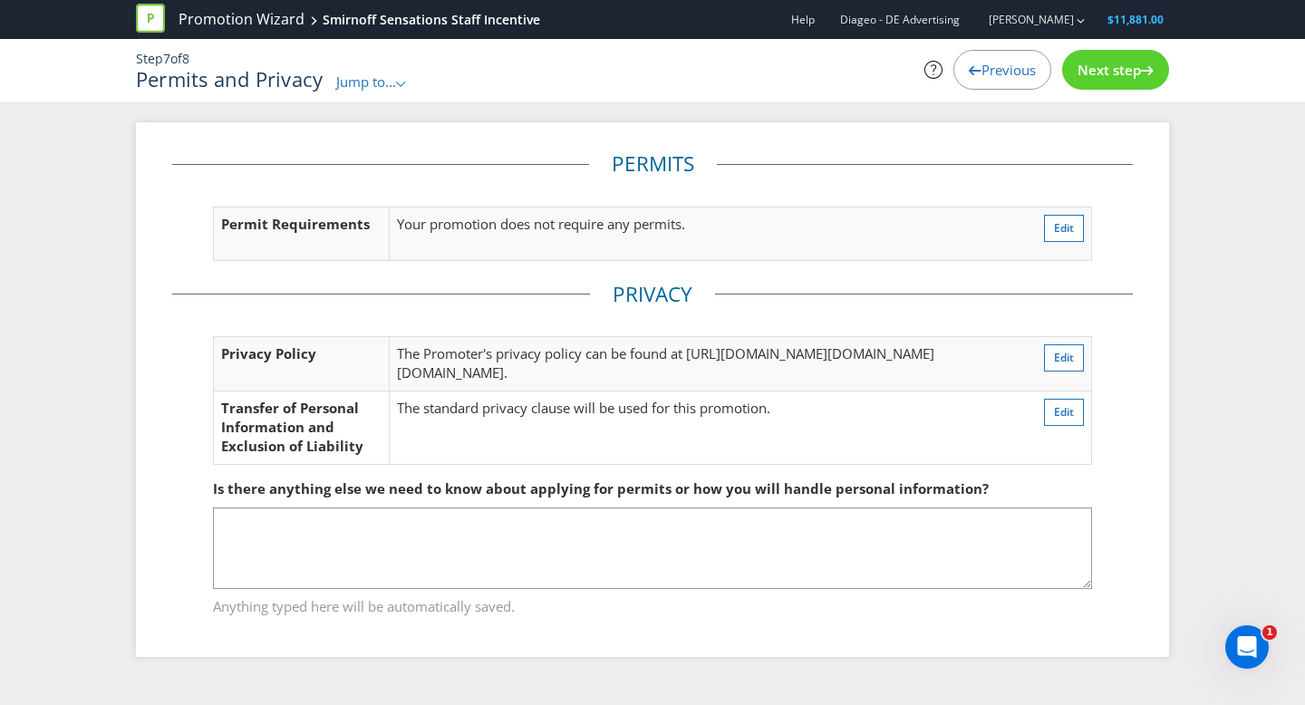
scroll to position [56, 0]
click at [1108, 72] on span "Next step" at bounding box center [1108, 70] width 63 height 18
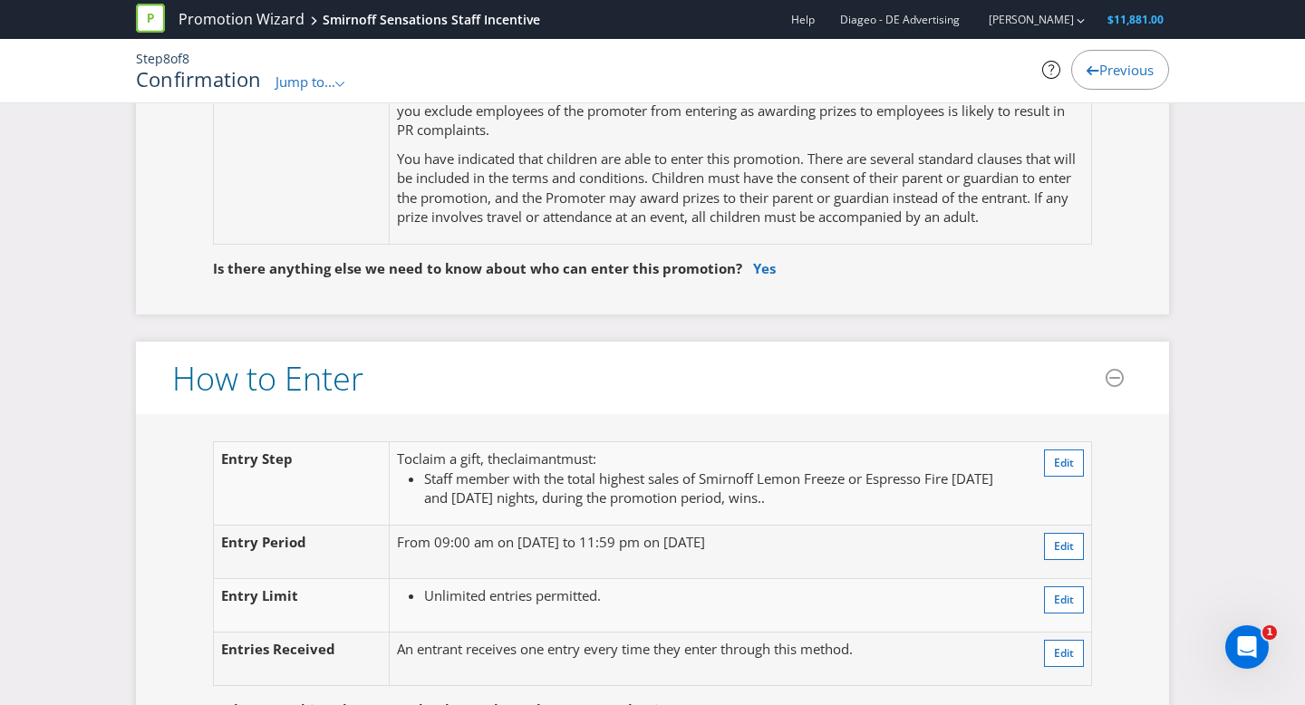
scroll to position [1250, 0]
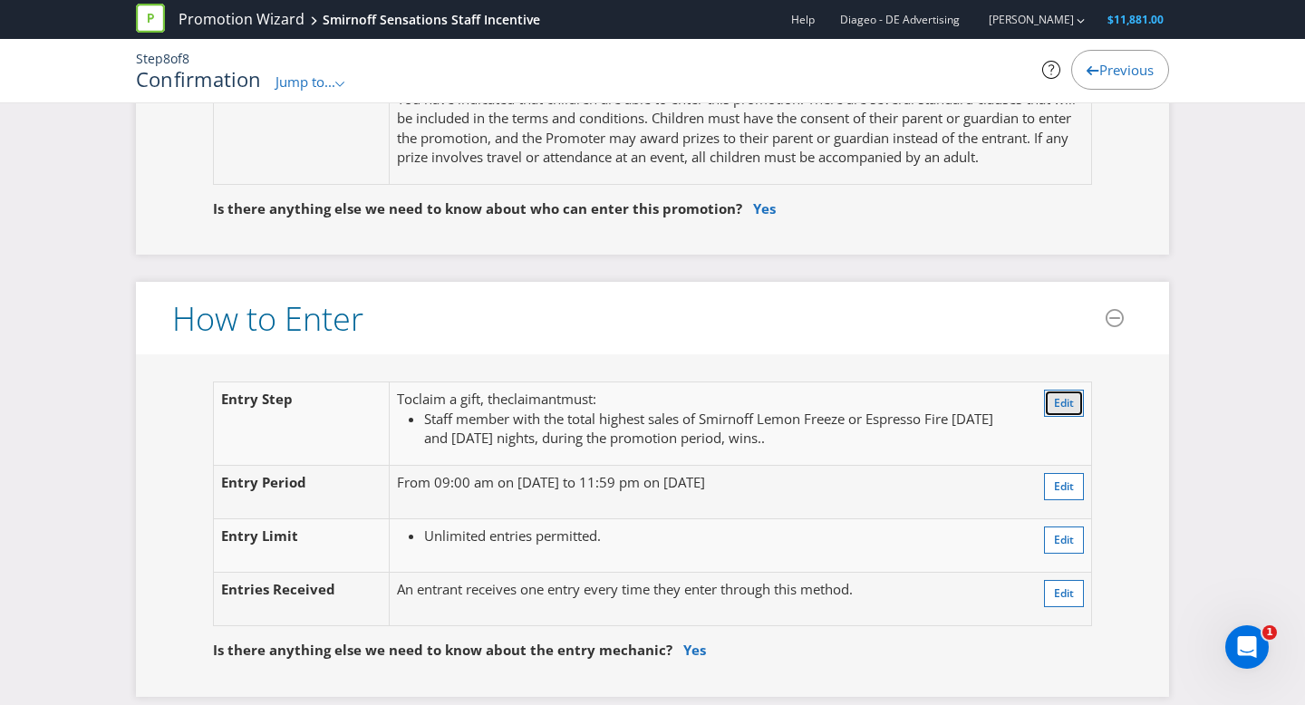
click at [1057, 406] on span "Edit" at bounding box center [1064, 402] width 20 height 15
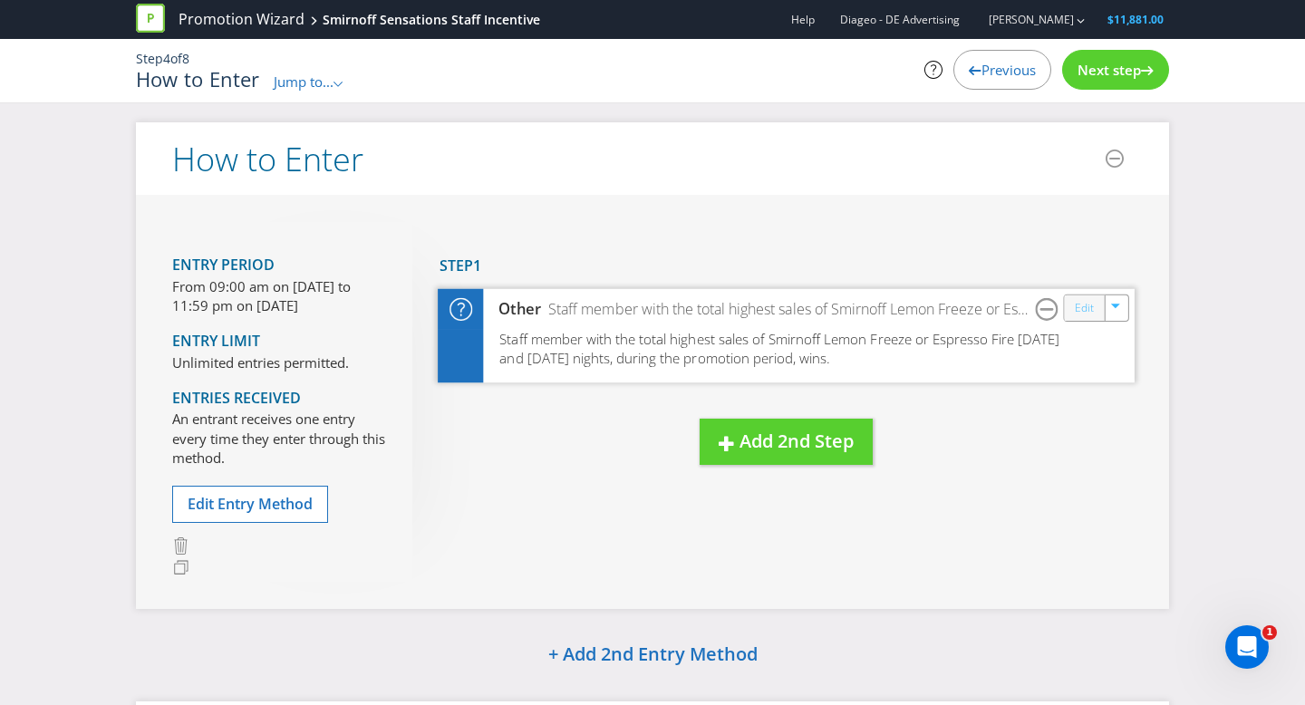
click at [1077, 309] on link "Edit" at bounding box center [1084, 307] width 19 height 21
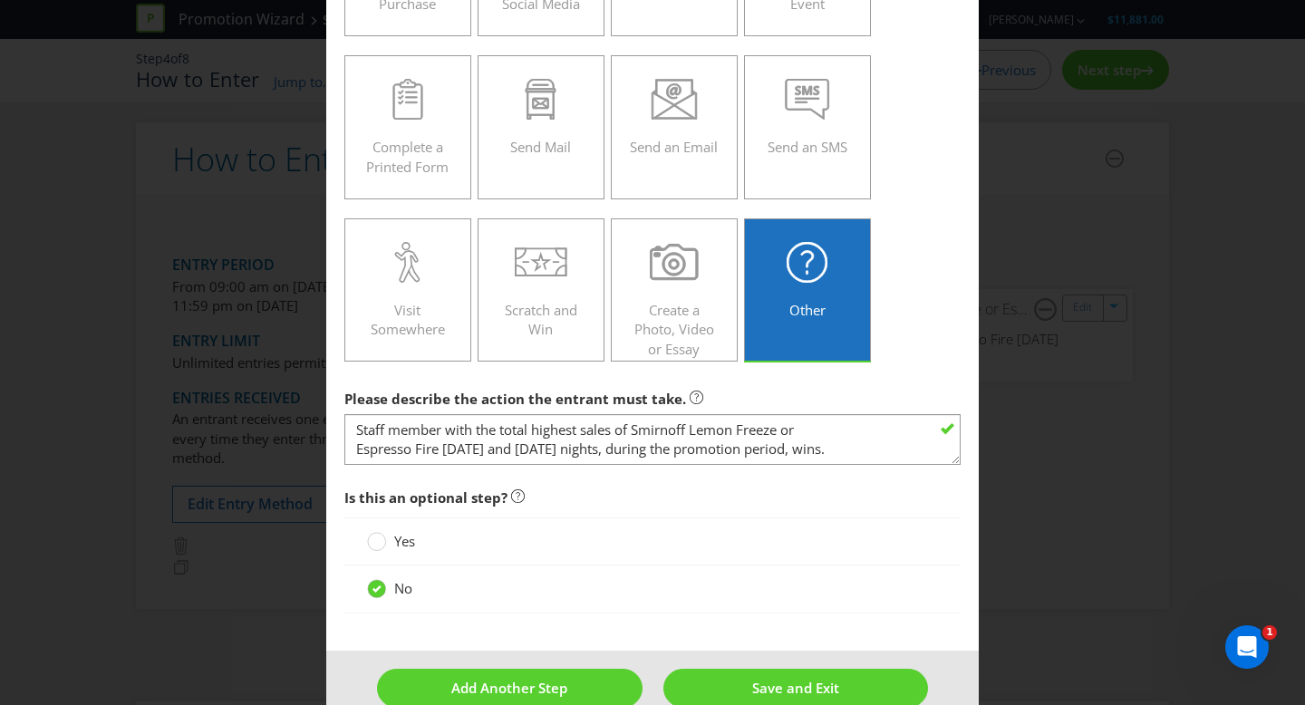
scroll to position [246, 0]
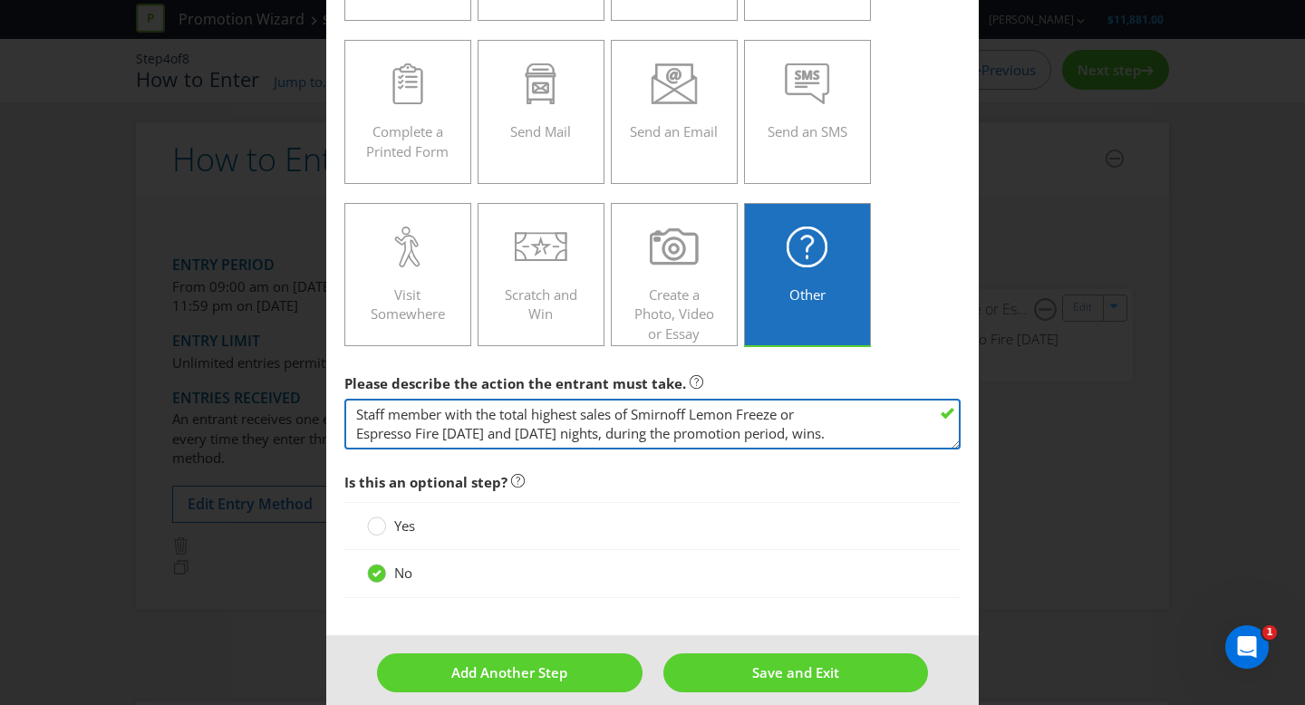
drag, startPoint x: 890, startPoint y: 434, endPoint x: 807, endPoint y: 529, distance: 125.9
click at [893, 521] on main "To enter the entrant must... Make a Purchase Connect on Social Media Go Online …" at bounding box center [652, 233] width 652 height 804
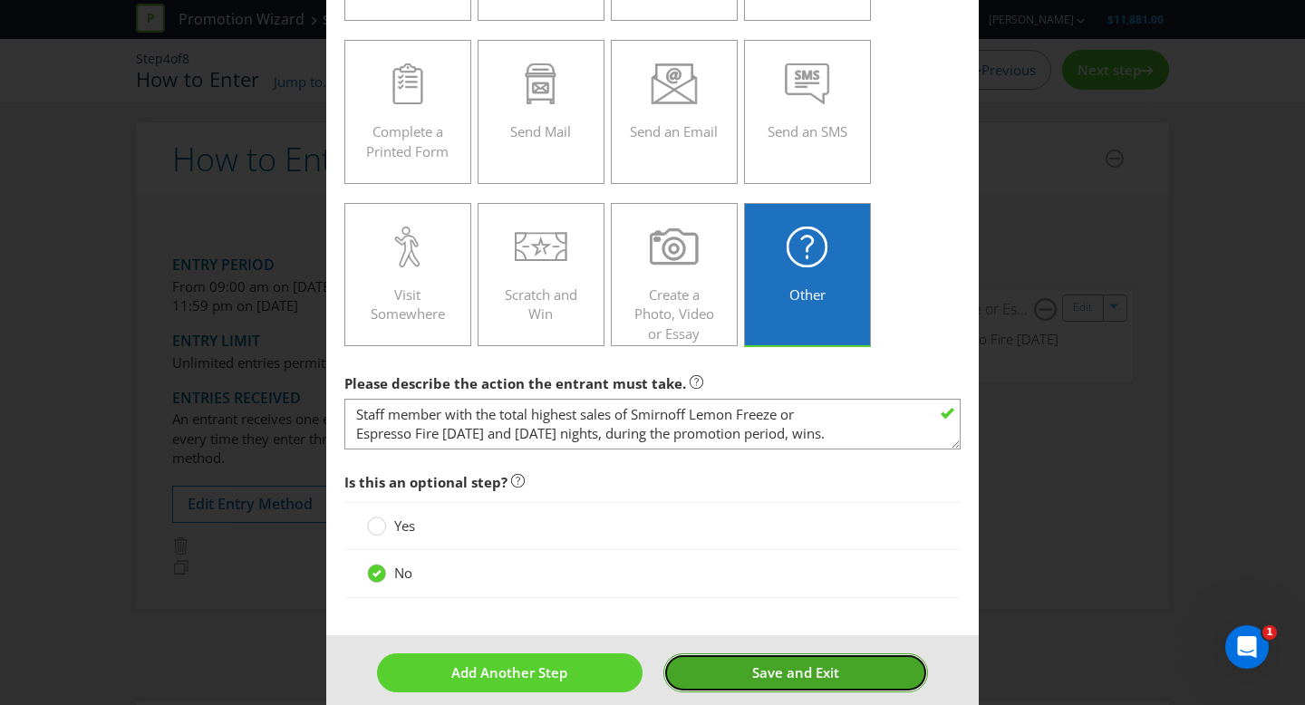
click at [758, 677] on span "Save and Exit" at bounding box center [795, 672] width 87 height 18
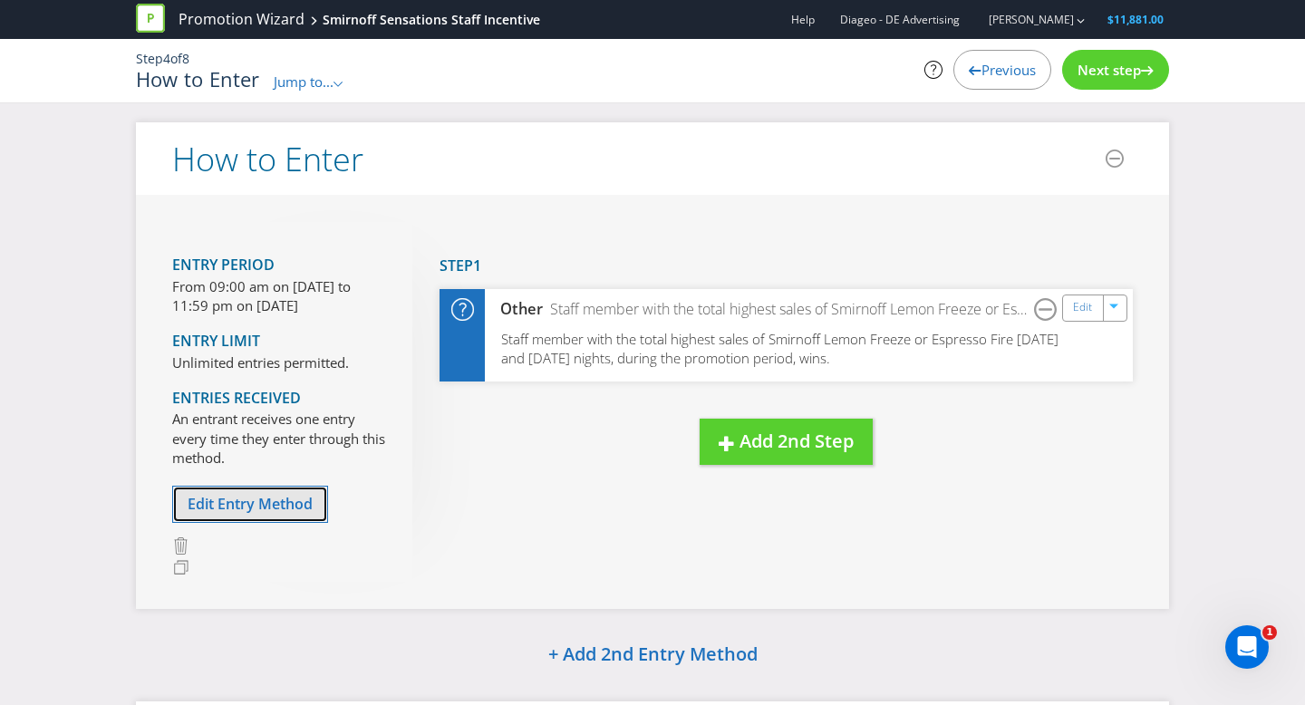
click at [267, 507] on span "Edit Entry Method" at bounding box center [250, 504] width 125 height 20
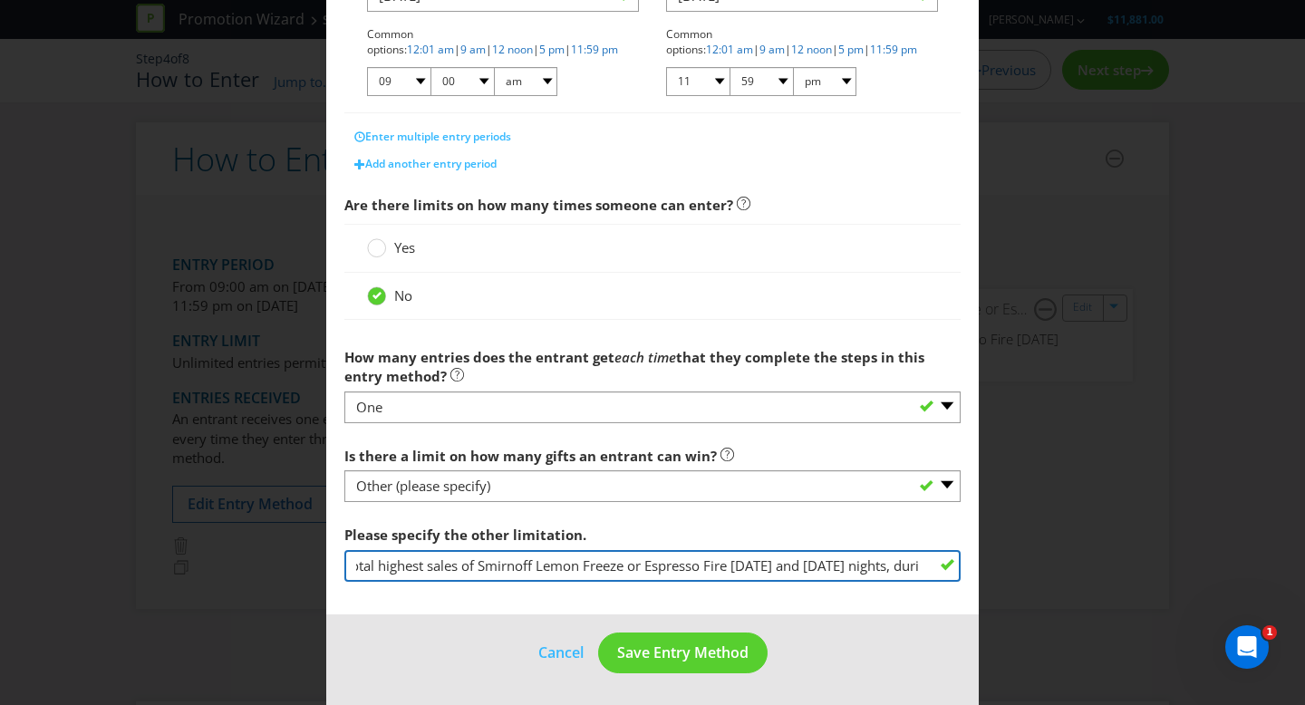
scroll to position [0, 508]
drag, startPoint x: 892, startPoint y: 566, endPoint x: 979, endPoint y: 568, distance: 87.0
click at [979, 568] on div "How to Enter What is the name of this entry method? How to Enter This name will…" at bounding box center [652, 352] width 1305 height 705
click at [867, 567] on input "Staff member with the total highest sales of Smirnoff Lemon Freeze or Espresso …" at bounding box center [652, 566] width 616 height 32
click at [961, 575] on main "What is the name of this entry method? How to Enter This name will be used to r…" at bounding box center [652, 117] width 652 height 996
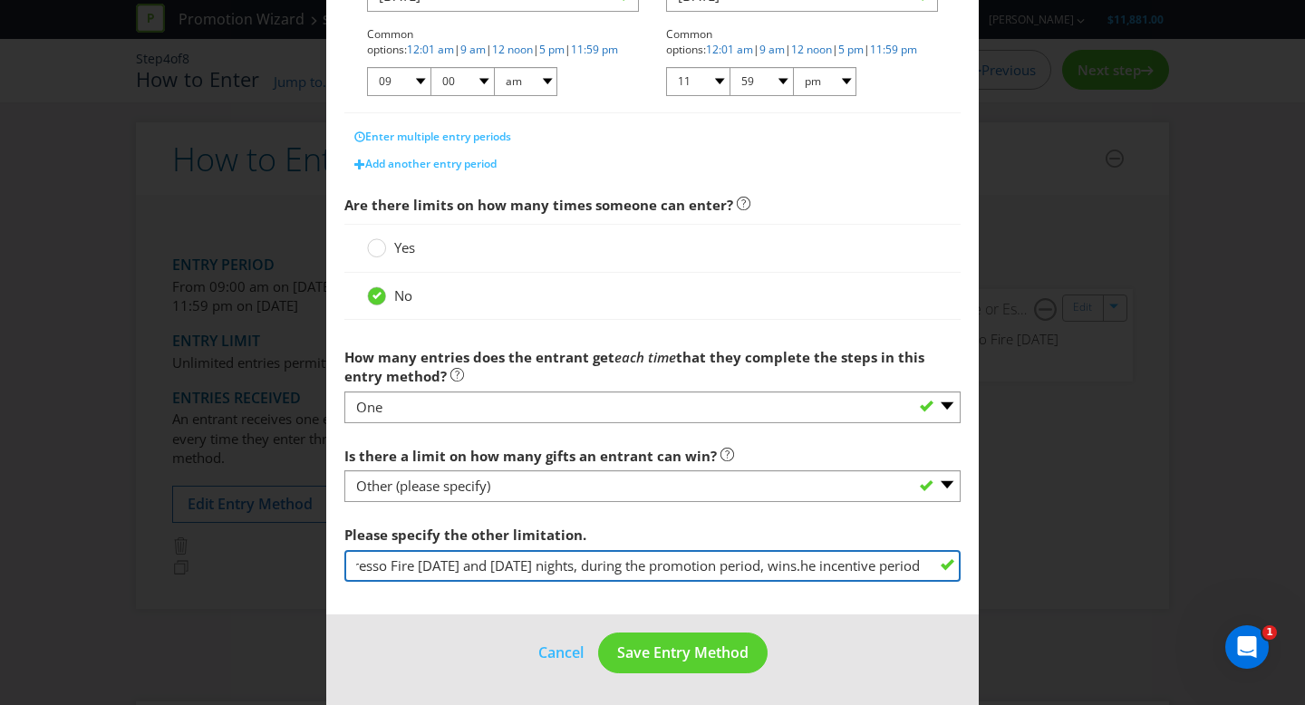
click at [801, 565] on input "Staff member with the total highest sales of Smirnoff Lemon Freeze or Espresso …" at bounding box center [652, 566] width 616 height 32
drag, startPoint x: 805, startPoint y: 567, endPoint x: 975, endPoint y: 566, distance: 170.4
click at [975, 566] on main "What is the name of this entry method? How to Enter This name will be used to r…" at bounding box center [652, 117] width 652 height 996
type input "Staff member with the total highest sales of Smirnoff Lemon Freeze or Espresso …"
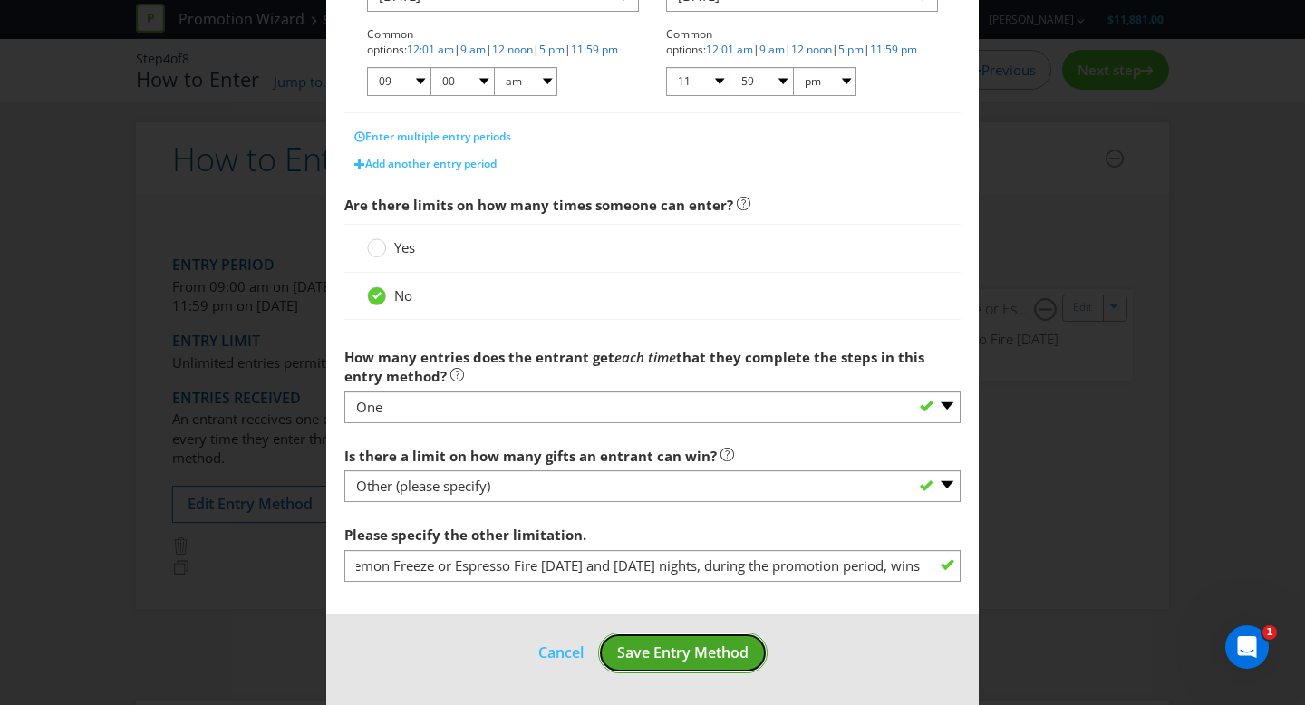
click at [741, 661] on span "Save Entry Method" at bounding box center [682, 652] width 131 height 20
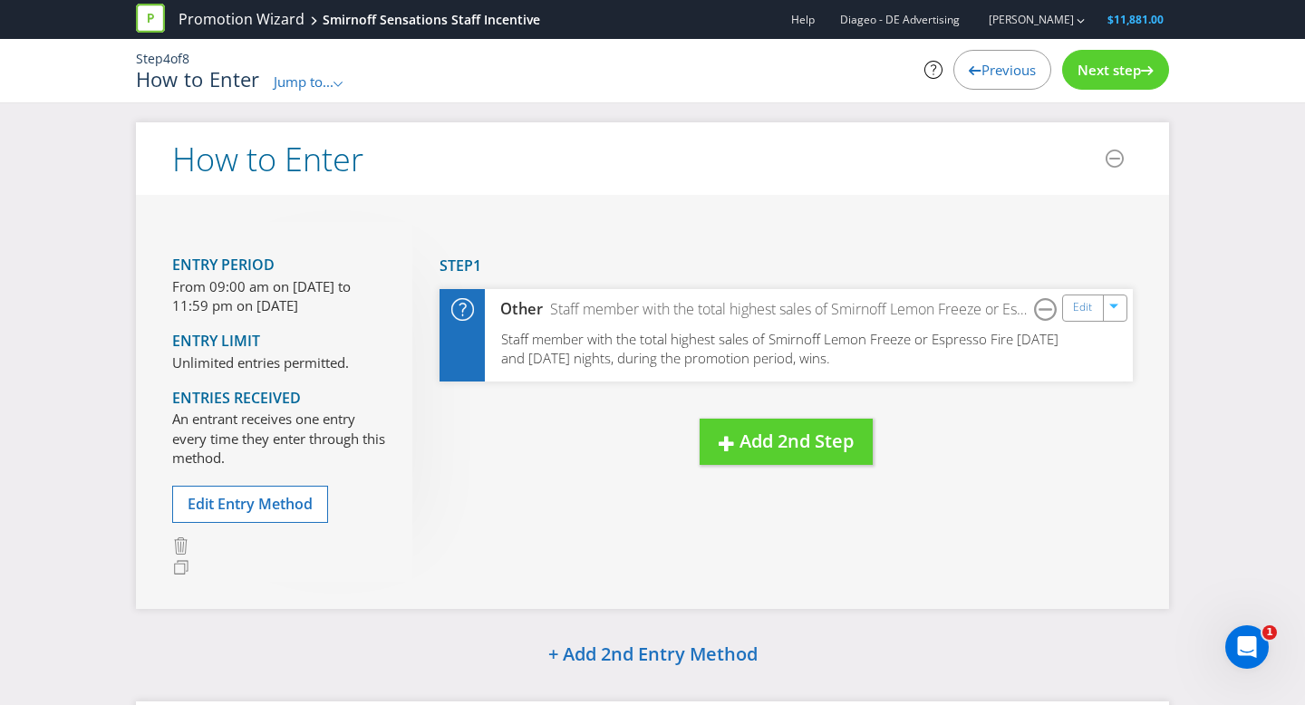
click at [1128, 75] on span "Next step" at bounding box center [1108, 70] width 63 height 18
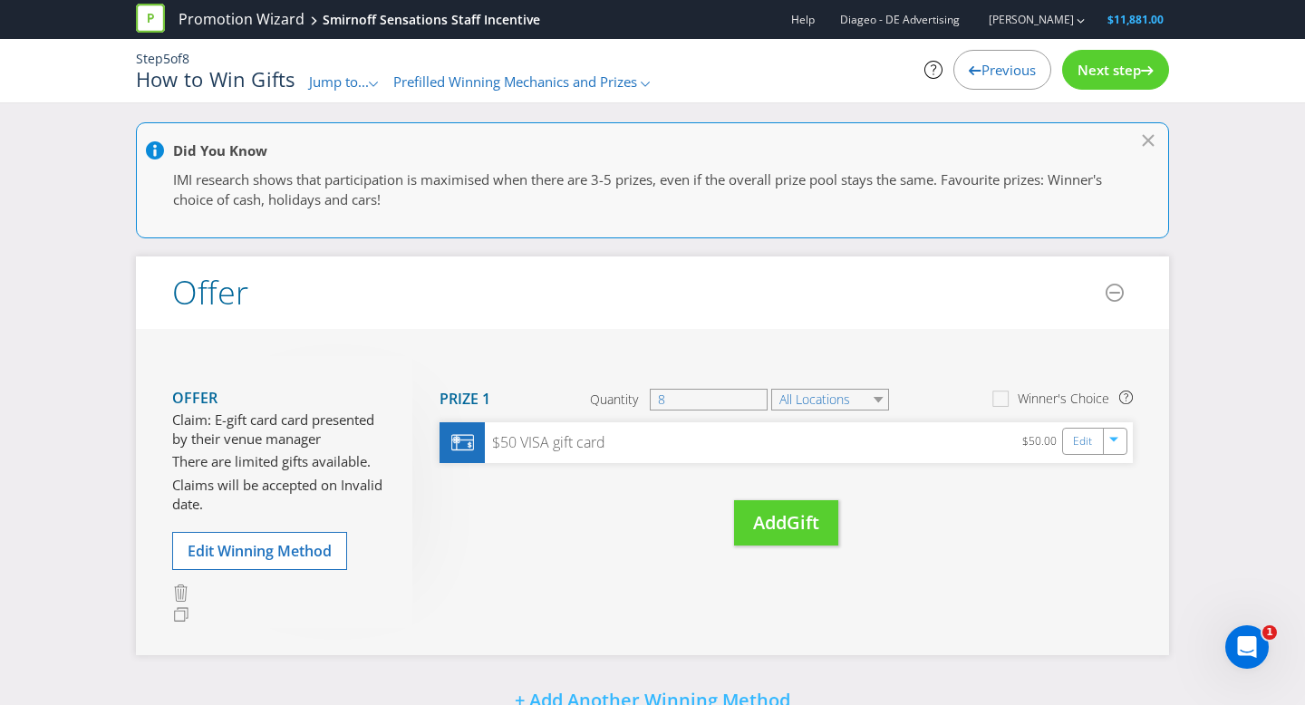
click at [1128, 75] on span "Next step" at bounding box center [1108, 70] width 63 height 18
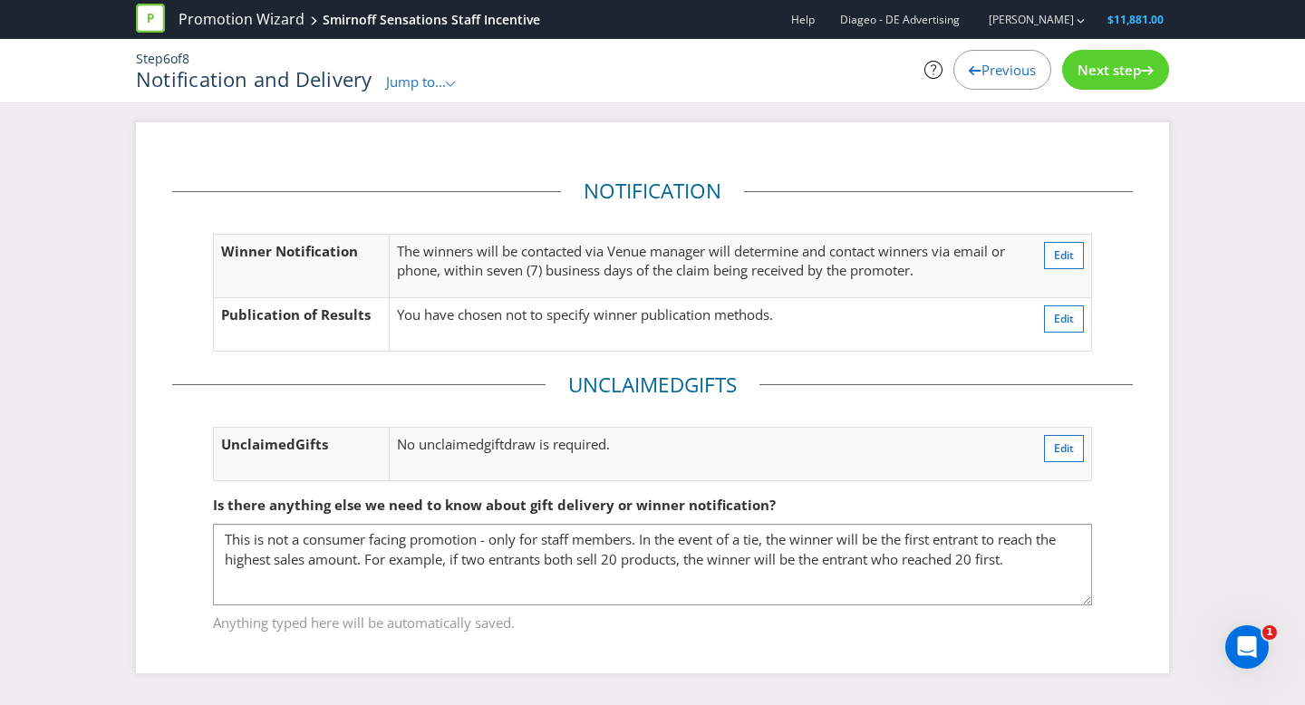
click at [1128, 75] on span "Next step" at bounding box center [1108, 70] width 63 height 18
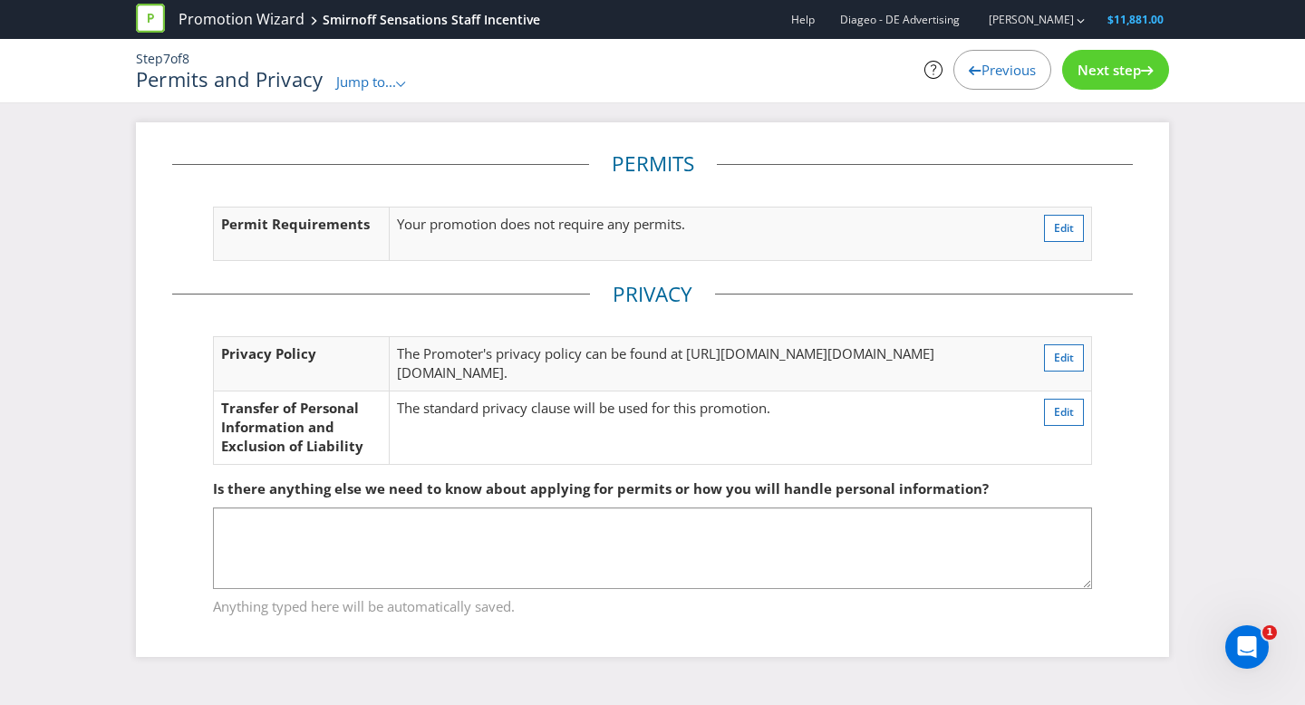
click at [1128, 75] on span "Next step" at bounding box center [1108, 70] width 63 height 18
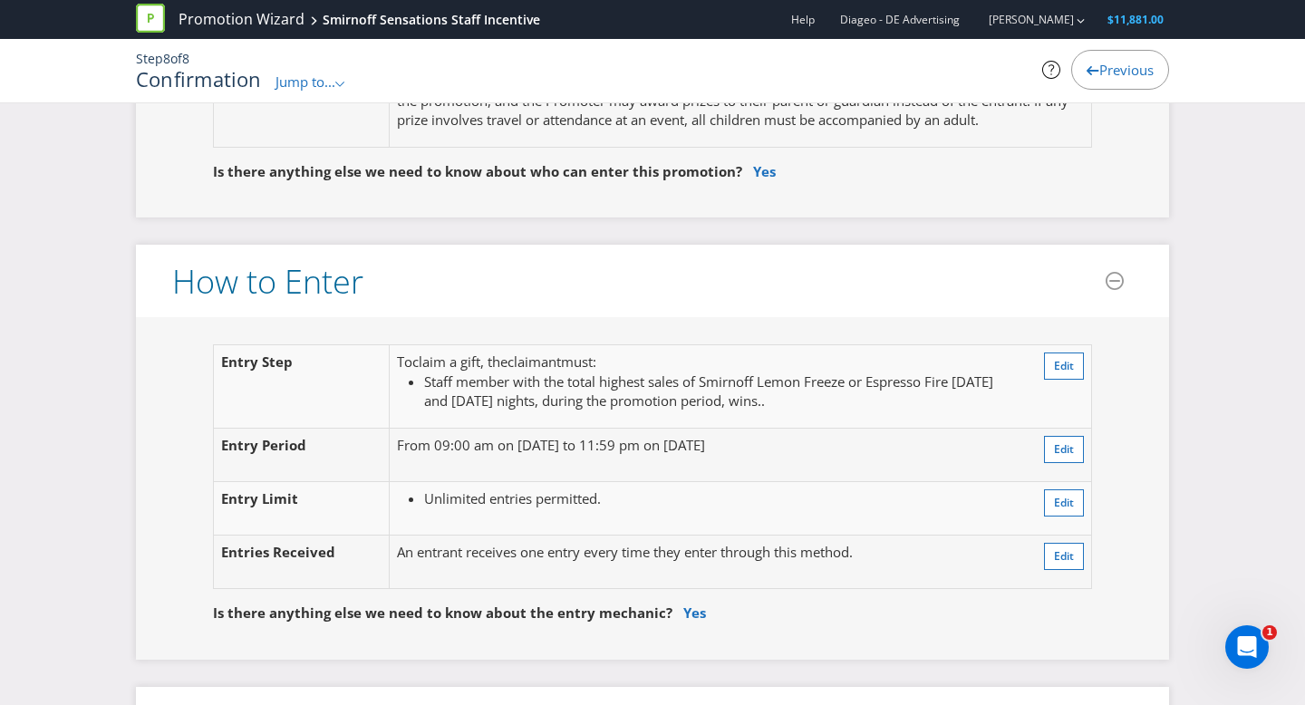
scroll to position [1395, 0]
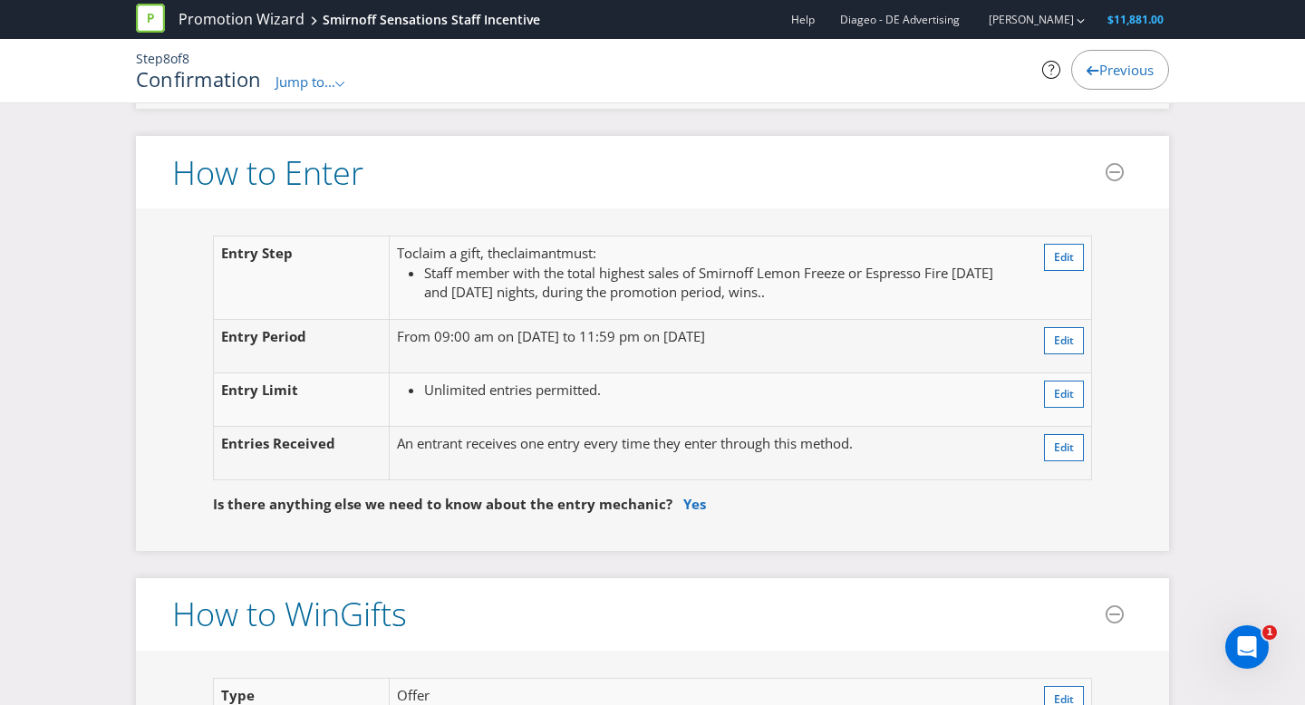
click at [764, 293] on span "Staff member with the total highest sales of Smirnoff Lemon Freeze or Espresso …" at bounding box center [708, 282] width 569 height 37
drag, startPoint x: 776, startPoint y: 290, endPoint x: 840, endPoint y: 295, distance: 64.6
click at [839, 295] on li "Staff member with the total highest sales of Smirnoff Lemon Freeze or Espresso …" at bounding box center [721, 283] width 594 height 39
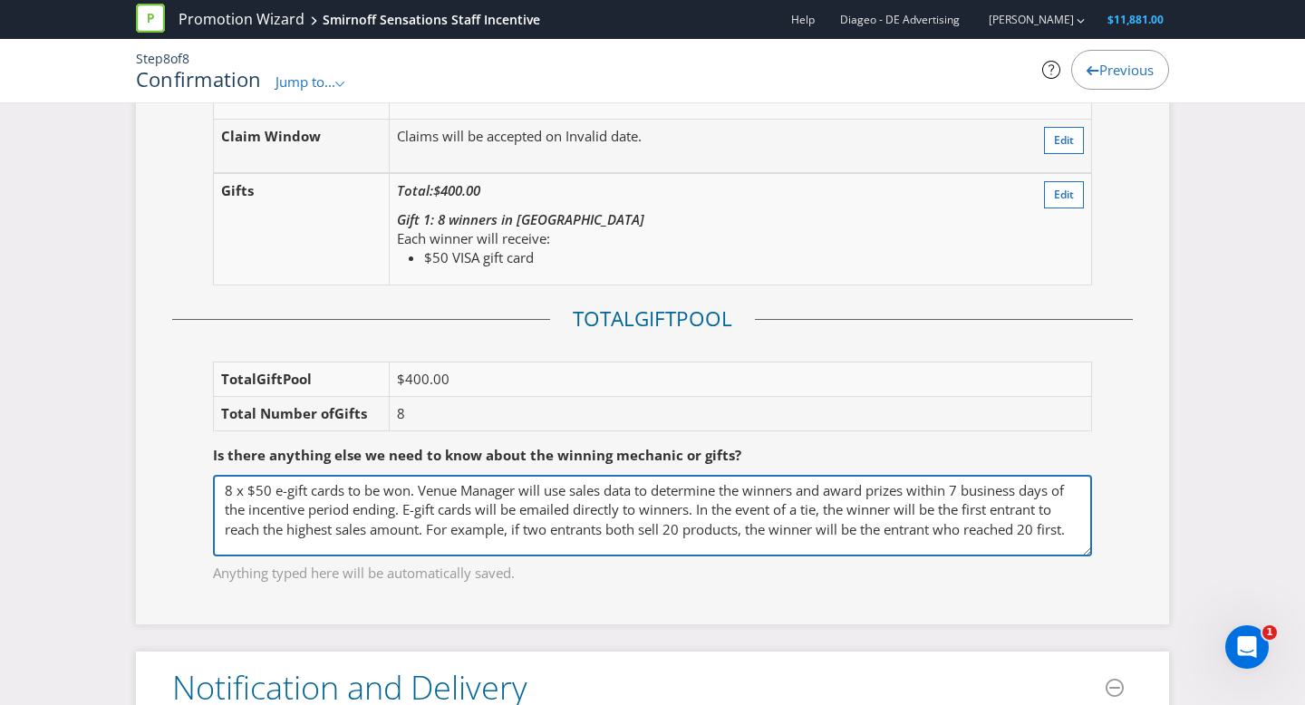
scroll to position [8, 0]
drag, startPoint x: 768, startPoint y: 523, endPoint x: 1020, endPoint y: 559, distance: 254.5
click at [1020, 559] on div "8 x $50 e-gift cards to be won. Venue Manager will use sales data to determine …" at bounding box center [652, 529] width 879 height 109
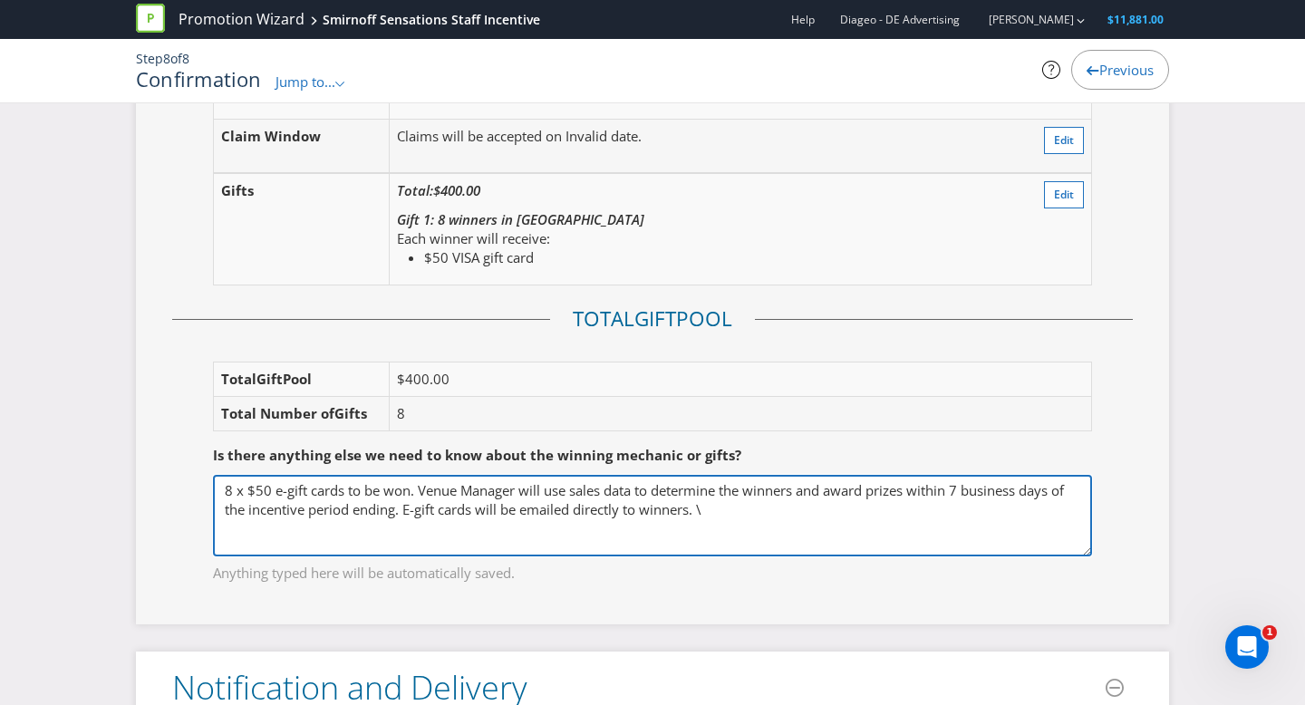
scroll to position [0, 0]
click at [275, 487] on textarea "8 x $50 e-gift cards to be won. Venue Manager will use sales data to determine …" at bounding box center [652, 516] width 879 height 82
click at [530, 487] on textarea "8 x $50 e-gift cards to be won. Venue Manager will use sales data to determine …" at bounding box center [652, 516] width 879 height 82
click at [311, 487] on textarea "8 x $50 e-gift cards to be won. Venue Manager will use sales data to determine …" at bounding box center [652, 516] width 879 height 82
click at [322, 493] on textarea "8 x $50 e-gift cards to be won. Venue Manager will use sales data to determine …" at bounding box center [652, 516] width 879 height 82
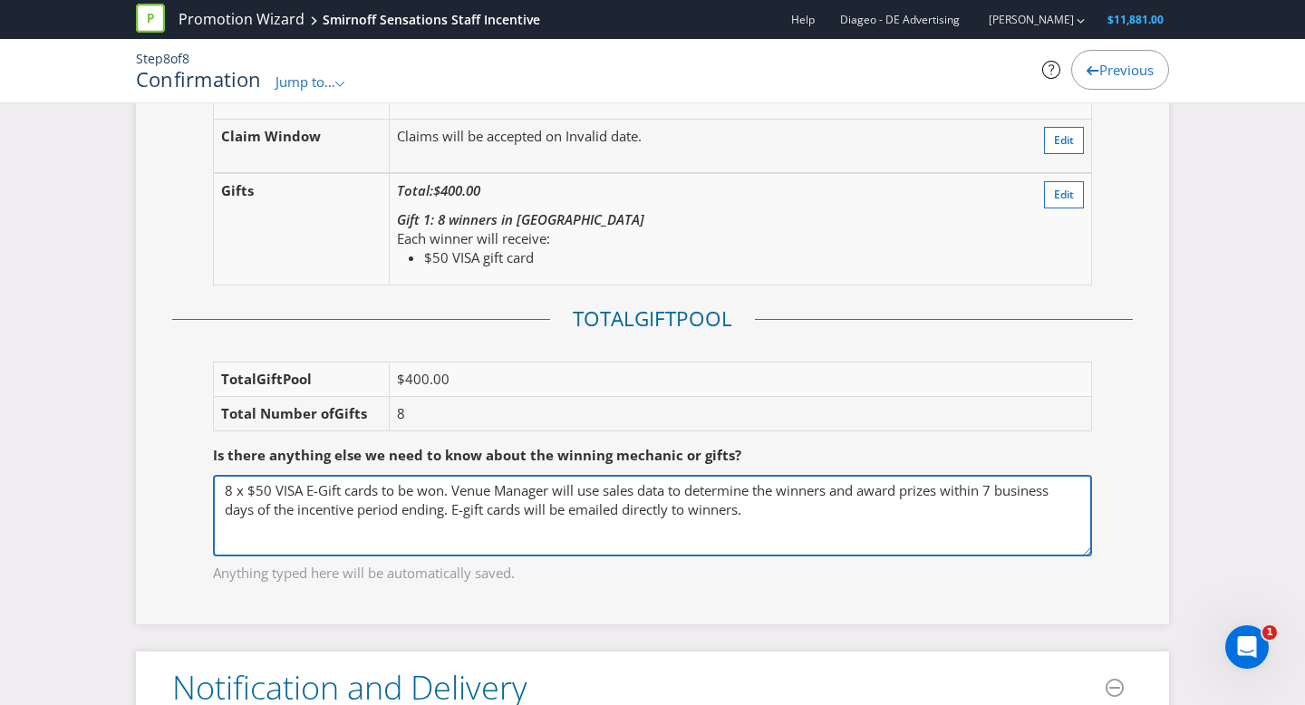
click at [346, 492] on textarea "8 x $50 e-gift cards to be won. Venue Manager will use sales data to determine …" at bounding box center [652, 516] width 879 height 82
click at [674, 507] on textarea "8 x $50 e-gift cards to be won. Venue Manager will use sales data to determine …" at bounding box center [652, 516] width 879 height 82
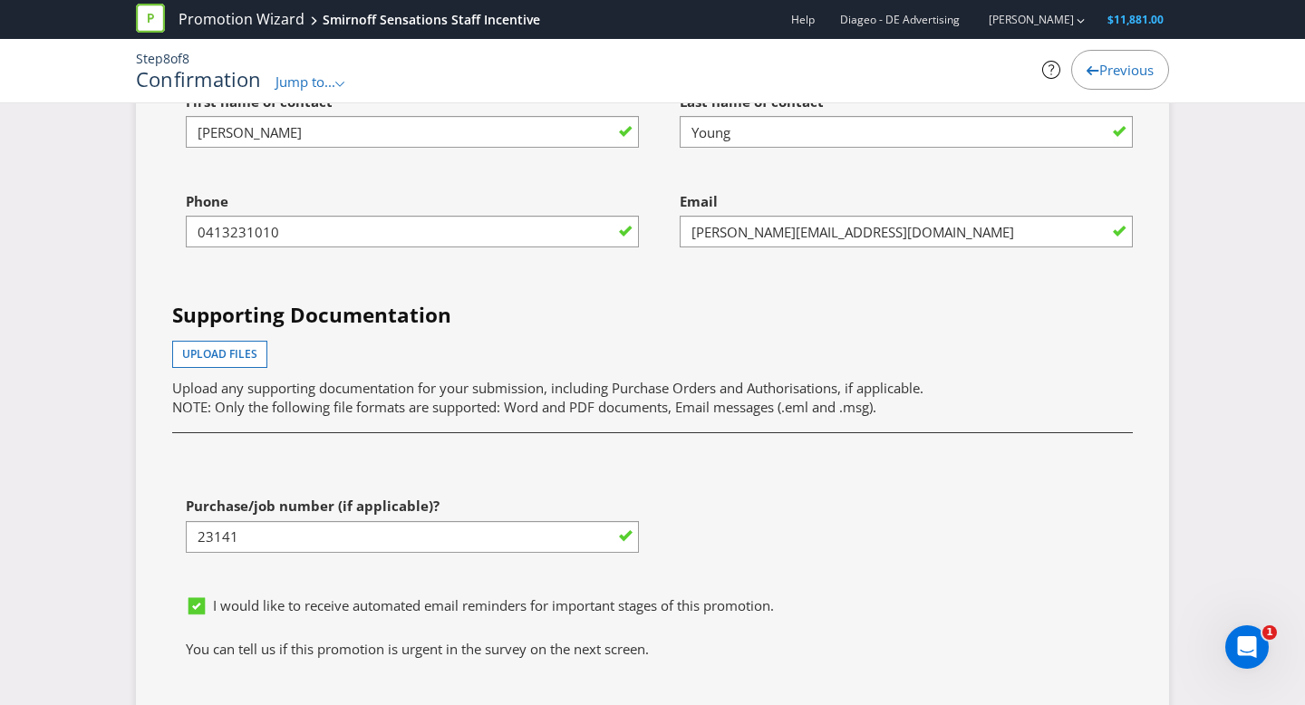
scroll to position [4845, 0]
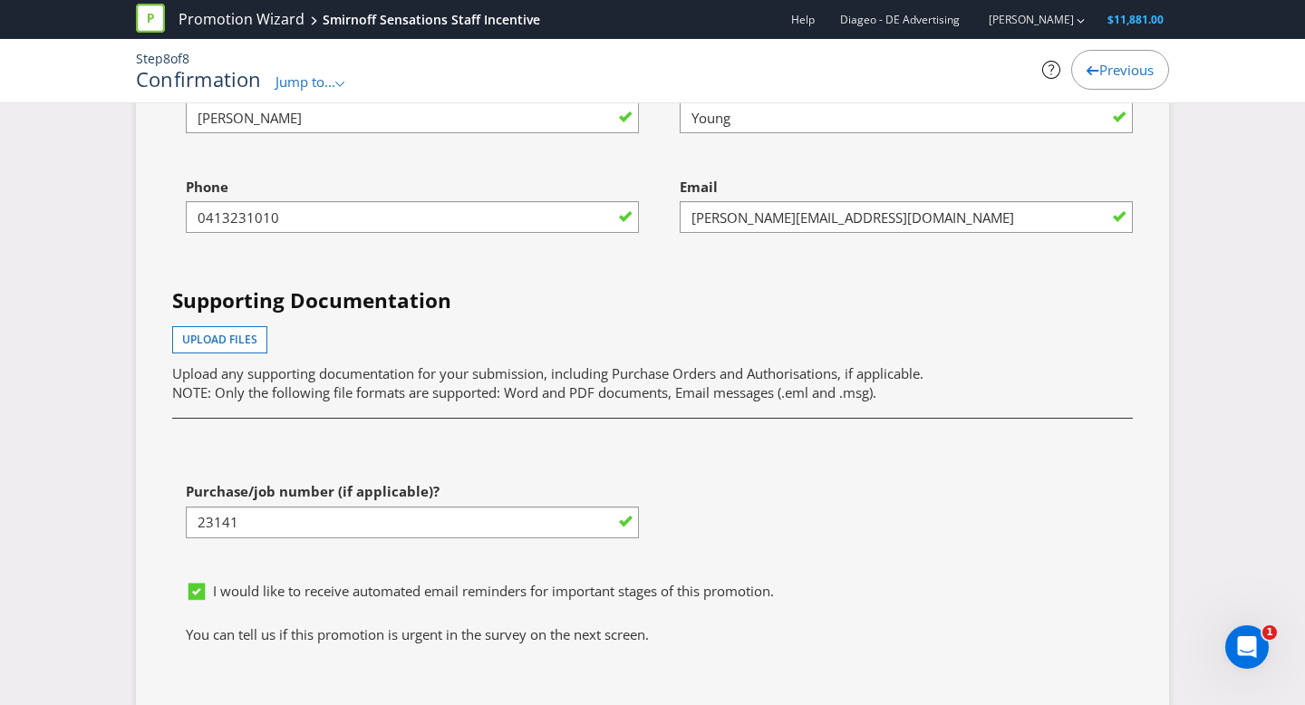
type textarea "8 x $50 VISA E-Gift Cards to be won. Venue Manager will use sales data to deter…"
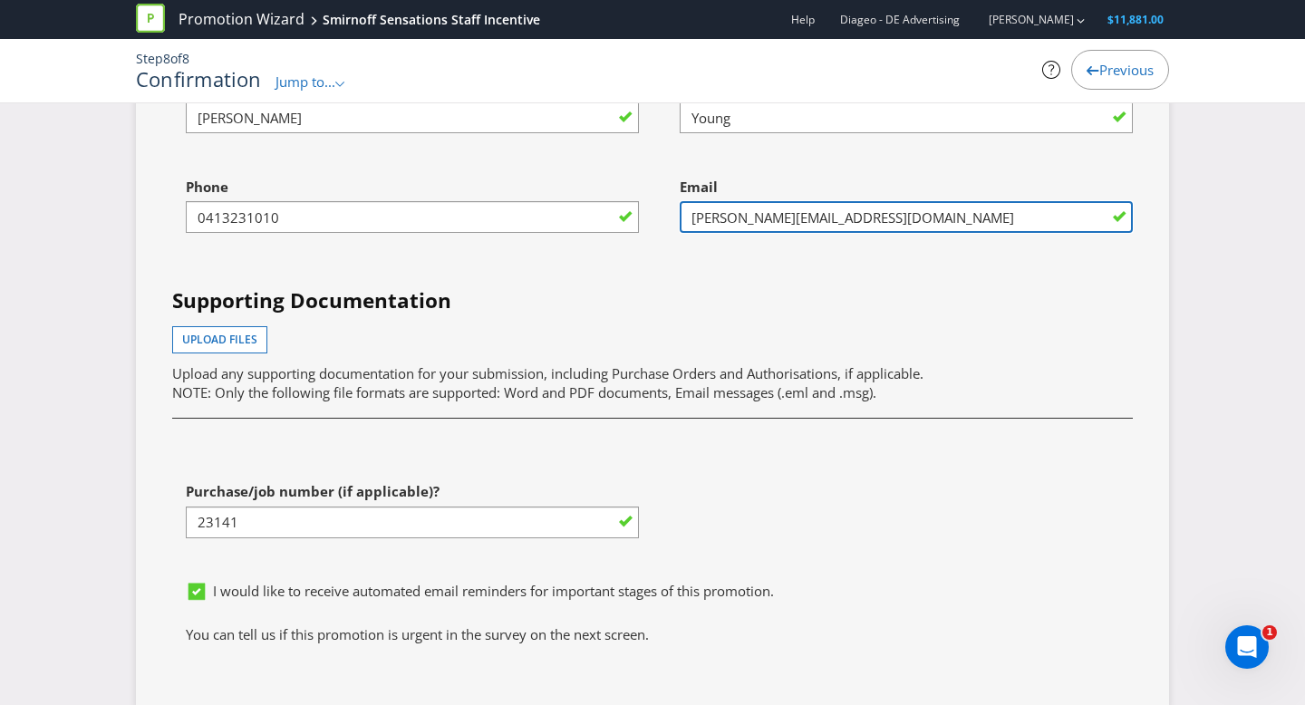
click at [861, 233] on input "[PERSON_NAME][EMAIL_ADDRESS][DOMAIN_NAME]" at bounding box center [906, 217] width 453 height 32
type input "c"
type input "[EMAIL_ADDRESS][DOMAIN_NAME]"
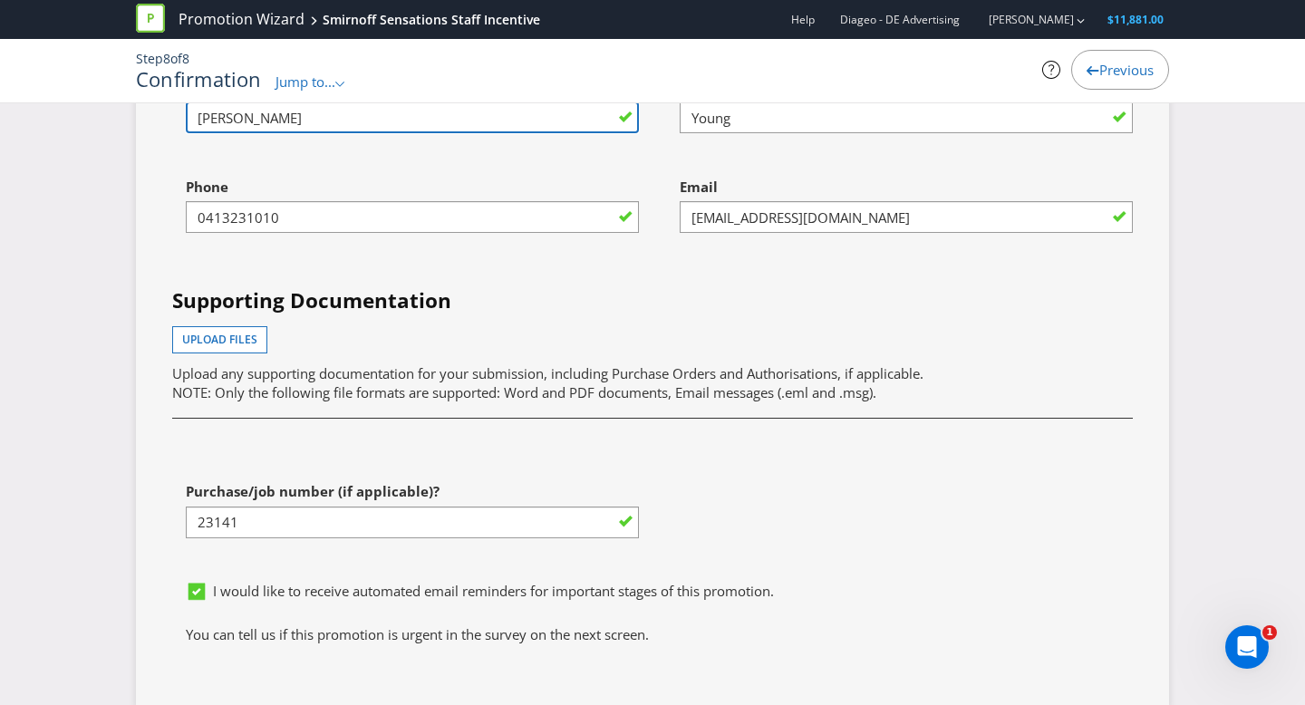
click at [327, 133] on input "[PERSON_NAME]" at bounding box center [412, 117] width 453 height 32
drag, startPoint x: 310, startPoint y: 190, endPoint x: 94, endPoint y: 192, distance: 215.7
type input "Demi"
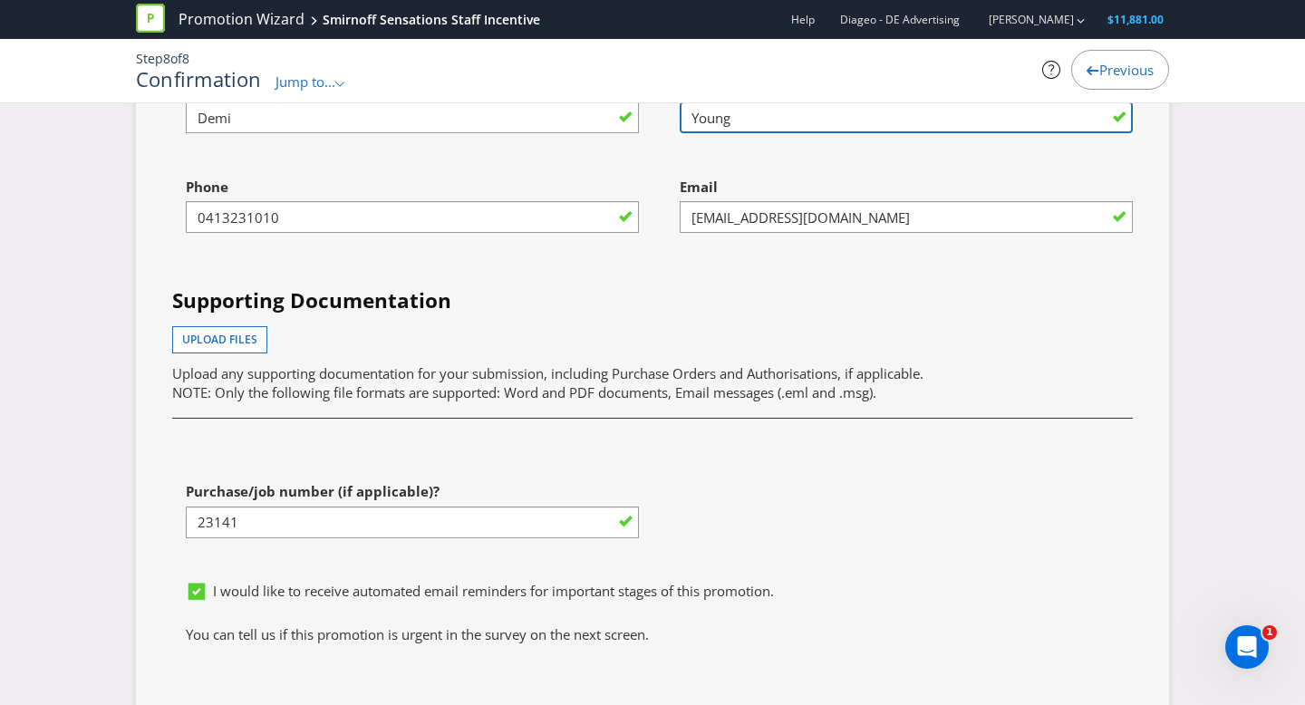
click at [770, 133] on input "Young" at bounding box center [906, 117] width 453 height 32
drag, startPoint x: 755, startPoint y: 192, endPoint x: 634, endPoint y: 191, distance: 120.5
click at [634, 191] on div "First name of contact [PERSON_NAME] Last name of contact [PERSON_NAME] Phone [P…" at bounding box center [653, 321] width 988 height 504
type input "[PERSON_NAME]"
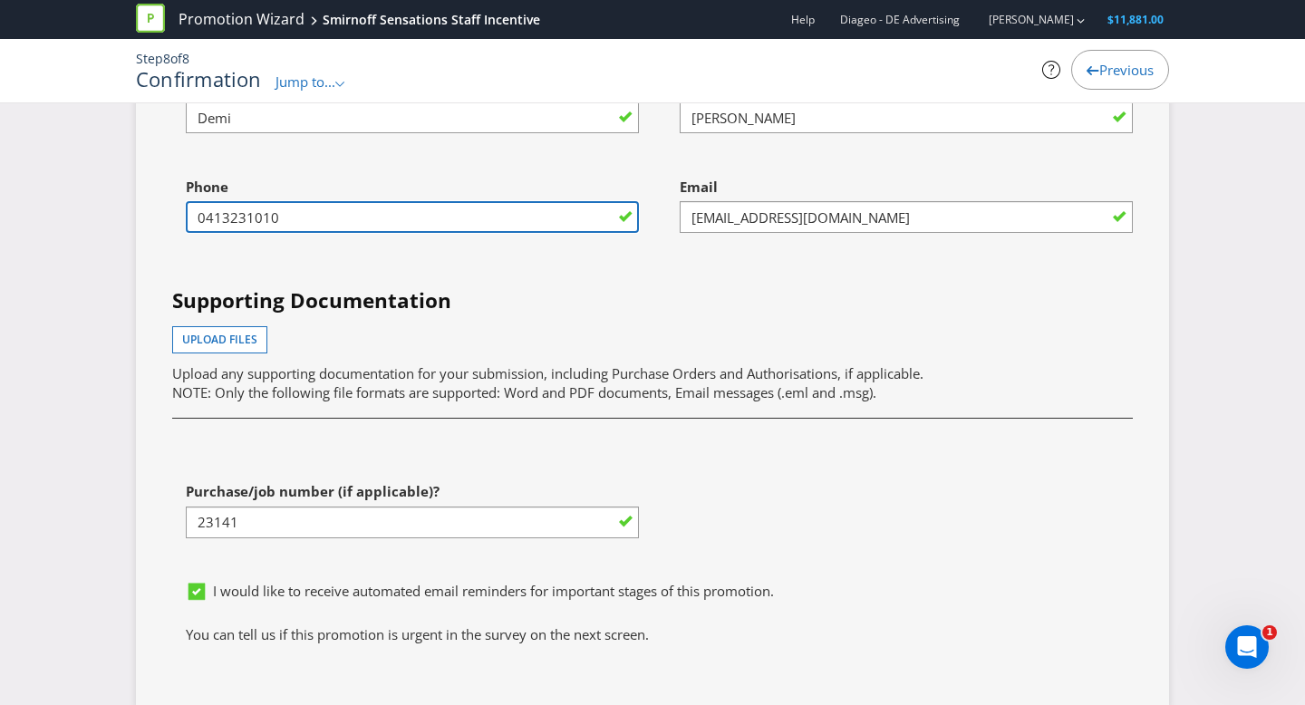
drag, startPoint x: 298, startPoint y: 295, endPoint x: 60, endPoint y: 276, distance: 239.1
type input "0477638460"
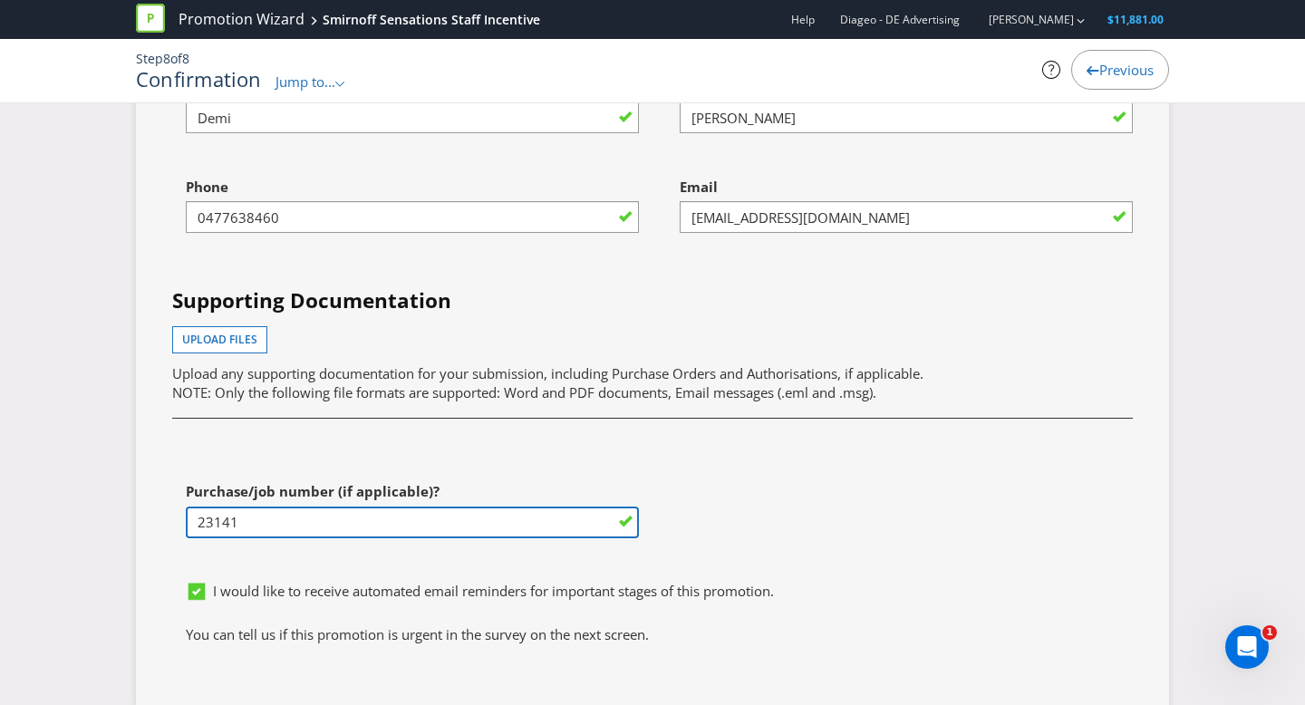
click at [252, 538] on input "23141" at bounding box center [412, 523] width 453 height 32
drag, startPoint x: 271, startPoint y: 594, endPoint x: 148, endPoint y: 591, distance: 123.3
paste input "[PERSON_NAME]"
click at [245, 538] on input "23434 -[PERSON_NAME]" at bounding box center [412, 523] width 453 height 32
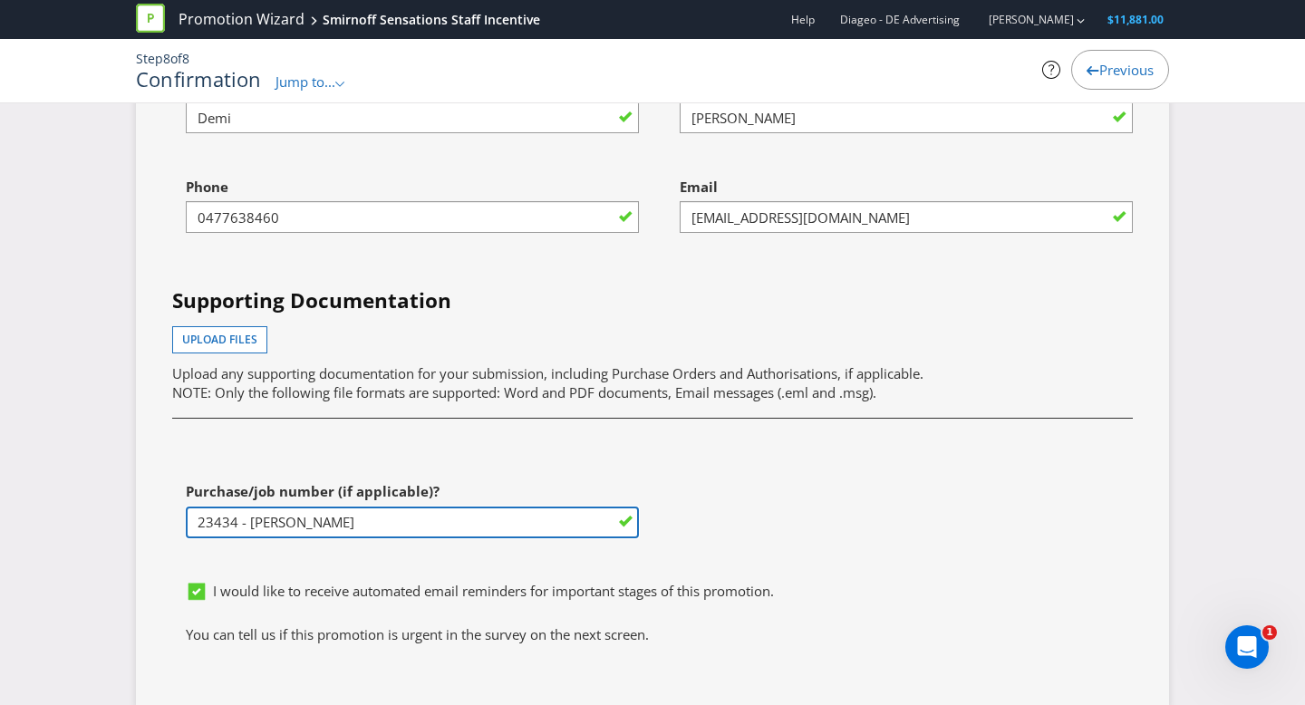
type input "23434 - [PERSON_NAME]"
click at [864, 403] on div "Upload files Upload any supporting documentation for your submission, including…" at bounding box center [652, 364] width 960 height 77
